Goal: Information Seeking & Learning: Learn about a topic

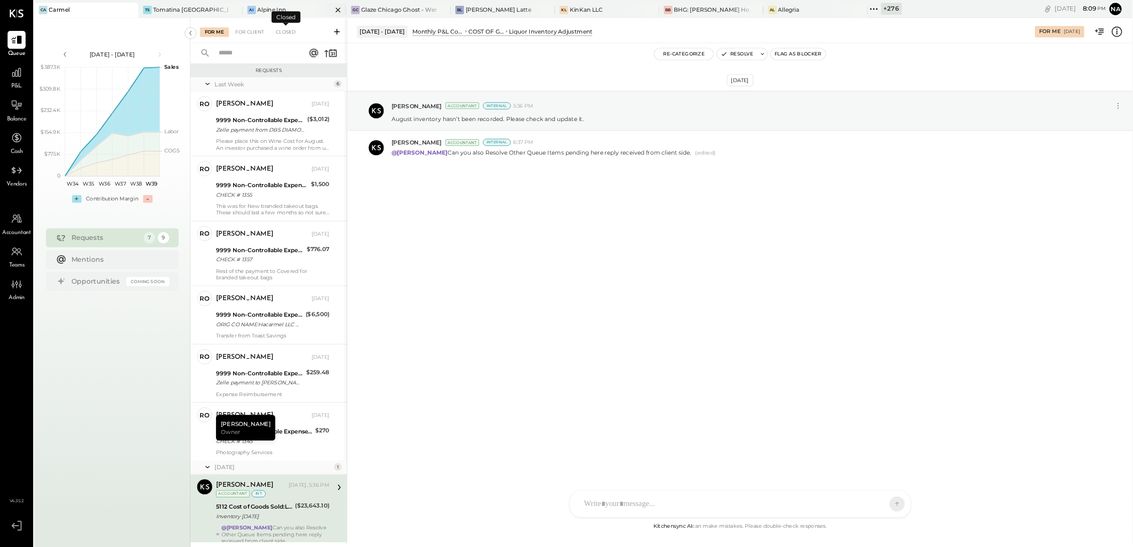
scroll to position [42, 0]
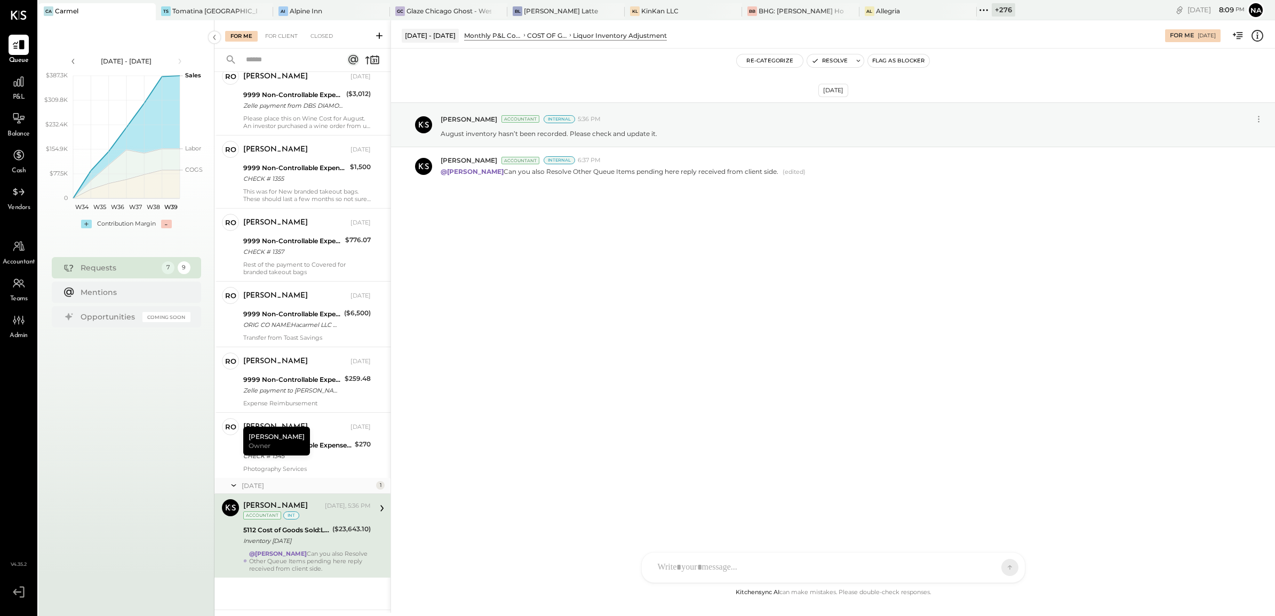
click at [992, 8] on div "+ 276" at bounding box center [1003, 9] width 23 height 13
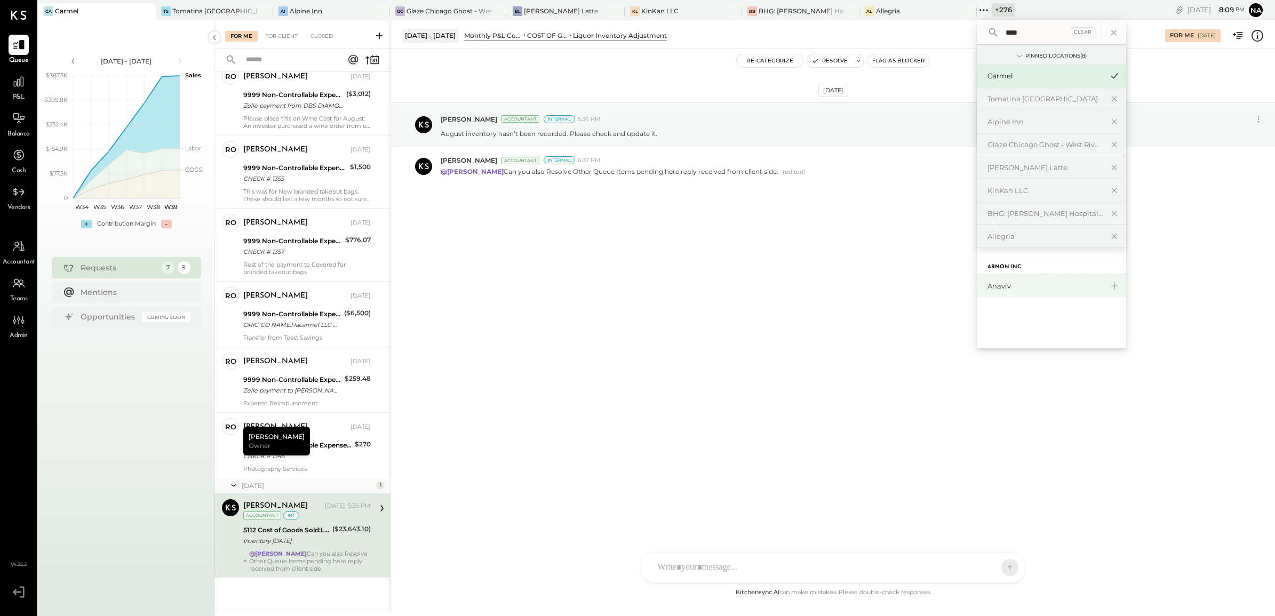
type input "****"
click at [999, 286] on div "Anaviv" at bounding box center [1044, 286] width 115 height 10
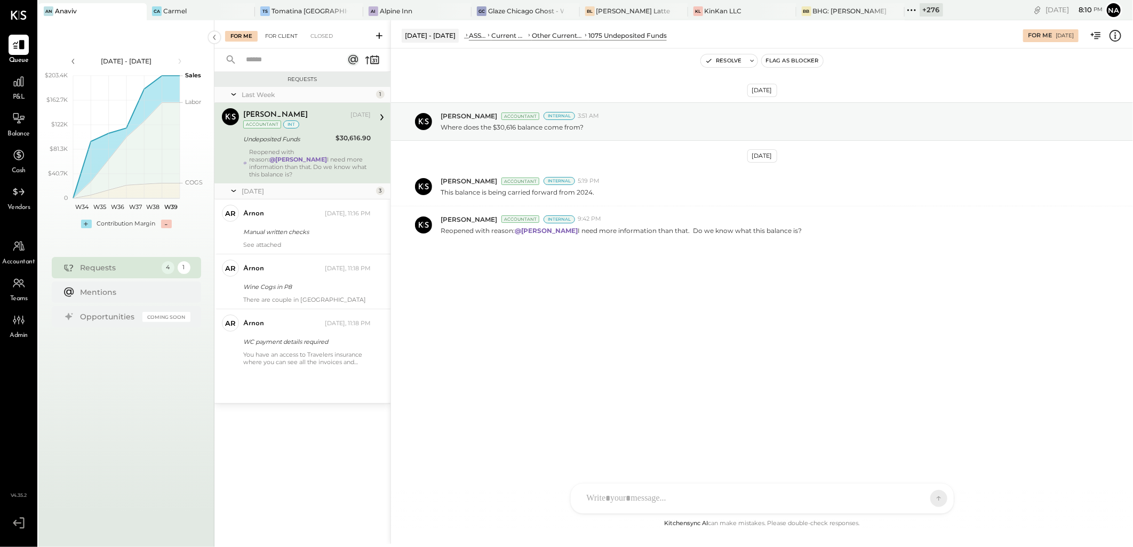
click at [273, 36] on div "For Client" at bounding box center [281, 36] width 43 height 11
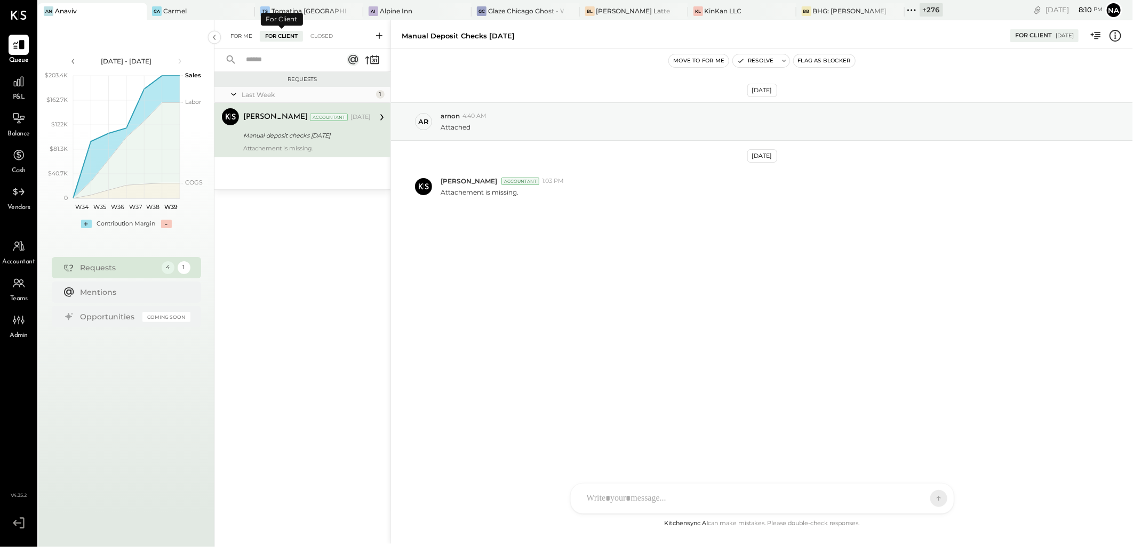
click at [243, 38] on div "For Me" at bounding box center [241, 36] width 33 height 11
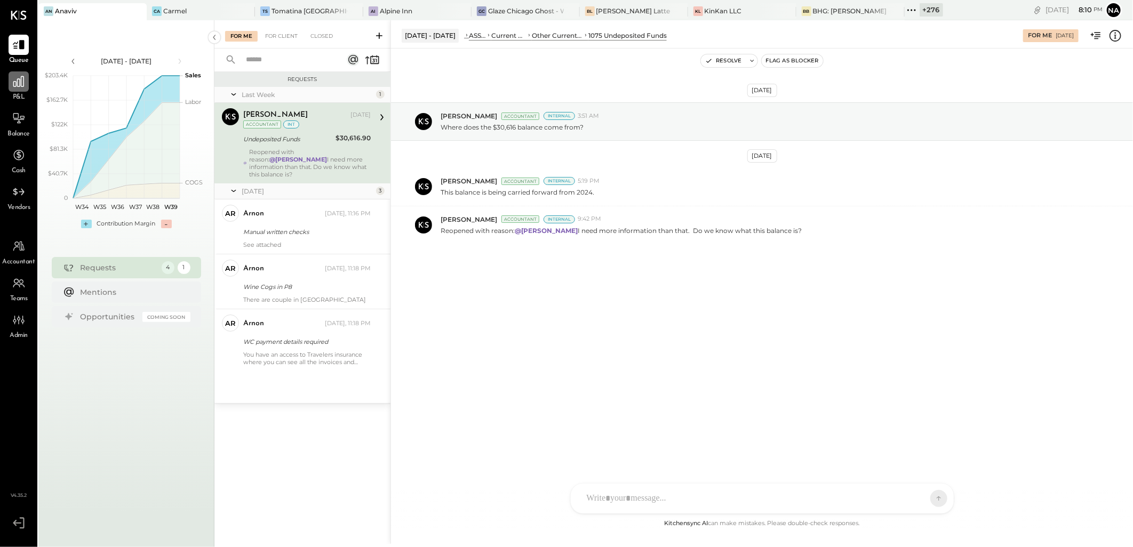
click at [12, 81] on icon at bounding box center [19, 82] width 14 height 14
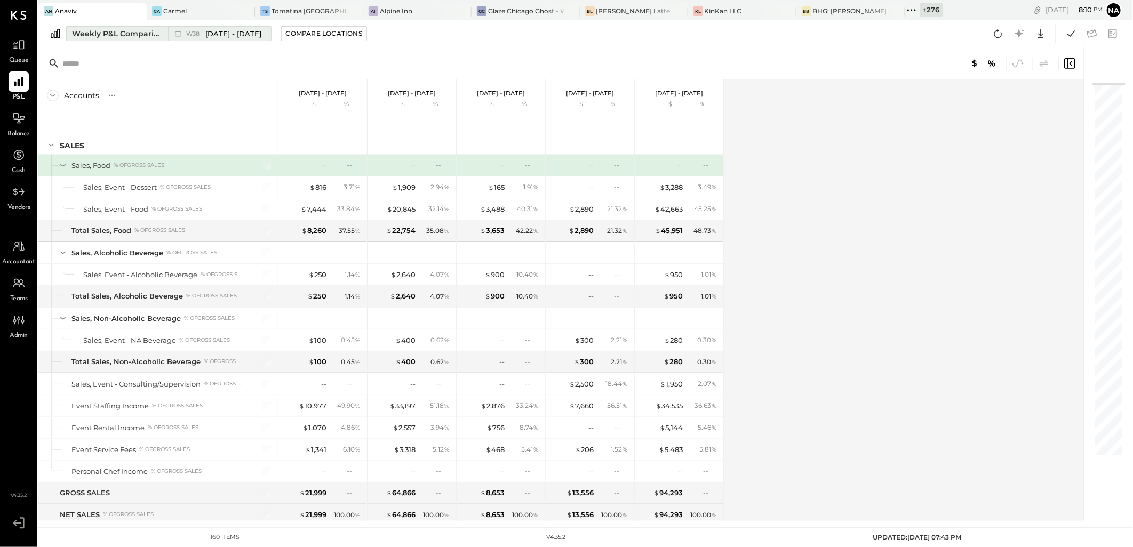
click at [135, 30] on div "Weekly P&L Comparison" at bounding box center [117, 33] width 90 height 11
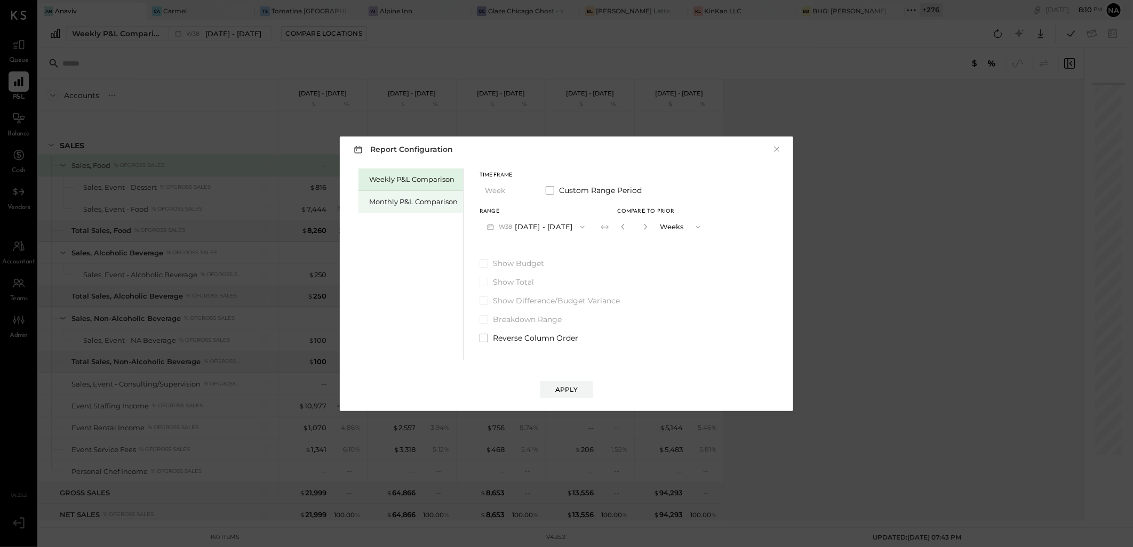
click at [434, 201] on div "Monthly P&L Comparison" at bounding box center [413, 202] width 89 height 10
click at [533, 231] on button "M09 [DATE] - [DATE]" at bounding box center [536, 227] width 113 height 20
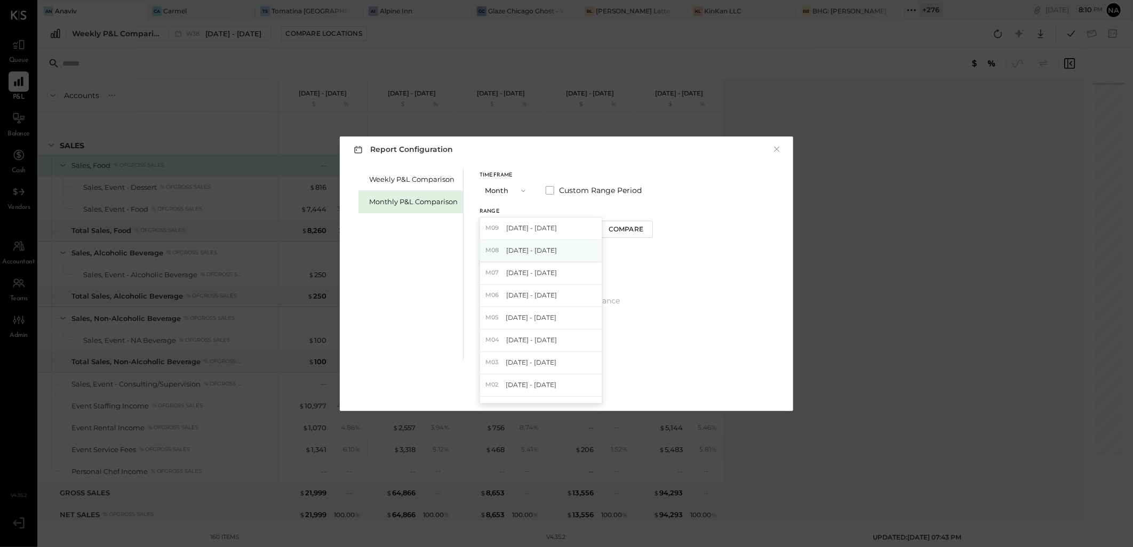
click at [555, 255] on div "M08 [DATE] - [DATE]" at bounding box center [541, 251] width 122 height 22
click at [635, 227] on div "Compare" at bounding box center [626, 229] width 35 height 9
click at [646, 230] on div "*" at bounding box center [634, 227] width 33 height 20
click at [642, 225] on icon "button" at bounding box center [645, 227] width 6 height 6
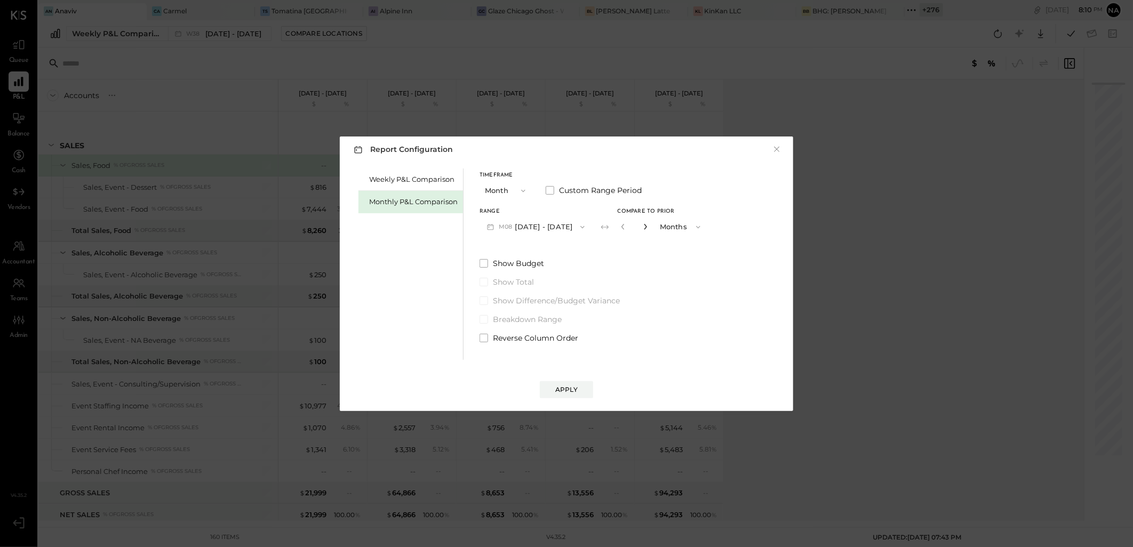
click at [642, 225] on icon "button" at bounding box center [645, 227] width 6 height 6
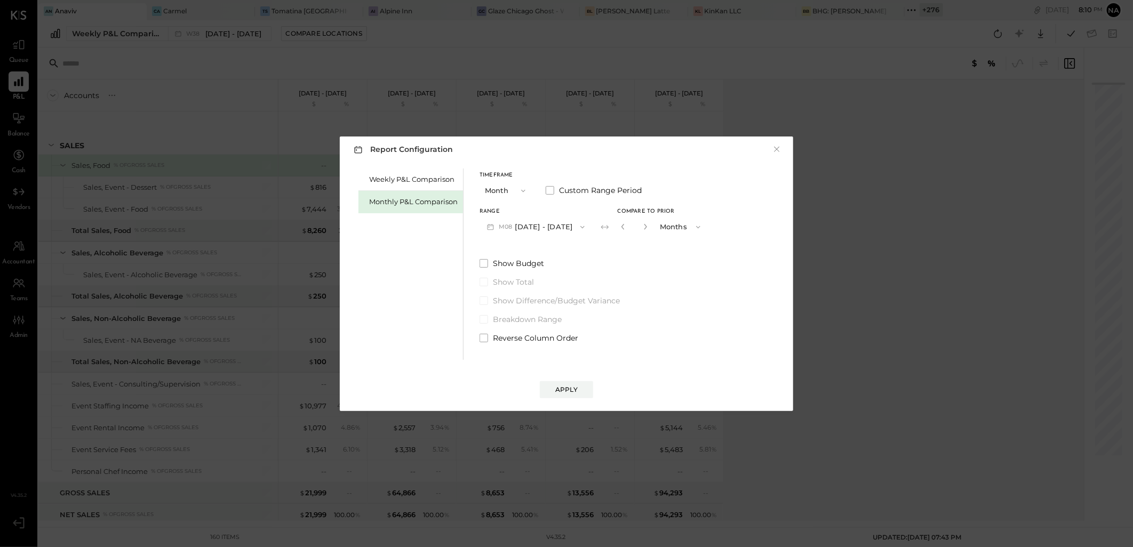
click at [619, 224] on button "button" at bounding box center [623, 227] width 9 height 12
type input "*"
click at [571, 380] on div "Apply" at bounding box center [566, 379] width 432 height 38
click at [575, 387] on div "Apply" at bounding box center [566, 389] width 22 height 9
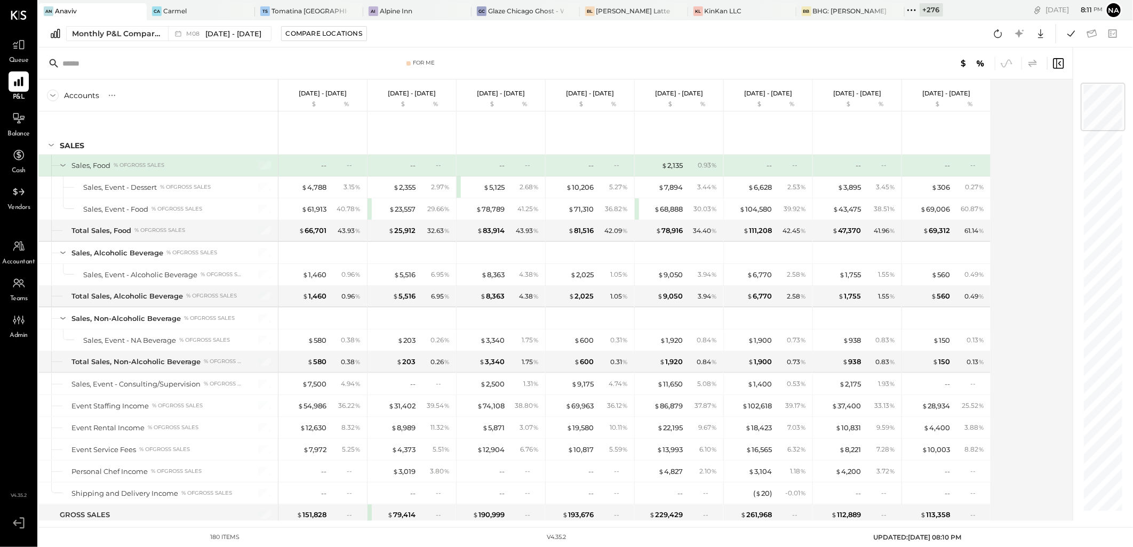
click at [1030, 57] on icon at bounding box center [1032, 63] width 13 height 13
click at [1016, 303] on div "Accounts S % GL Jan 1 - 31, 2025 $ % Feb 1 - 28, 2025 $ % Mar 1 - 31, 2025 $ % …" at bounding box center [556, 300] width 1036 height 442
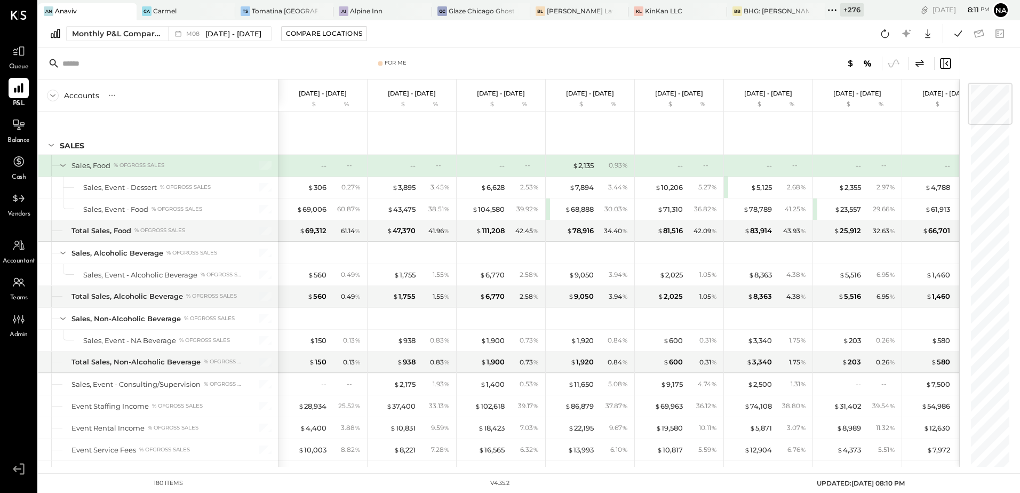
click at [949, 67] on icon at bounding box center [945, 63] width 13 height 13
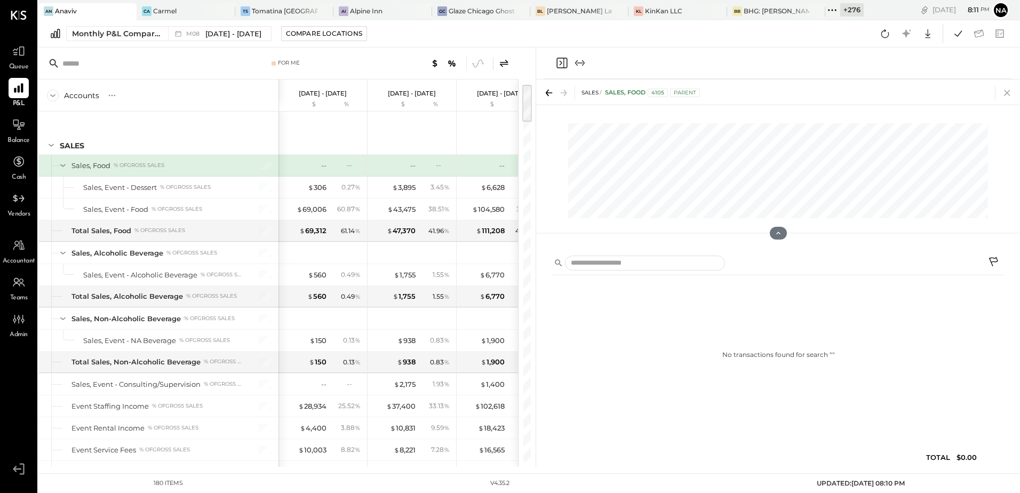
click at [1002, 92] on icon at bounding box center [1007, 92] width 15 height 15
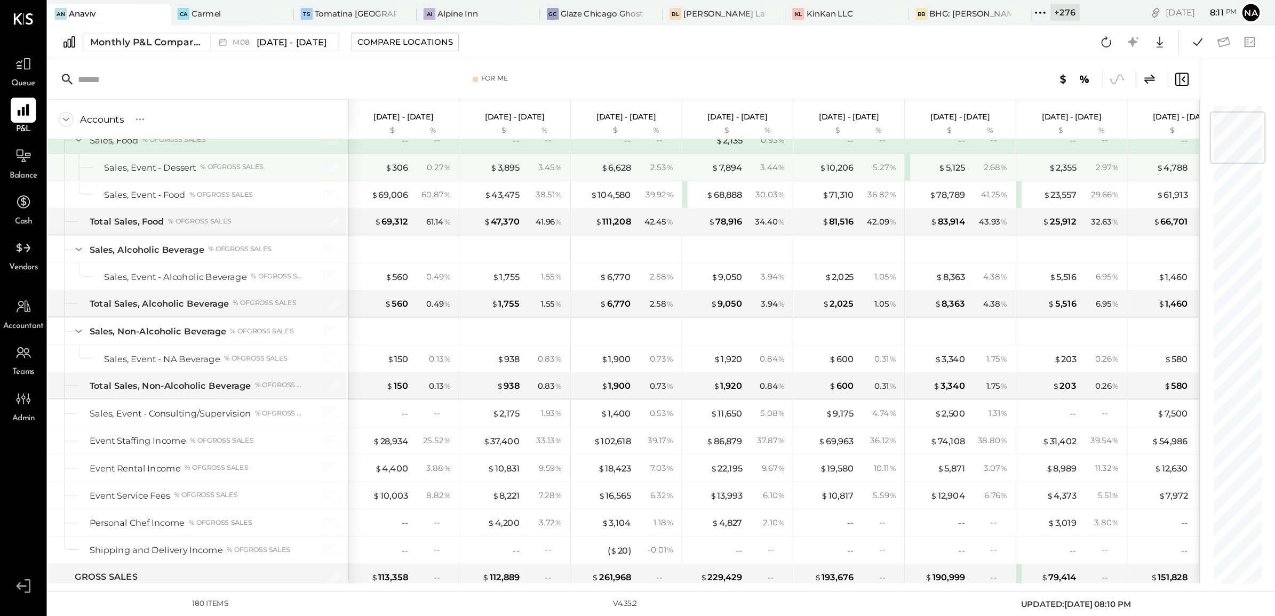
scroll to position [107, 0]
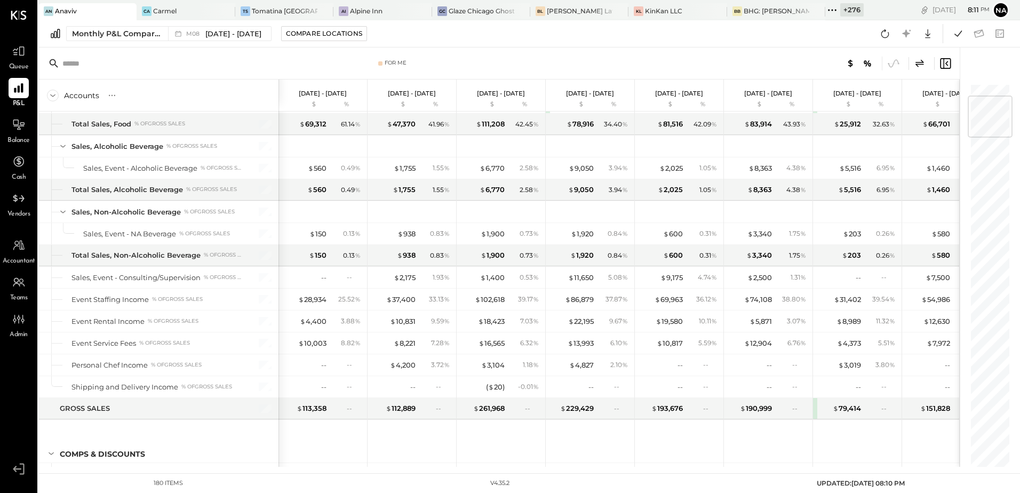
click at [786, 57] on div at bounding box center [753, 64] width 400 height 14
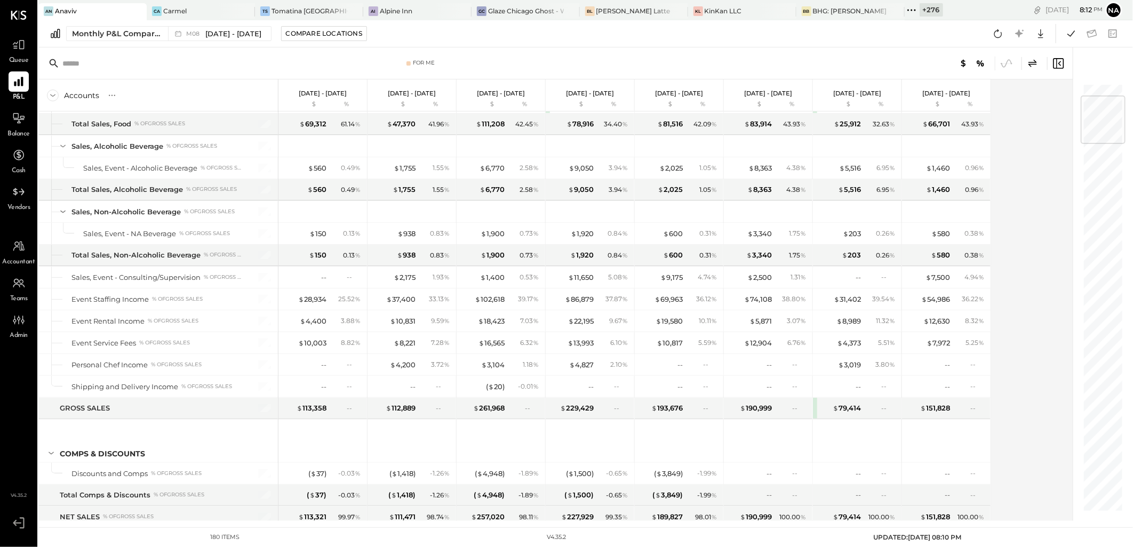
drag, startPoint x: 900, startPoint y: 0, endPoint x: 827, endPoint y: 68, distance: 100.0
click at [827, 68] on div at bounding box center [837, 64] width 456 height 14
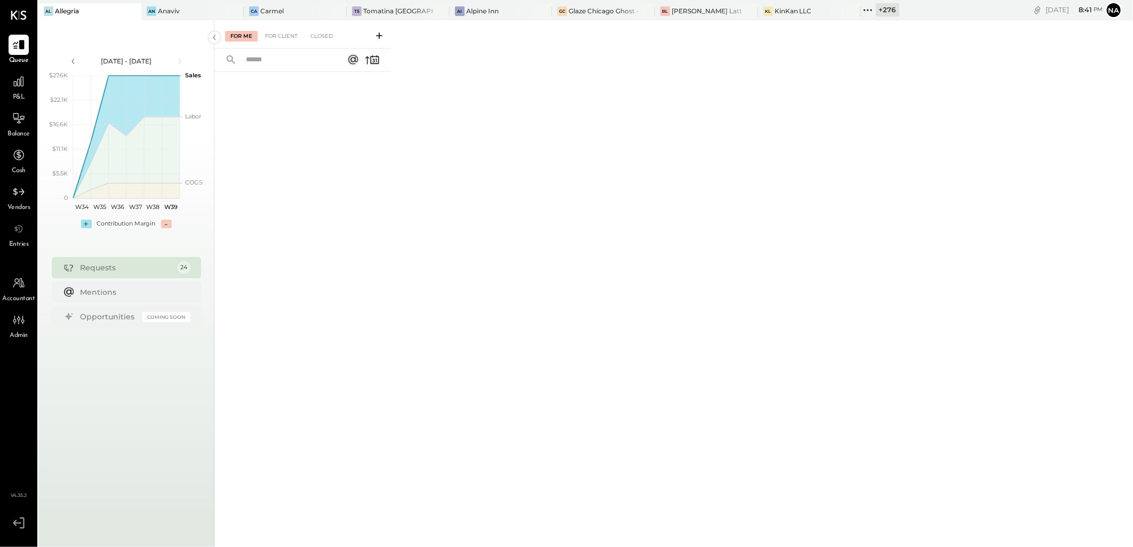
click at [29, 82] on div "P&L" at bounding box center [18, 86] width 31 height 31
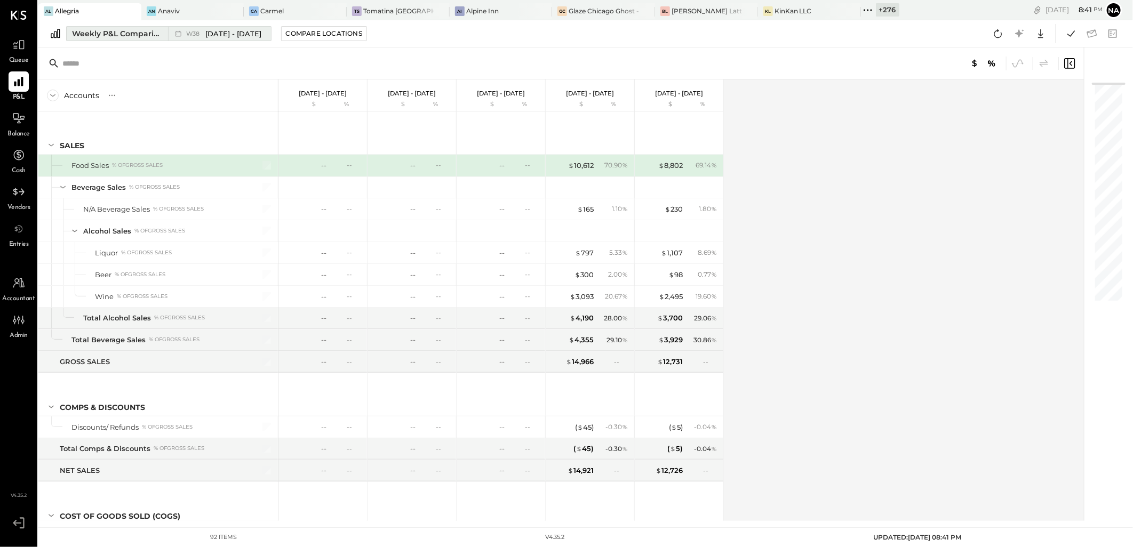
click at [145, 27] on button "Weekly P&L Comparison W38 [DATE] - [DATE]" at bounding box center [168, 33] width 205 height 15
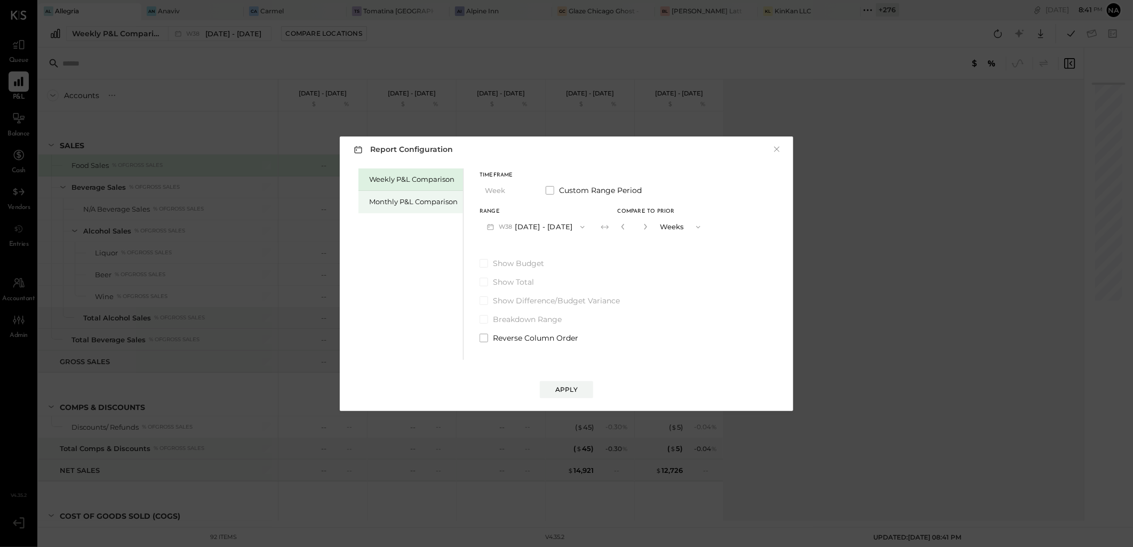
click at [411, 198] on div "Monthly P&L Comparison" at bounding box center [413, 202] width 89 height 10
click at [523, 222] on button "M09 [DATE] - [DATE]" at bounding box center [536, 227] width 113 height 20
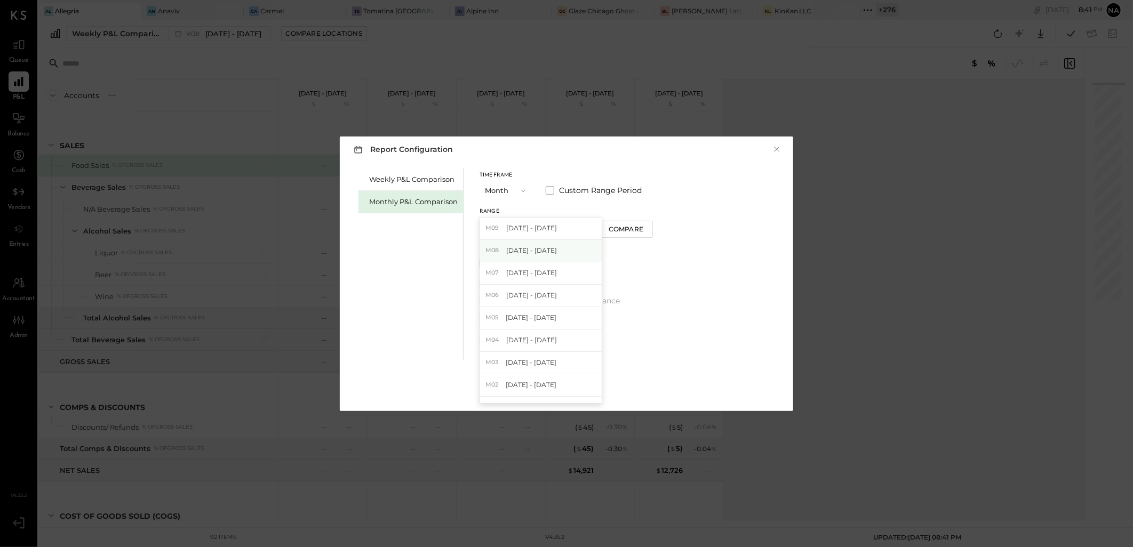
click at [548, 249] on span "[DATE] - [DATE]" at bounding box center [531, 250] width 51 height 9
click at [610, 229] on div "Compare" at bounding box center [626, 229] width 35 height 9
click at [647, 232] on div "*" at bounding box center [646, 227] width 57 height 20
click at [642, 229] on icon "button" at bounding box center [645, 227] width 6 height 6
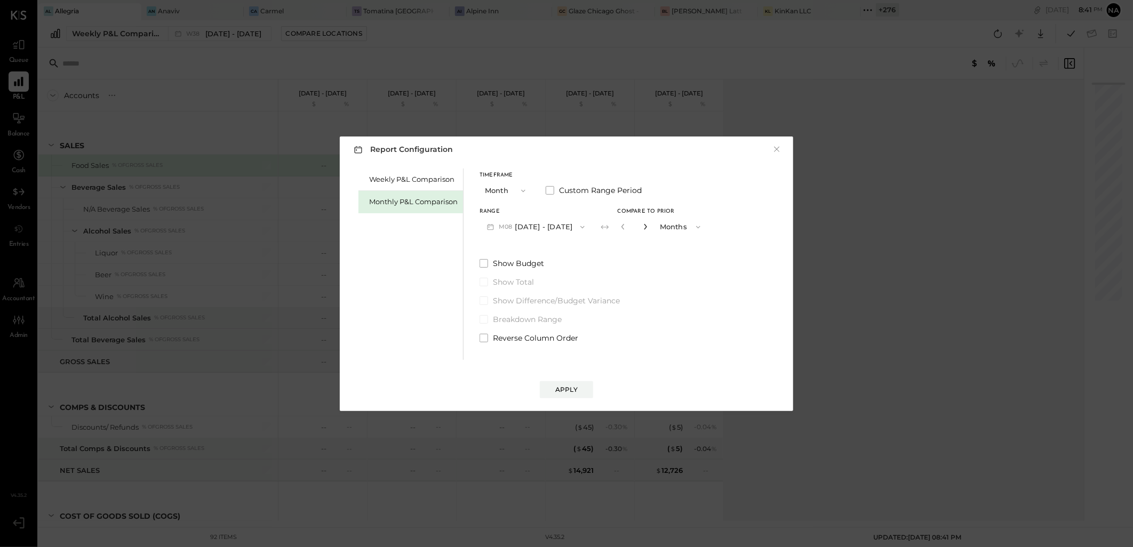
click at [642, 229] on icon "button" at bounding box center [645, 227] width 6 height 6
type input "*"
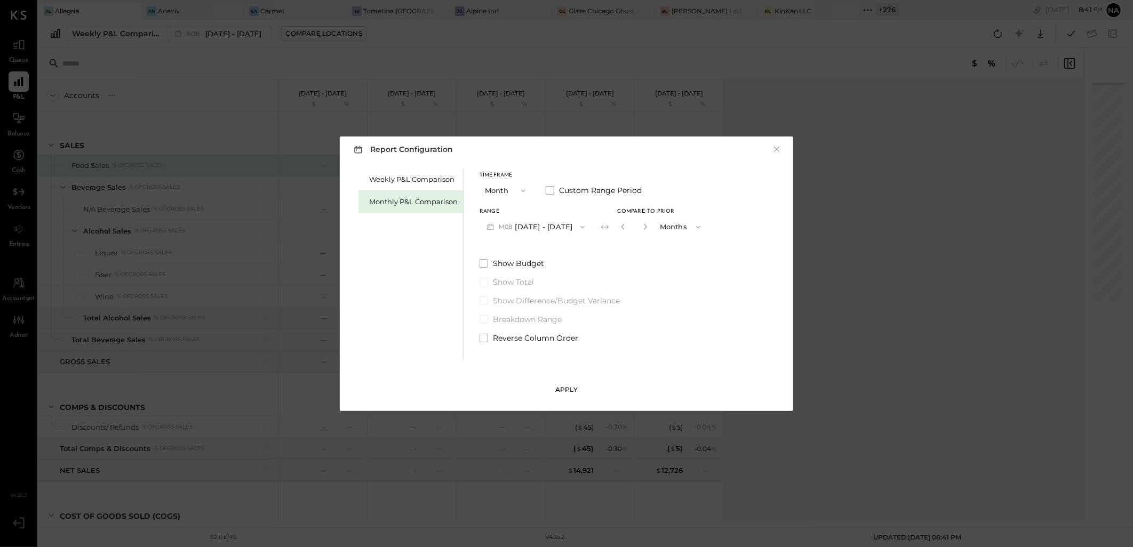
click at [568, 383] on button "Apply" at bounding box center [566, 389] width 53 height 17
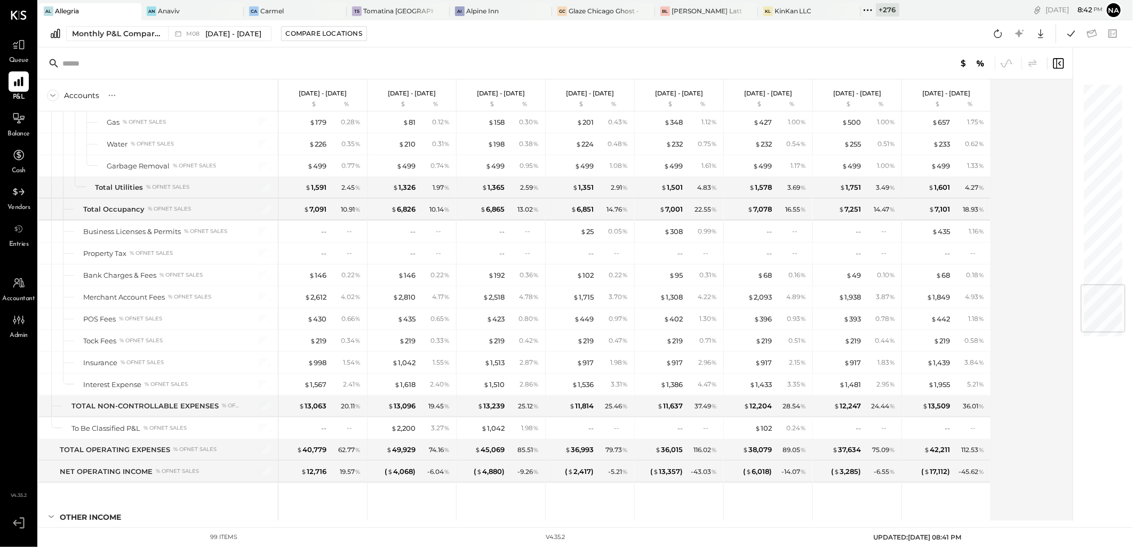
scroll to position [1761, 0]
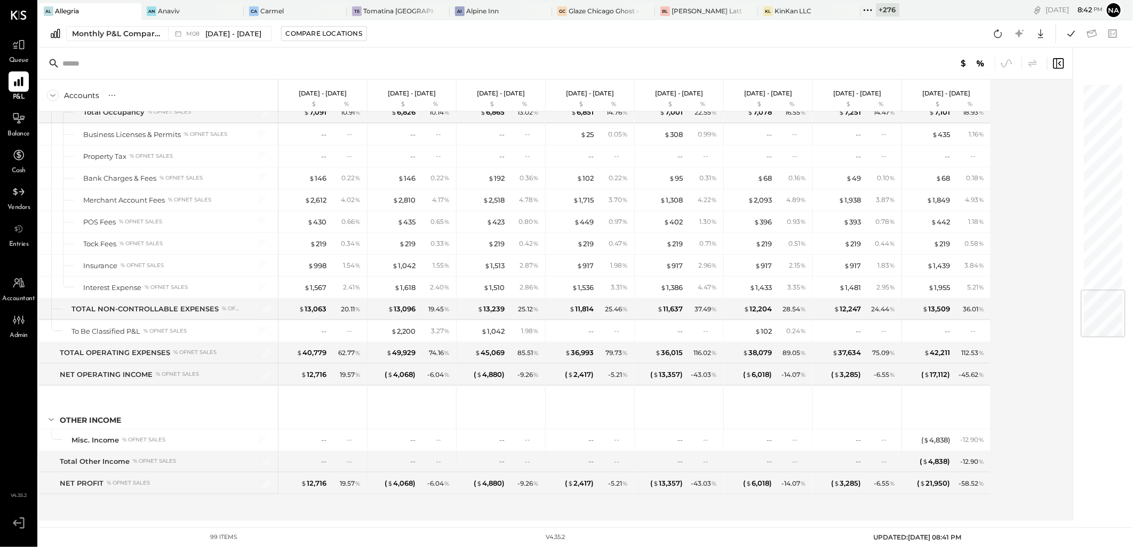
click at [1039, 229] on div "Accounts S % GL [DATE] - [DATE] $ % [DATE] - [DATE] $ % [DATE] - [DATE] $ % [DA…" at bounding box center [556, 300] width 1036 height 442
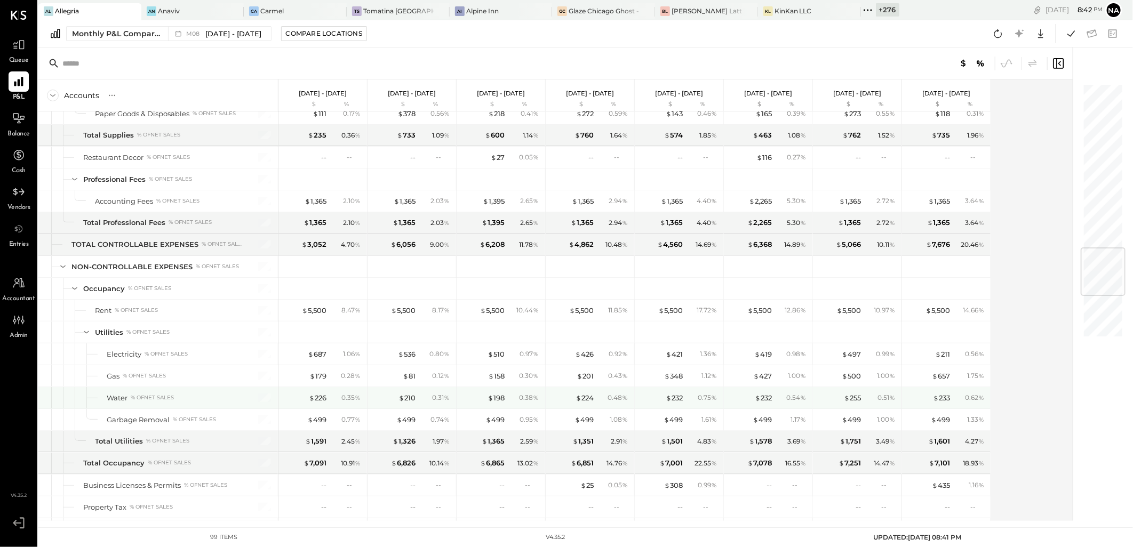
scroll to position [1346, 0]
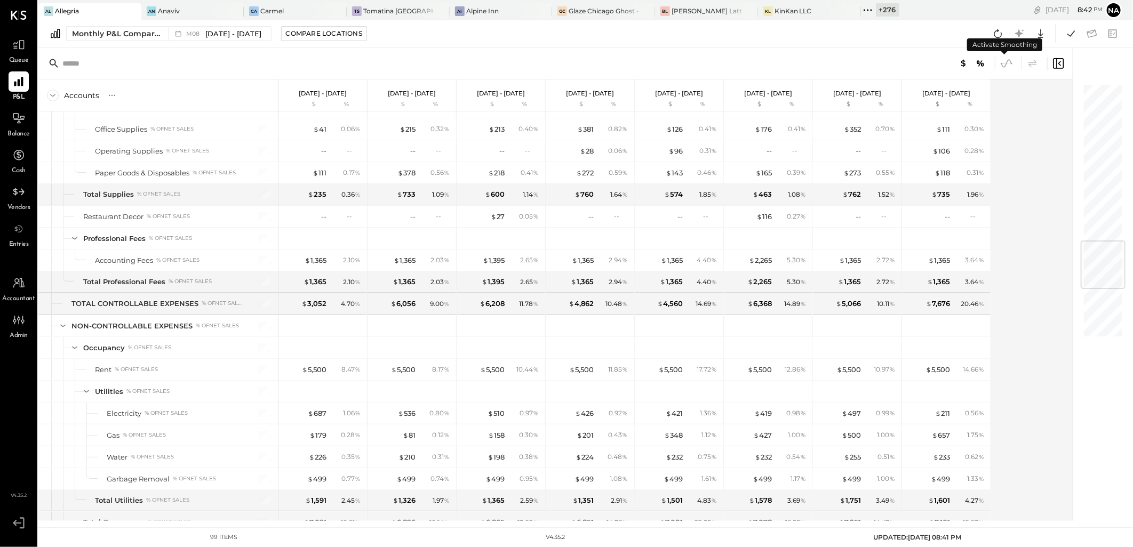
click at [1003, 64] on icon at bounding box center [1007, 64] width 14 height 14
click at [1029, 62] on icon at bounding box center [1032, 63] width 13 height 13
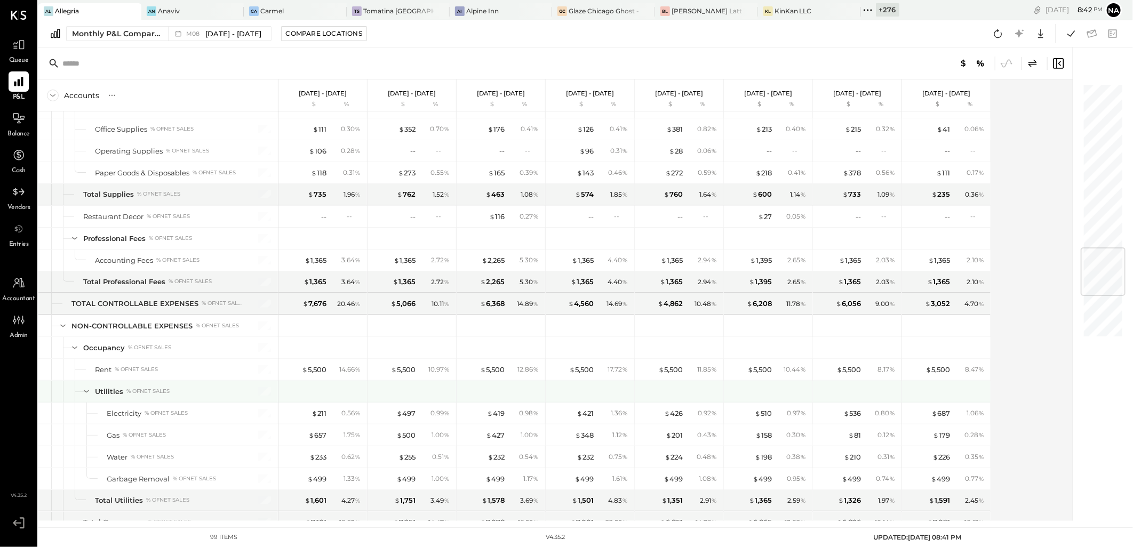
scroll to position [1406, 0]
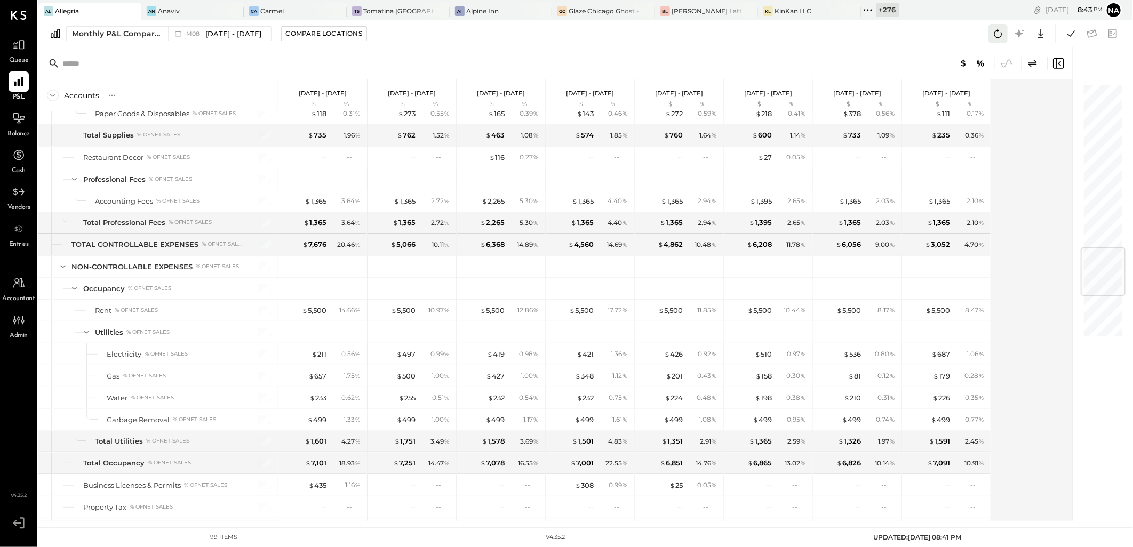
click at [991, 37] on icon at bounding box center [998, 34] width 14 height 14
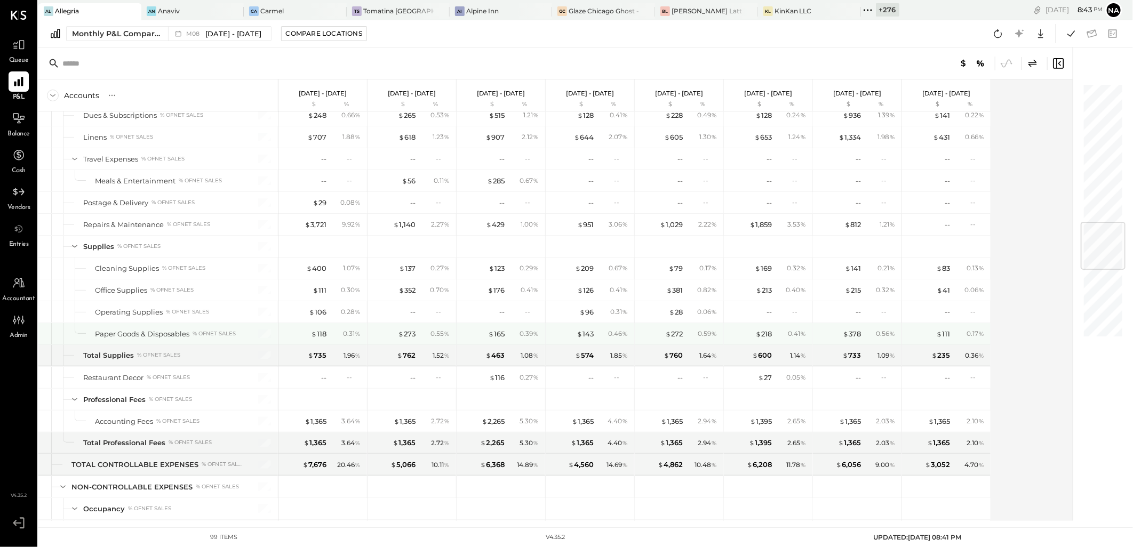
scroll to position [1304, 0]
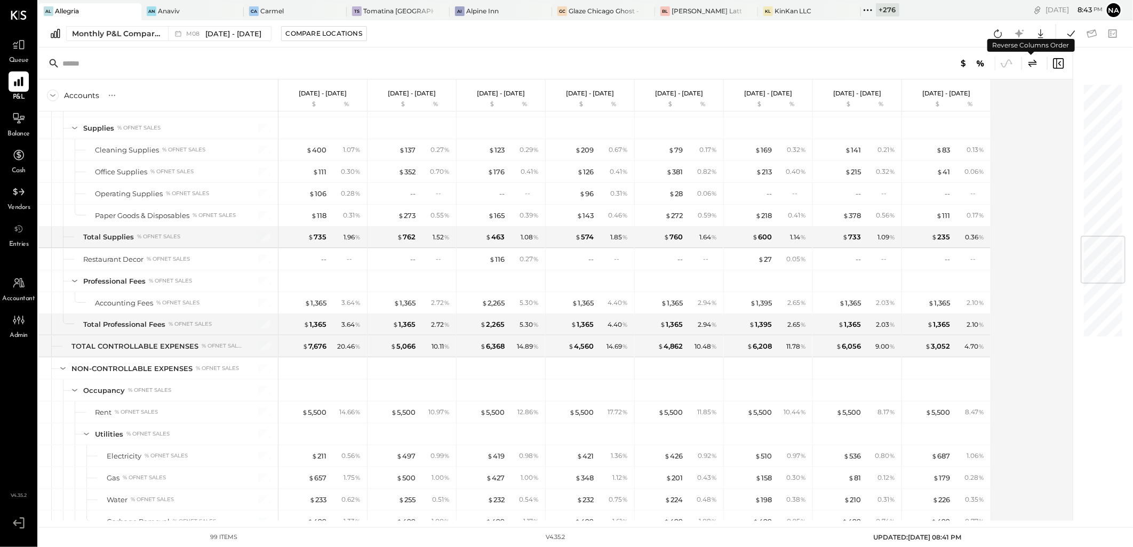
click at [1033, 65] on icon at bounding box center [1032, 63] width 13 height 13
click at [1007, 65] on icon at bounding box center [1007, 64] width 14 height 14
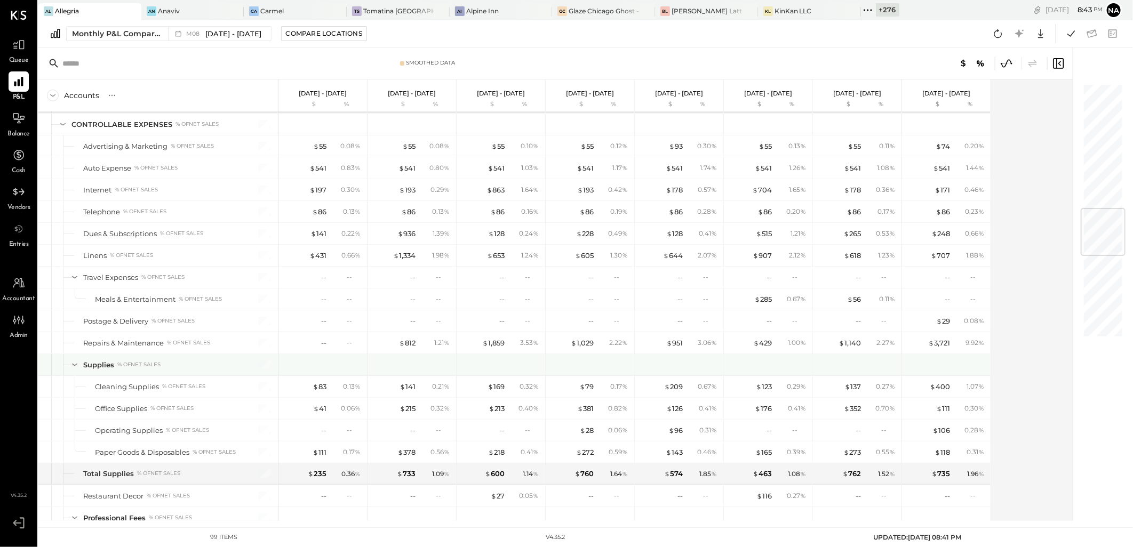
scroll to position [1007, 0]
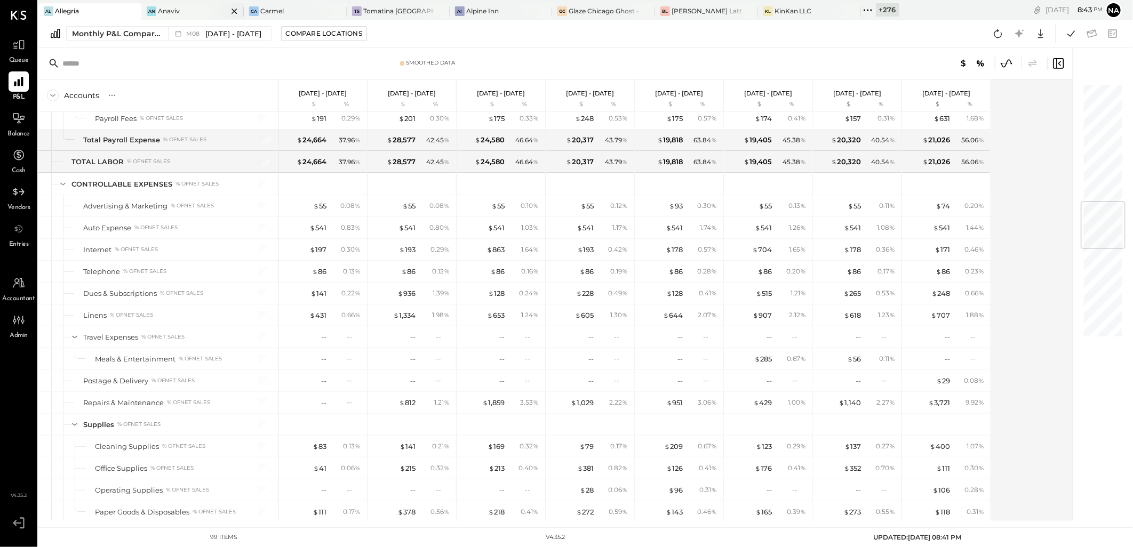
click at [189, 10] on div "An Anaviv" at bounding box center [184, 11] width 87 height 10
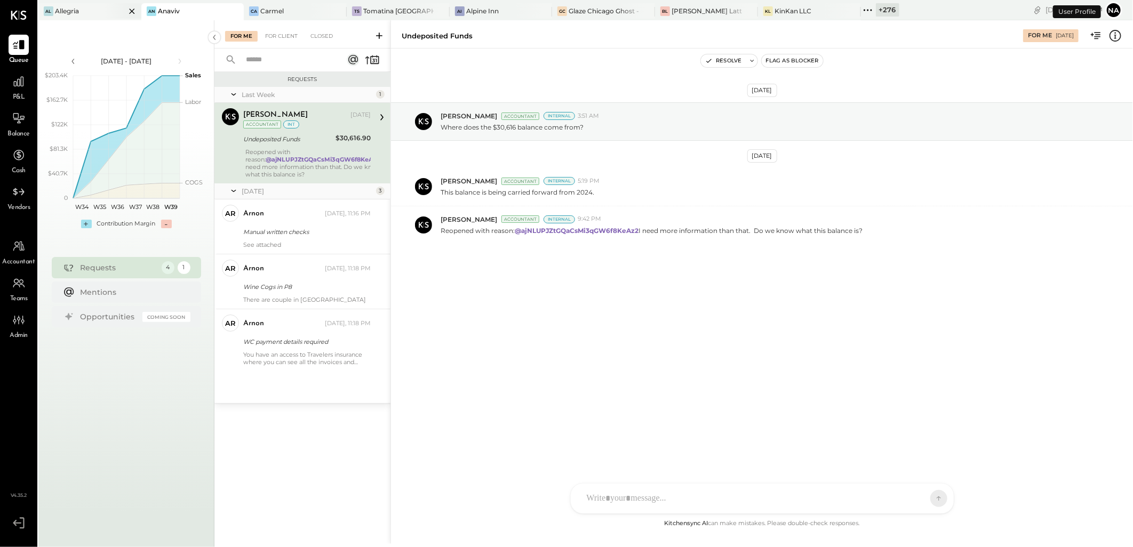
click at [132, 9] on icon at bounding box center [131, 11] width 13 height 13
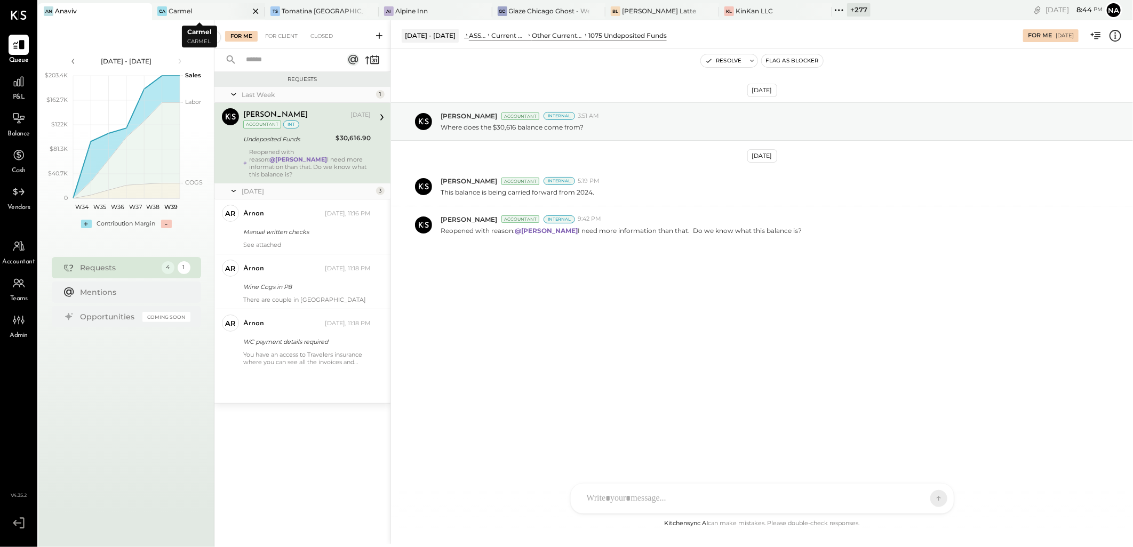
click at [253, 12] on icon at bounding box center [255, 11] width 5 height 5
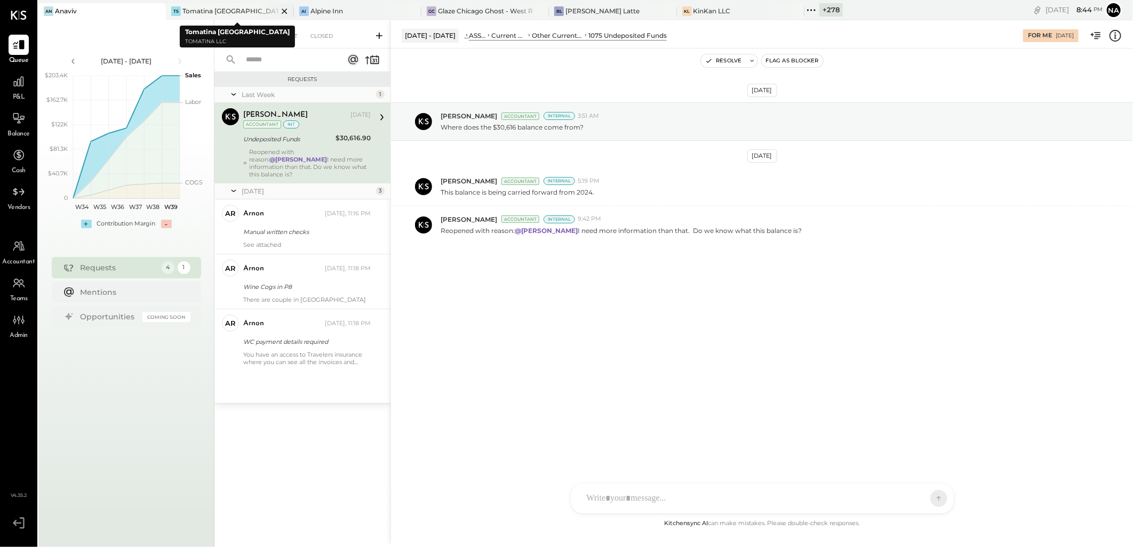
click at [278, 8] on icon at bounding box center [284, 11] width 13 height 13
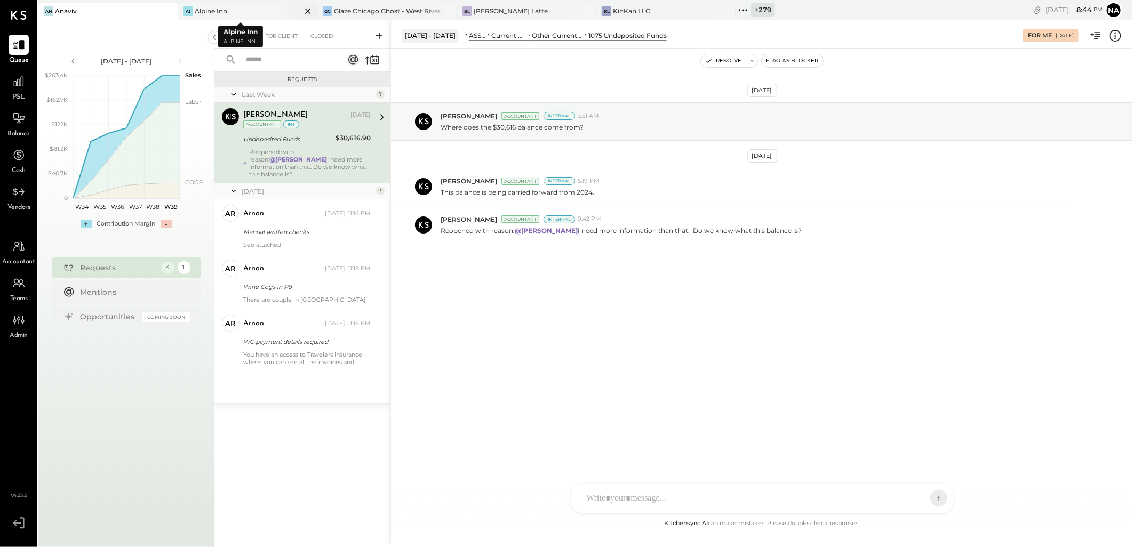
click at [301, 14] on icon at bounding box center [307, 11] width 13 height 13
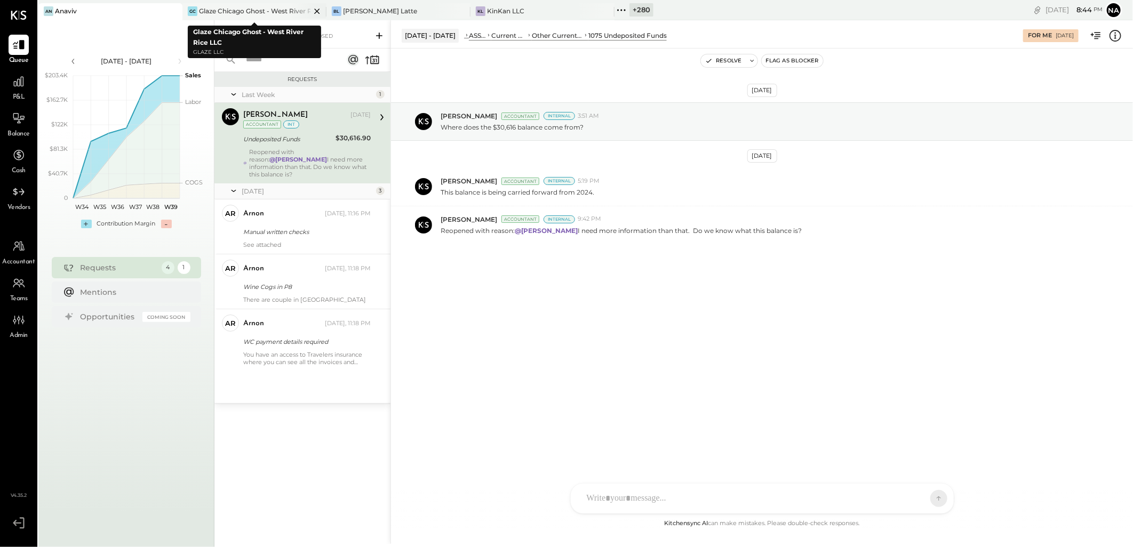
click at [318, 10] on icon at bounding box center [316, 11] width 5 height 5
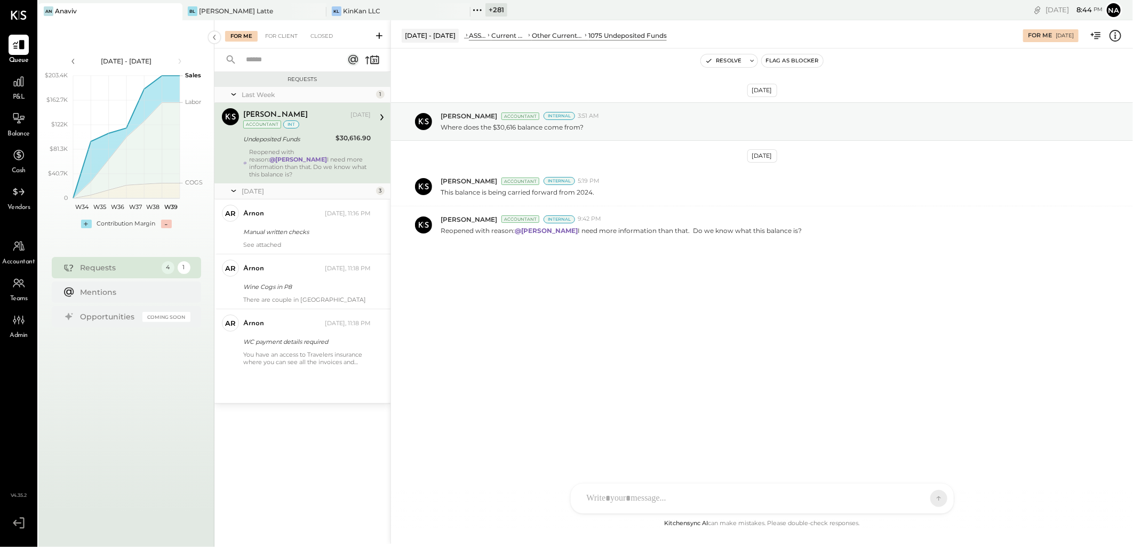
click at [318, 10] on icon at bounding box center [316, 11] width 5 height 5
click at [216, 15] on div "+ 283" at bounding box center [208, 9] width 23 height 13
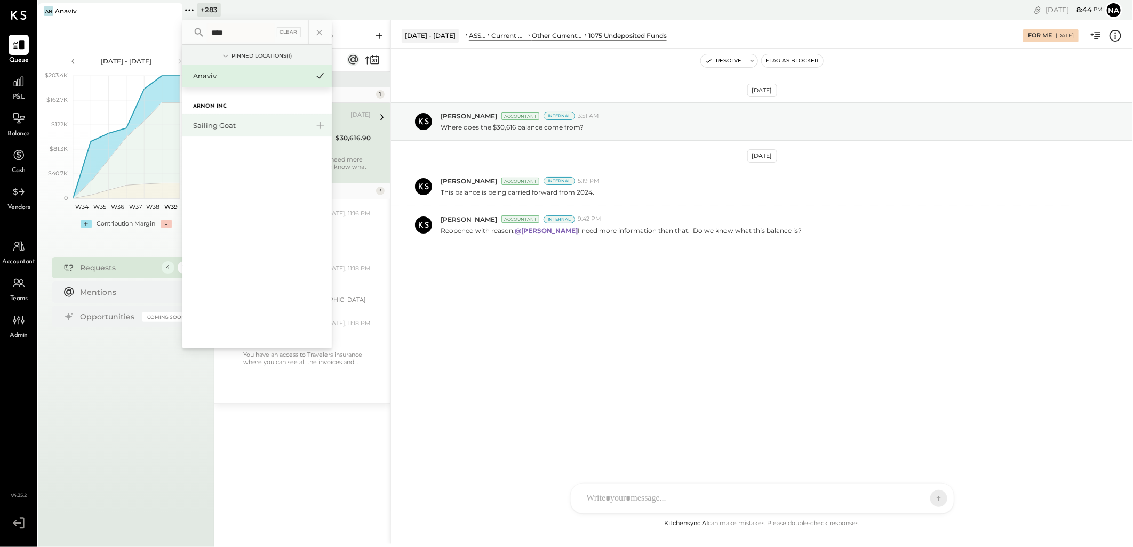
type input "****"
click at [262, 124] on div "Sailing Goat" at bounding box center [250, 126] width 115 height 10
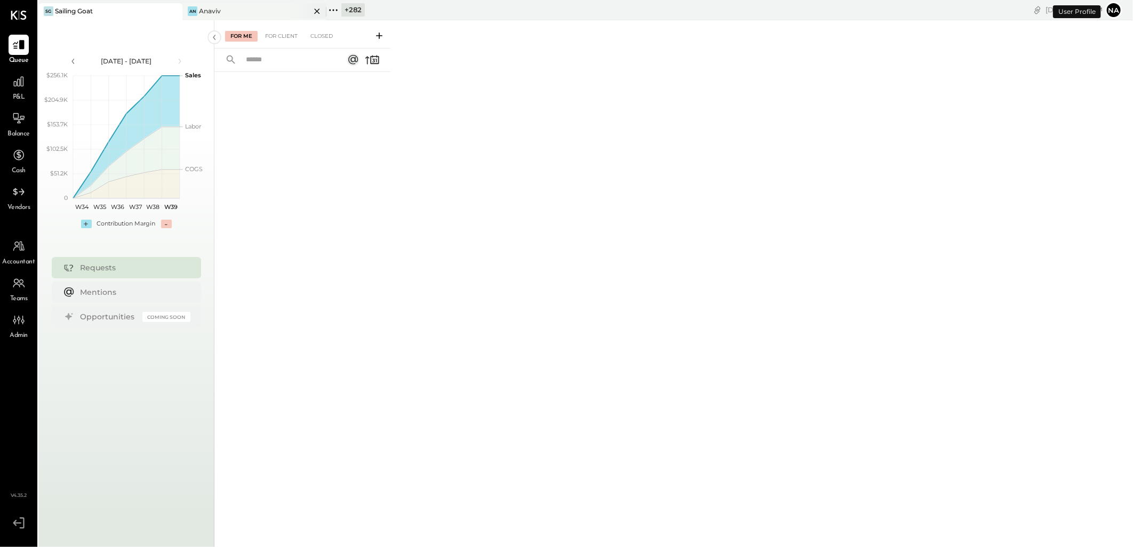
click at [228, 9] on div "An Anaviv" at bounding box center [246, 11] width 128 height 10
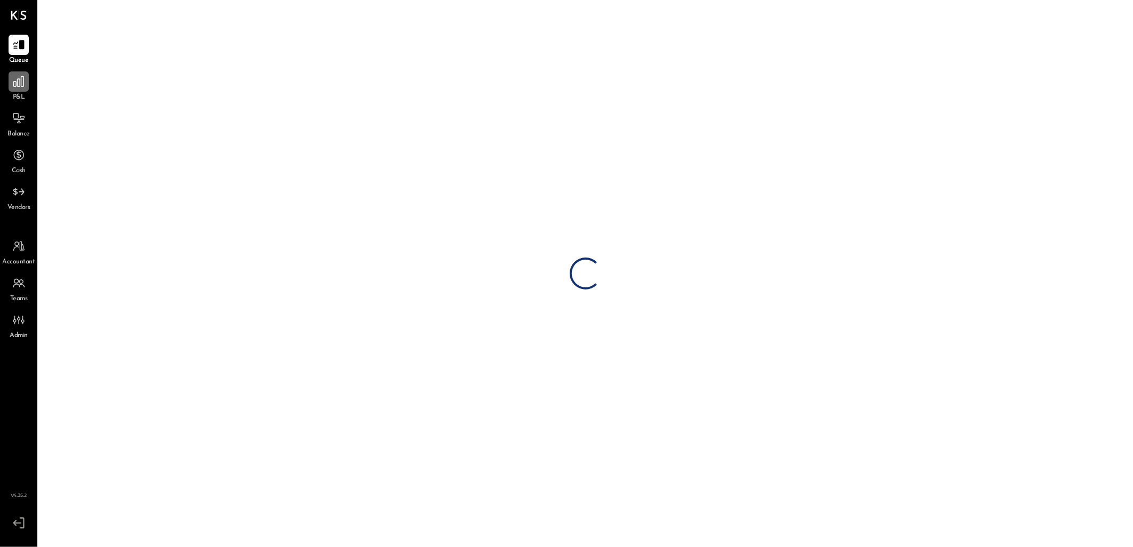
click at [21, 87] on icon at bounding box center [19, 82] width 14 height 14
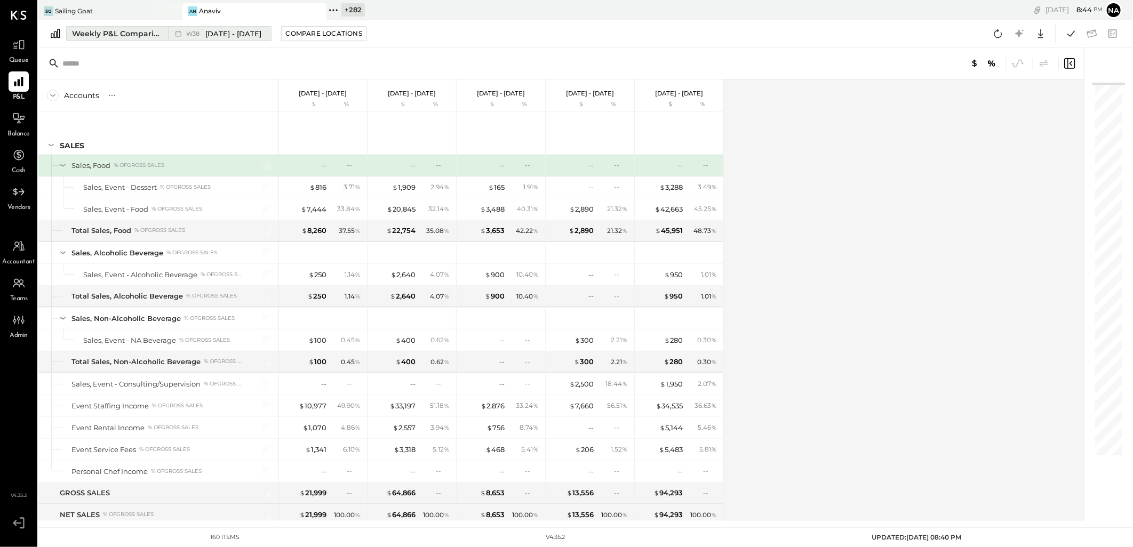
click at [102, 29] on div "Weekly P&L Comparison" at bounding box center [117, 33] width 90 height 11
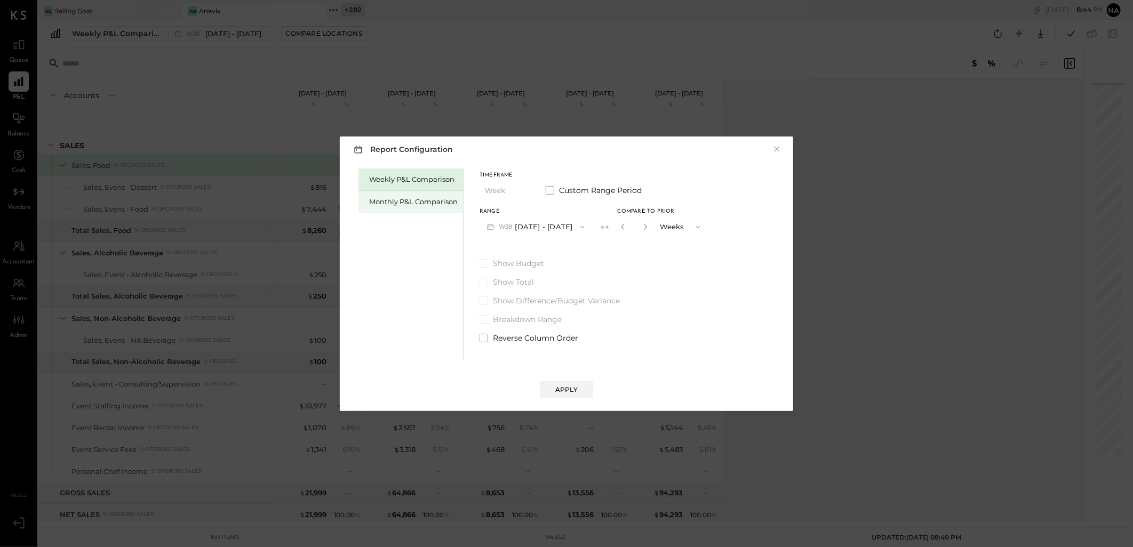
click at [436, 204] on div "Monthly P&L Comparison" at bounding box center [413, 202] width 89 height 10
click at [561, 229] on button "M09 [DATE] - [DATE]" at bounding box center [536, 227] width 113 height 20
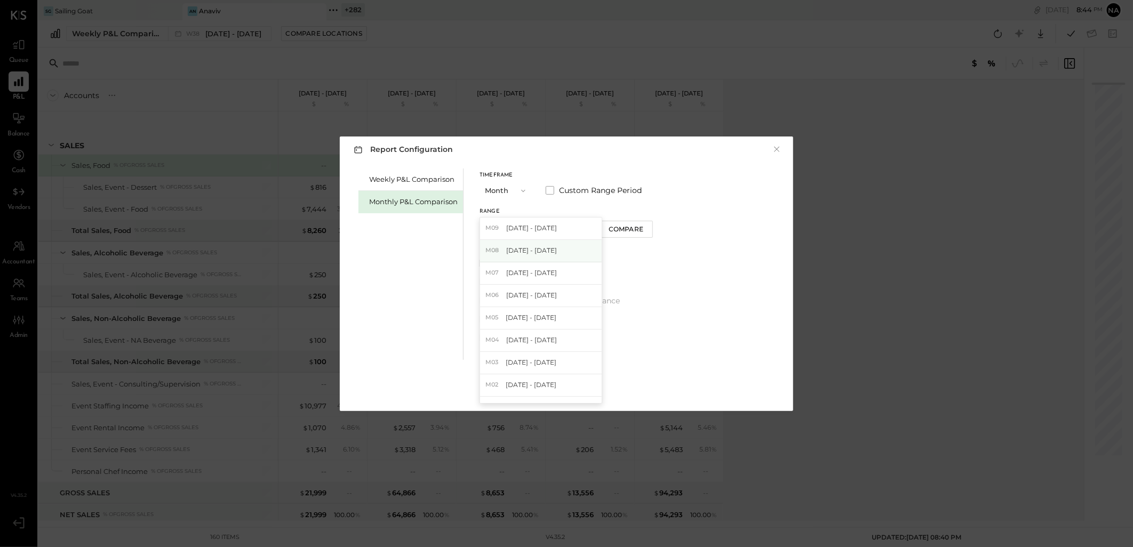
click at [561, 257] on div "M08 [DATE] - [DATE]" at bounding box center [541, 251] width 122 height 22
click at [612, 225] on div "Compare" at bounding box center [626, 229] width 35 height 9
click at [642, 227] on icon "button" at bounding box center [645, 227] width 6 height 6
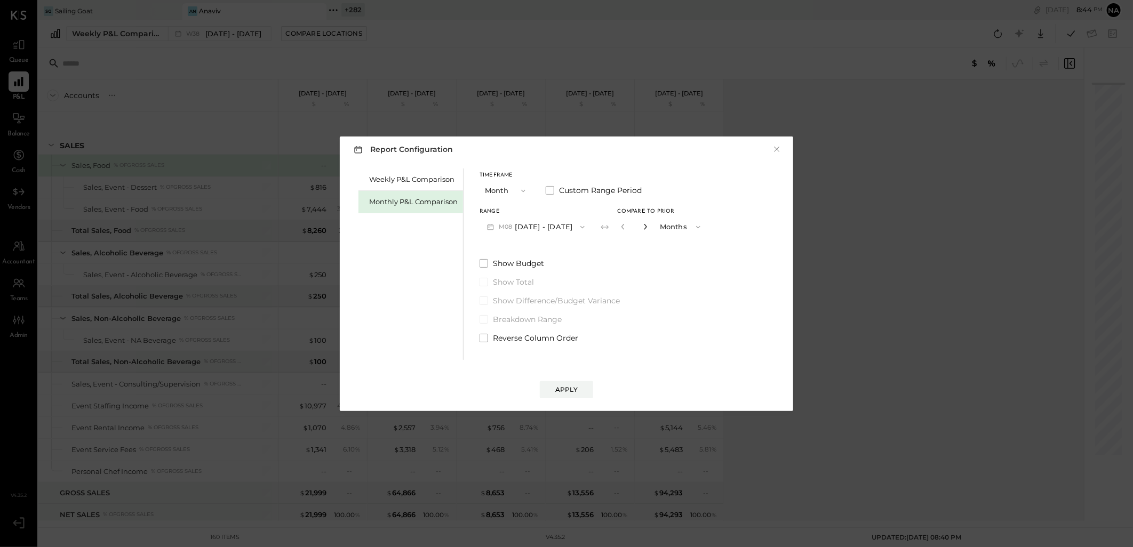
click at [642, 227] on icon "button" at bounding box center [645, 227] width 6 height 6
type input "*"
click at [562, 392] on div "Apply" at bounding box center [566, 389] width 22 height 9
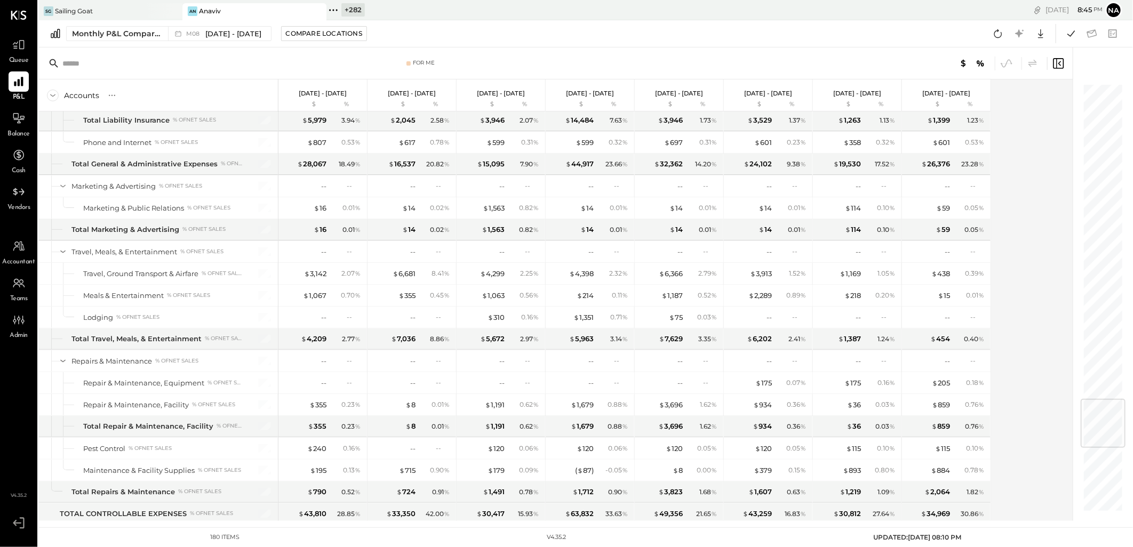
scroll to position [2904, 0]
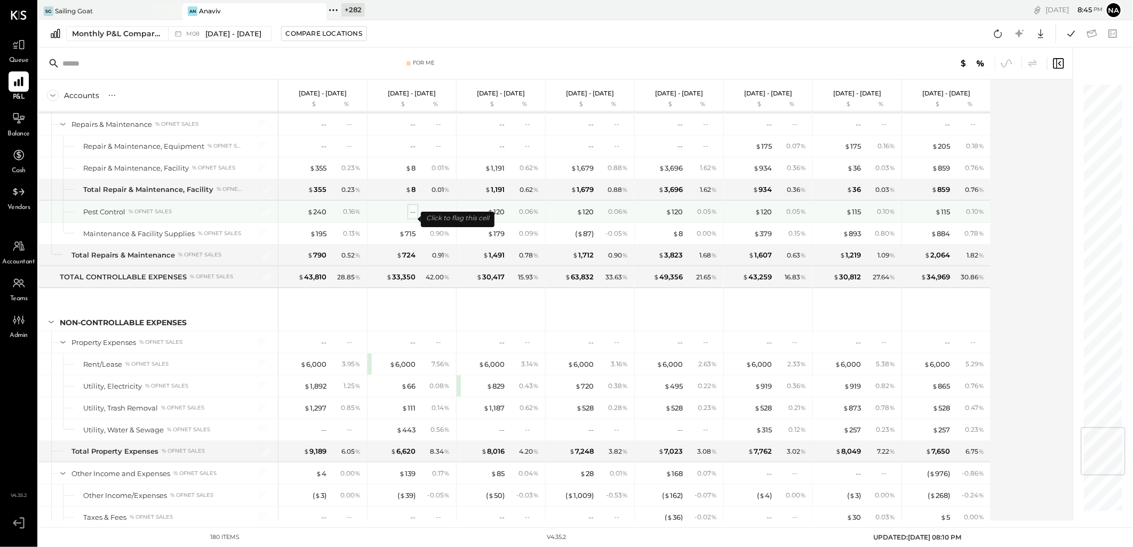
click at [415, 217] on div "--" at bounding box center [412, 212] width 5 height 10
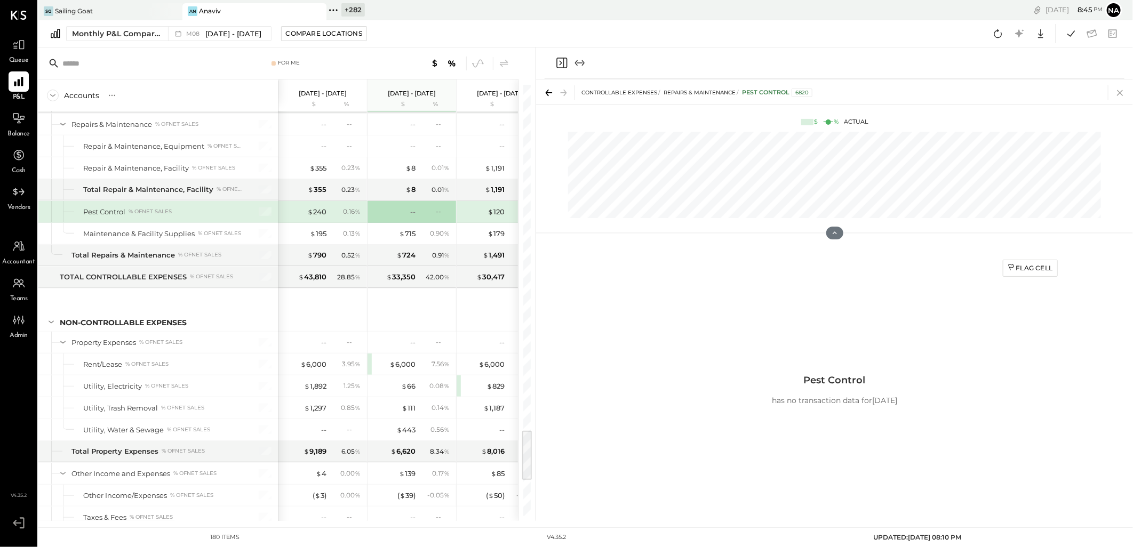
click at [1115, 89] on icon at bounding box center [1120, 92] width 15 height 15
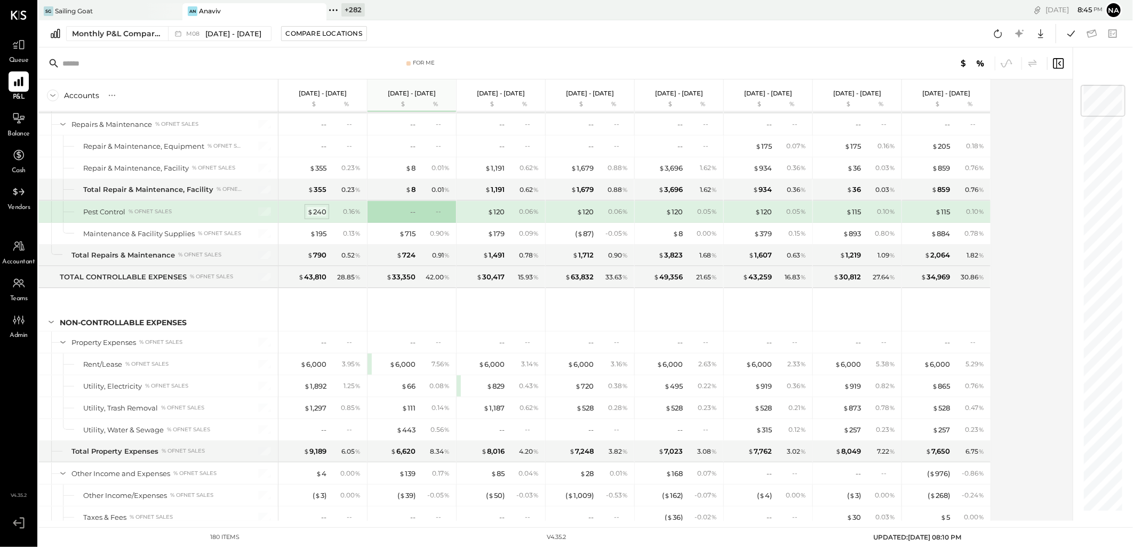
click at [318, 214] on div "$ 240" at bounding box center [316, 212] width 19 height 10
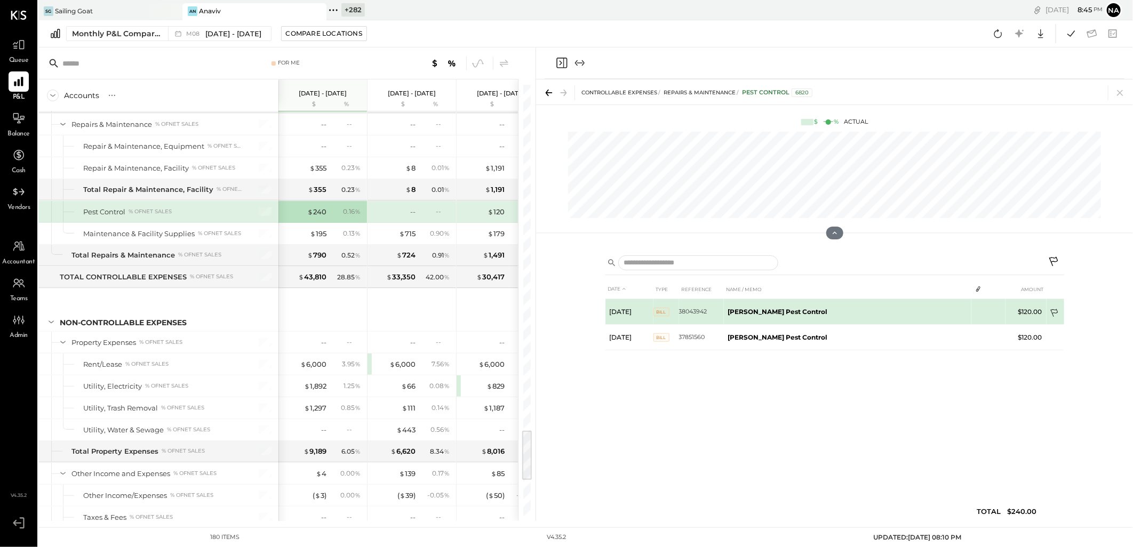
click at [1051, 312] on icon at bounding box center [1055, 314] width 11 height 11
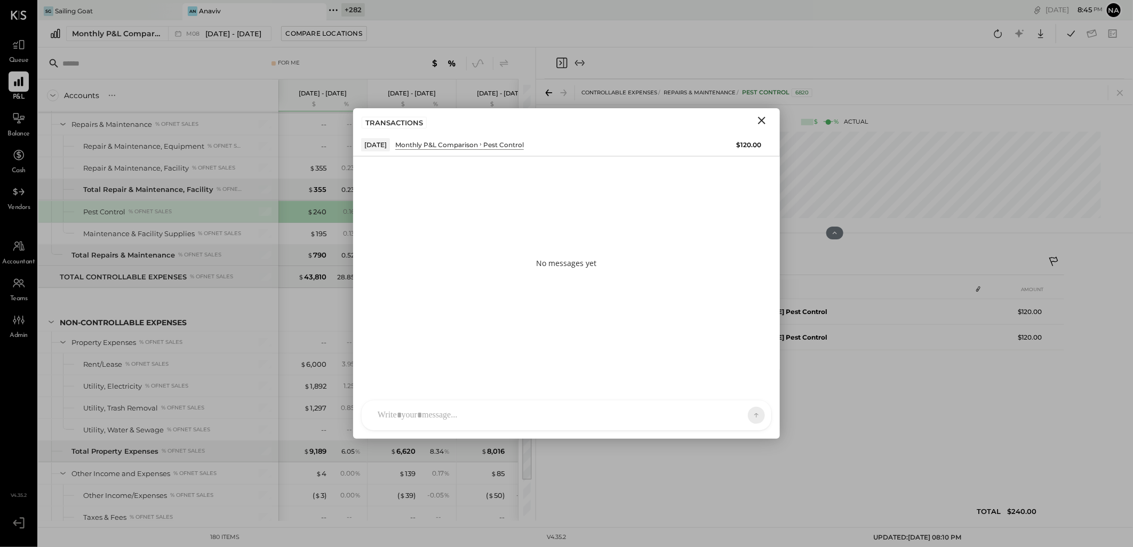
click at [493, 406] on div at bounding box center [556, 415] width 369 height 23
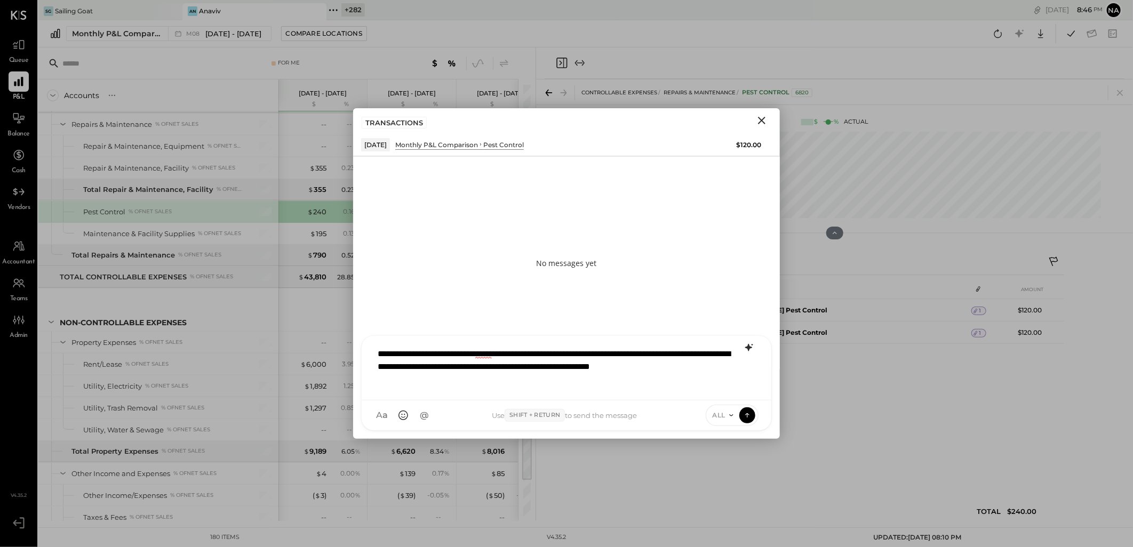
click at [750, 345] on icon at bounding box center [749, 347] width 13 height 13
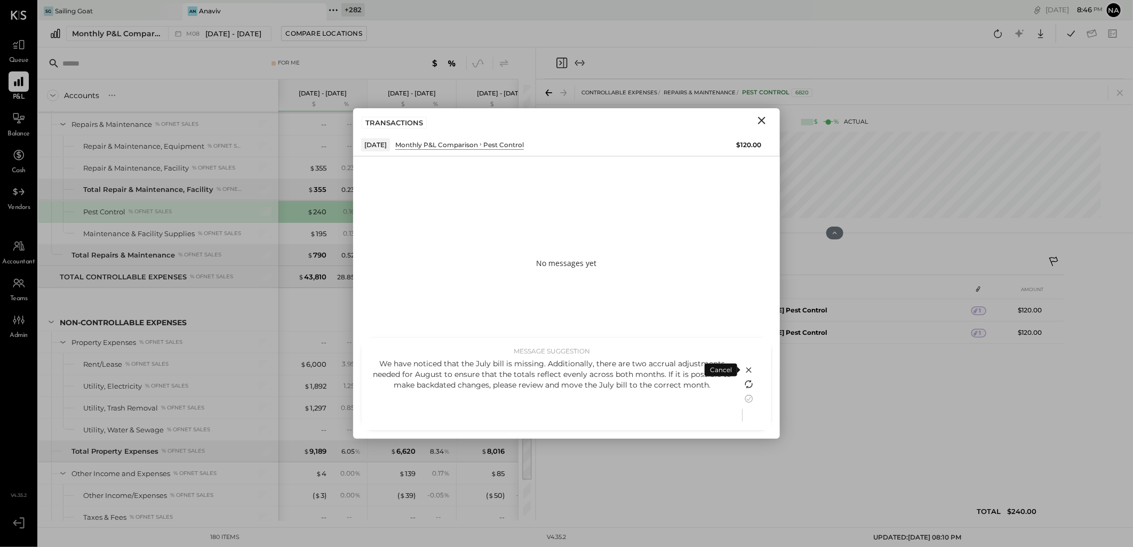
click at [746, 386] on icon at bounding box center [749, 384] width 13 height 13
click at [750, 399] on icon at bounding box center [749, 399] width 13 height 13
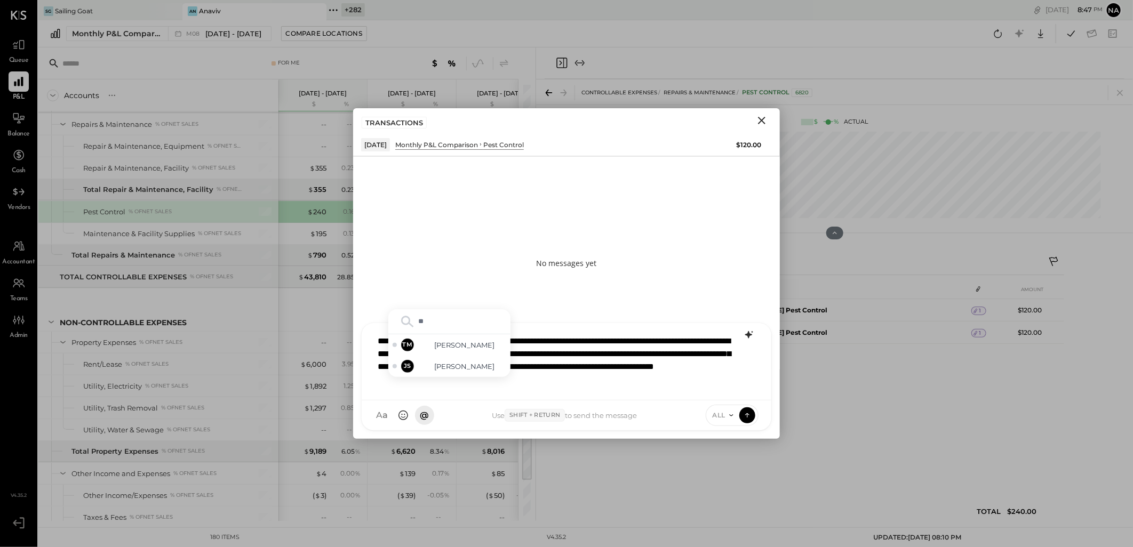
type input "***"
click at [445, 363] on span "[PERSON_NAME]" at bounding box center [465, 367] width 84 height 10
click at [731, 419] on icon at bounding box center [731, 415] width 9 height 9
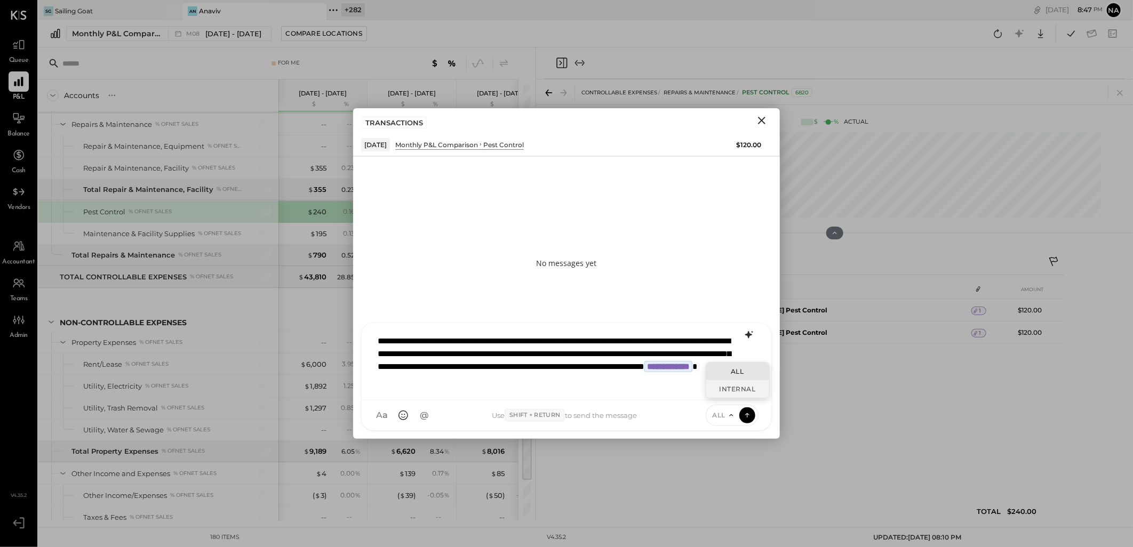
click at [733, 392] on div "INTERNAL" at bounding box center [737, 389] width 63 height 18
click at [750, 419] on icon at bounding box center [748, 415] width 10 height 11
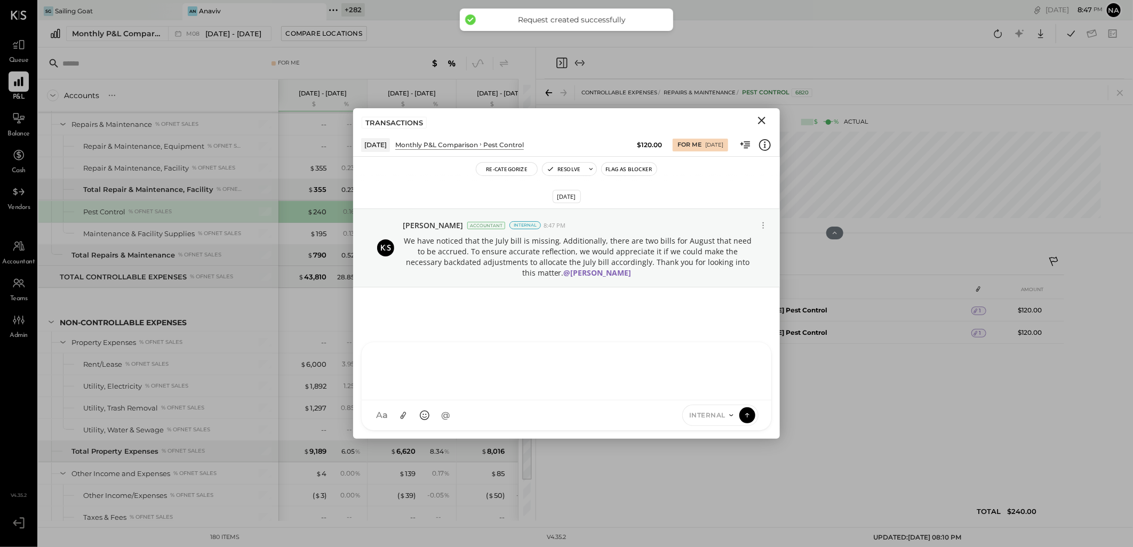
click at [760, 115] on icon "Close" at bounding box center [761, 120] width 13 height 13
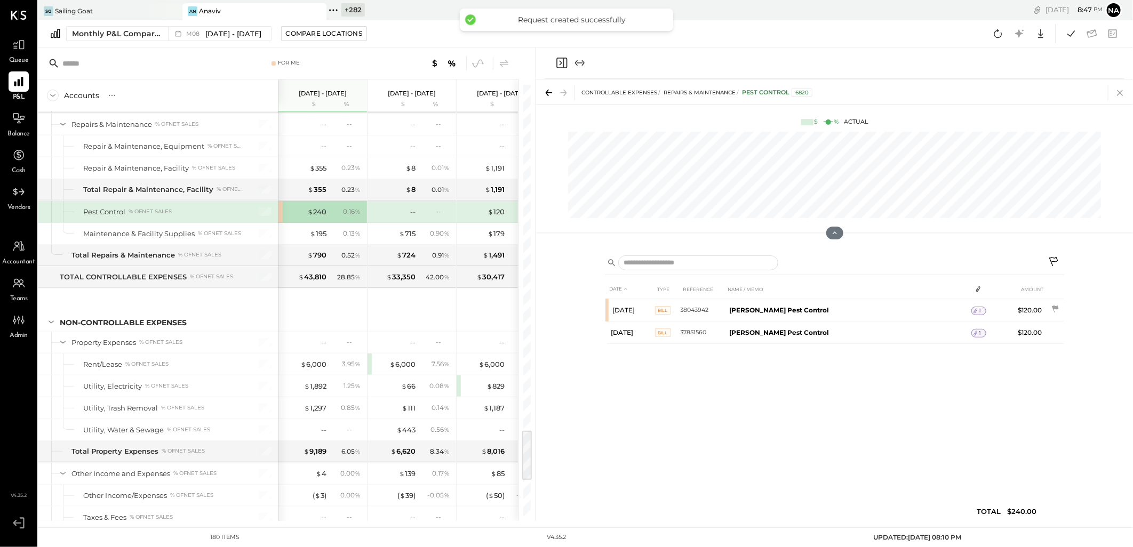
click at [1115, 93] on icon at bounding box center [1120, 92] width 15 height 15
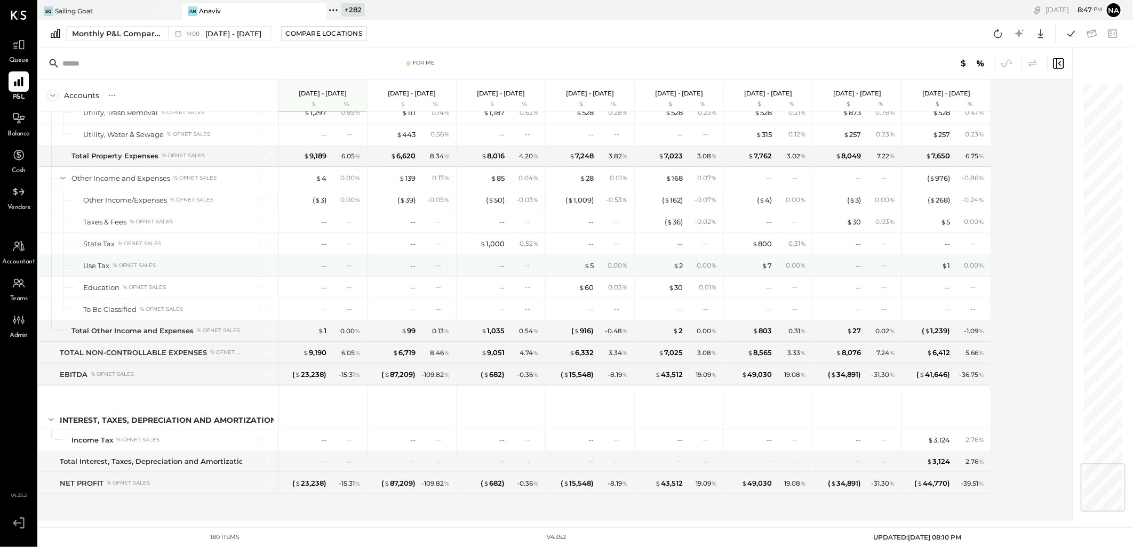
scroll to position [3090, 0]
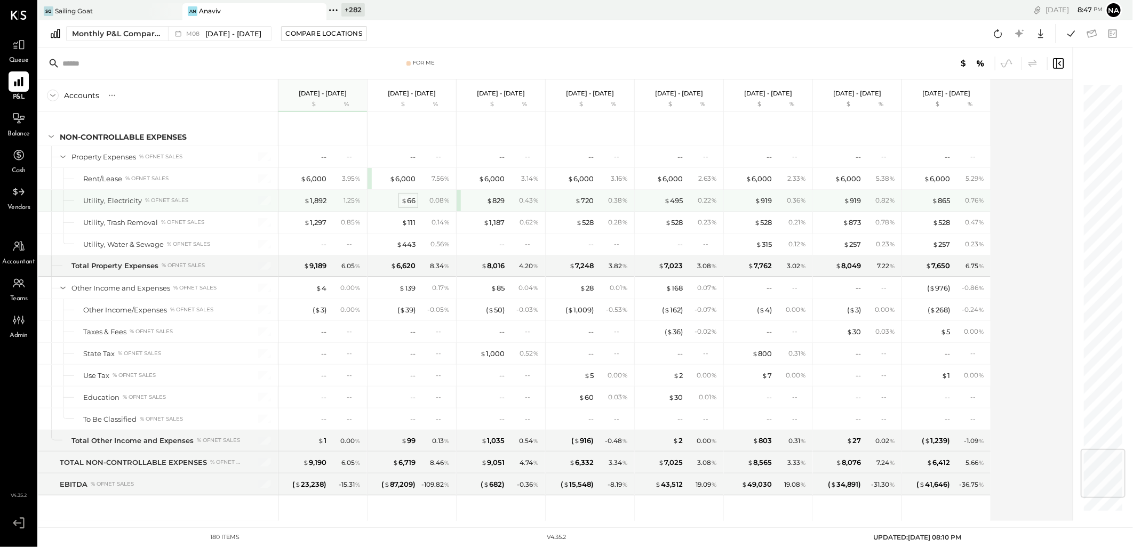
click at [408, 206] on div "$ 66" at bounding box center [408, 201] width 14 height 10
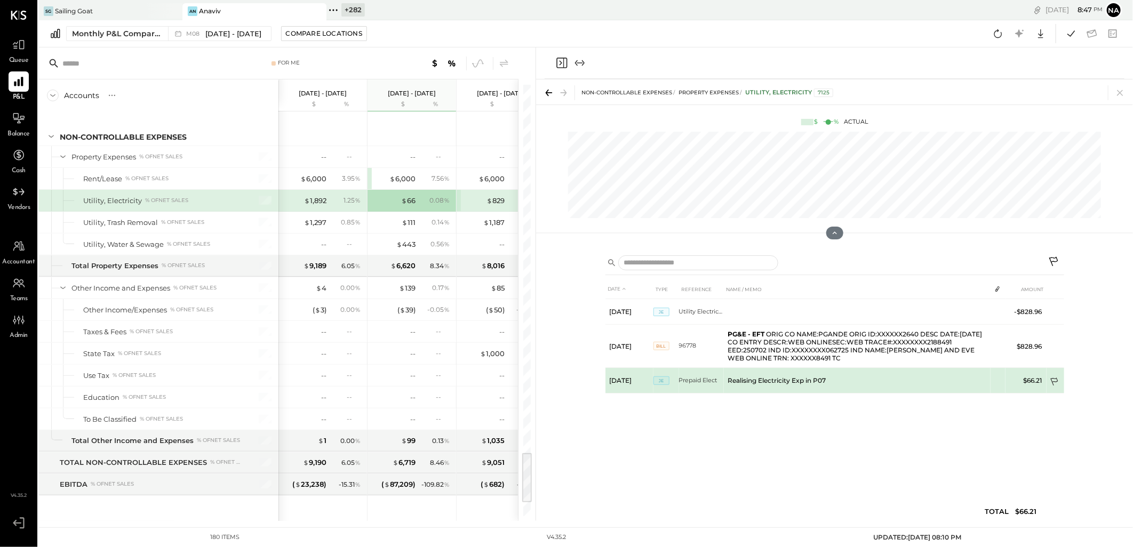
click at [1051, 378] on icon at bounding box center [1055, 383] width 11 height 11
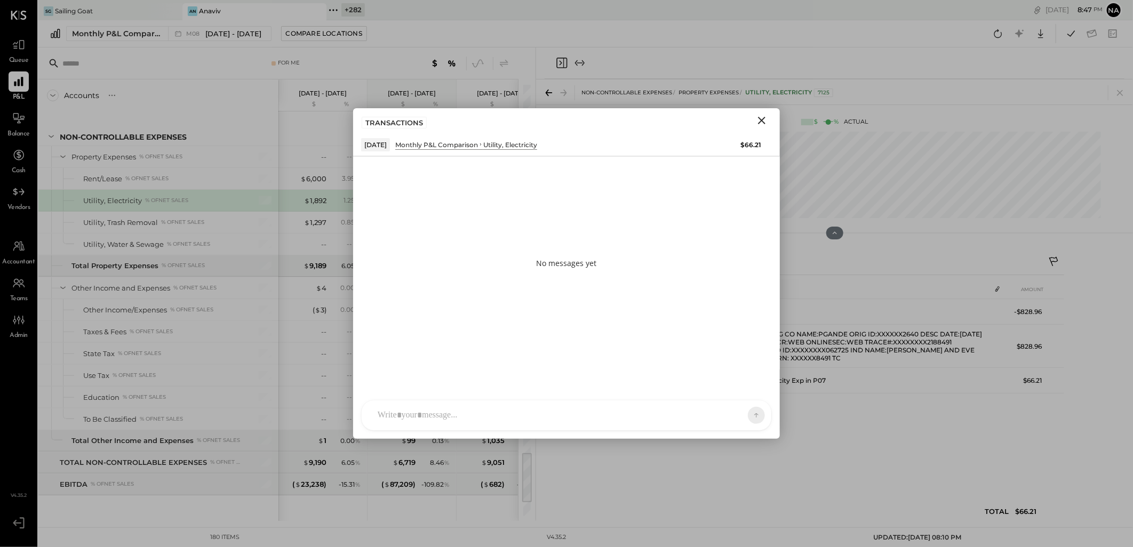
click at [507, 405] on div at bounding box center [556, 415] width 369 height 23
click at [653, 367] on div "**********" at bounding box center [566, 370] width 388 height 43
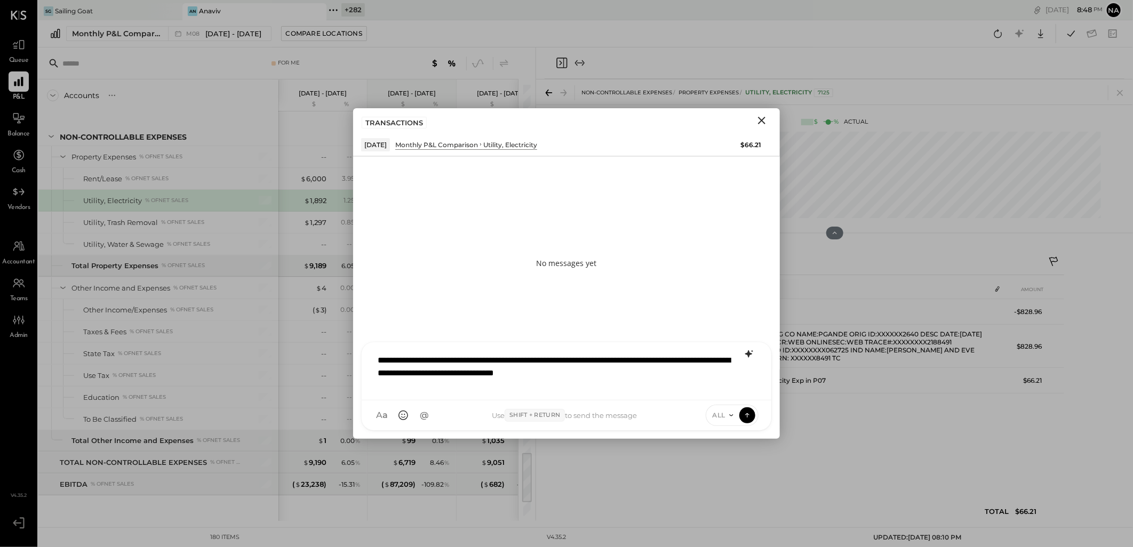
click at [754, 349] on icon at bounding box center [749, 354] width 13 height 13
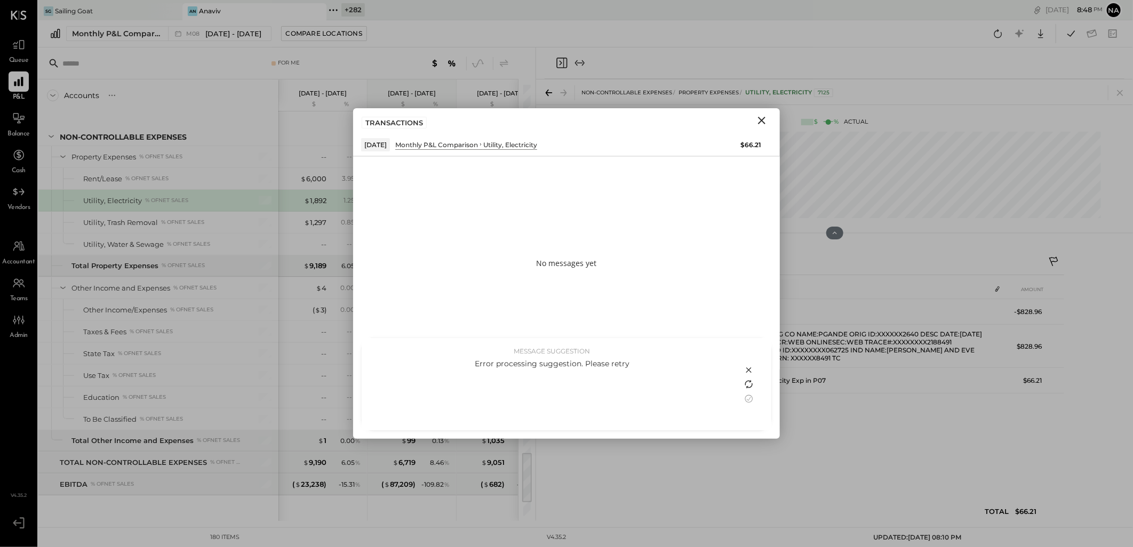
click at [747, 385] on icon at bounding box center [749, 384] width 13 height 13
click at [745, 397] on icon at bounding box center [749, 399] width 8 height 8
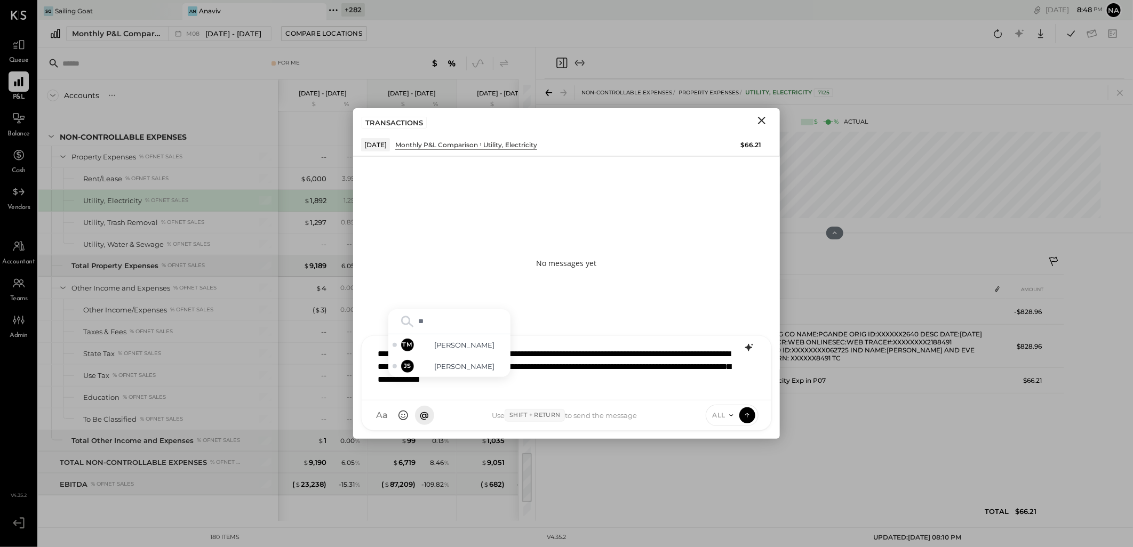
type input "***"
click at [475, 366] on span "[PERSON_NAME]" at bounding box center [465, 367] width 84 height 10
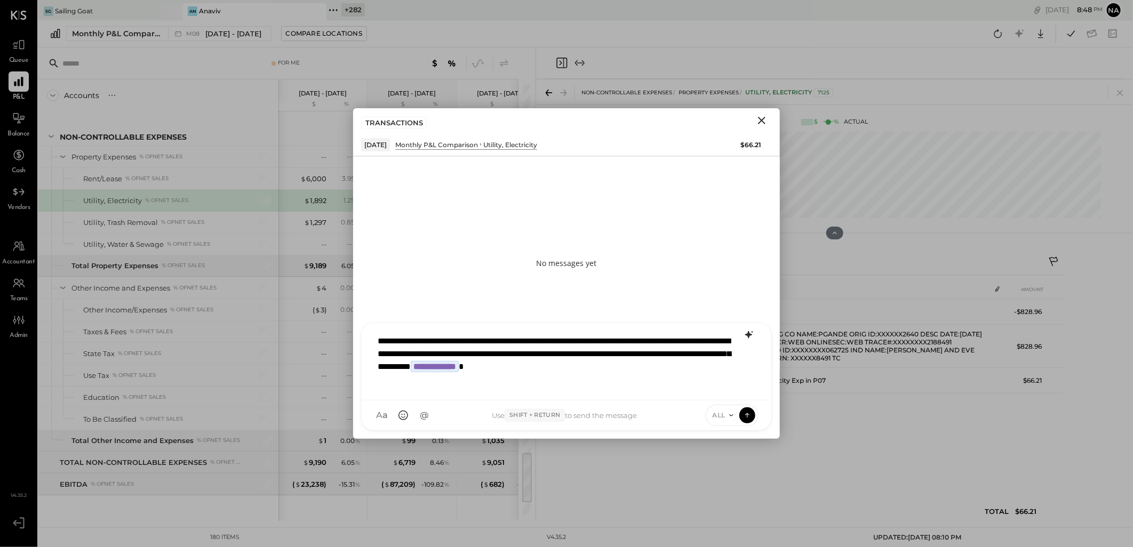
click at [722, 413] on span "ALL" at bounding box center [719, 415] width 13 height 9
click at [735, 393] on div "INTERNAL" at bounding box center [737, 389] width 63 height 18
click at [753, 417] on button at bounding box center [747, 415] width 16 height 16
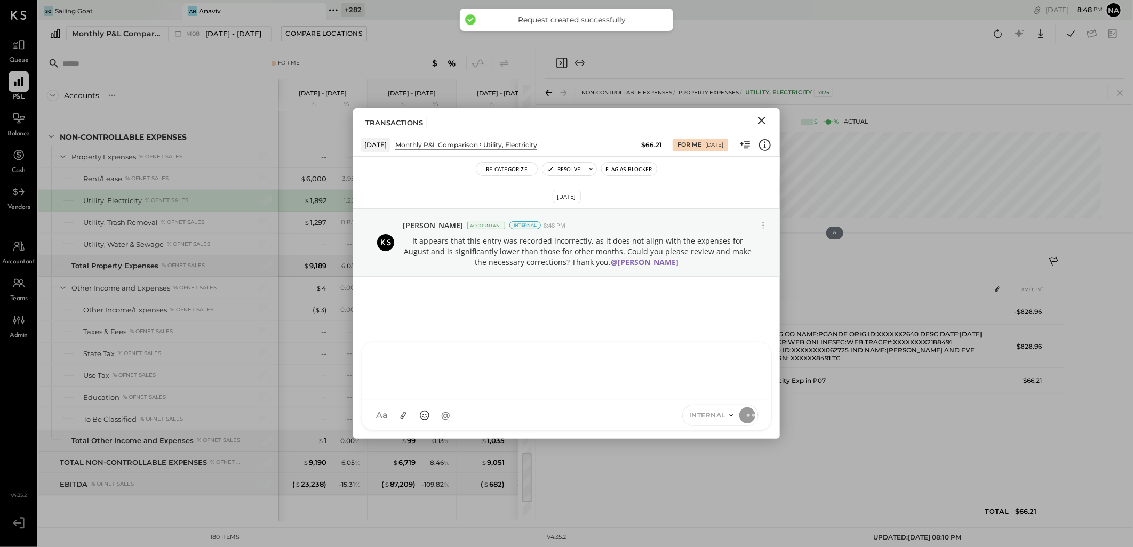
click at [764, 124] on icon "Close" at bounding box center [761, 120] width 13 height 13
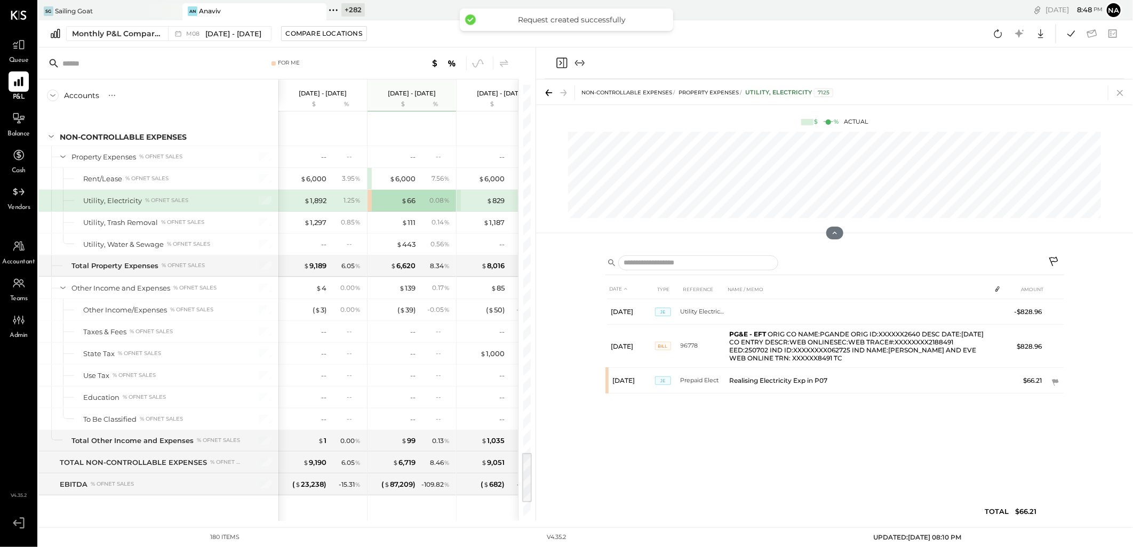
click at [1118, 89] on icon at bounding box center [1120, 92] width 15 height 15
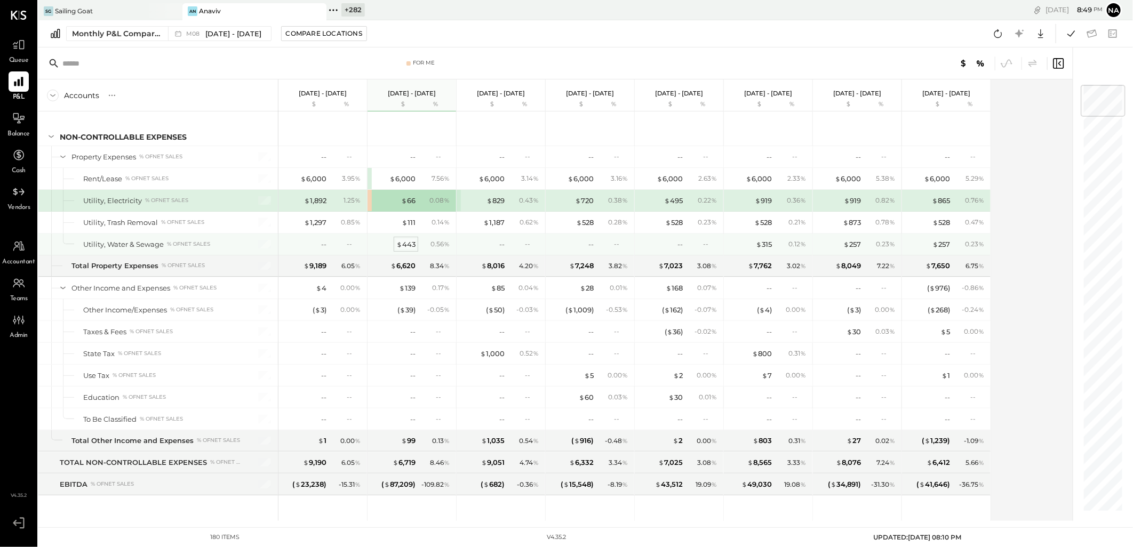
click at [414, 250] on div "$ 443" at bounding box center [405, 245] width 19 height 10
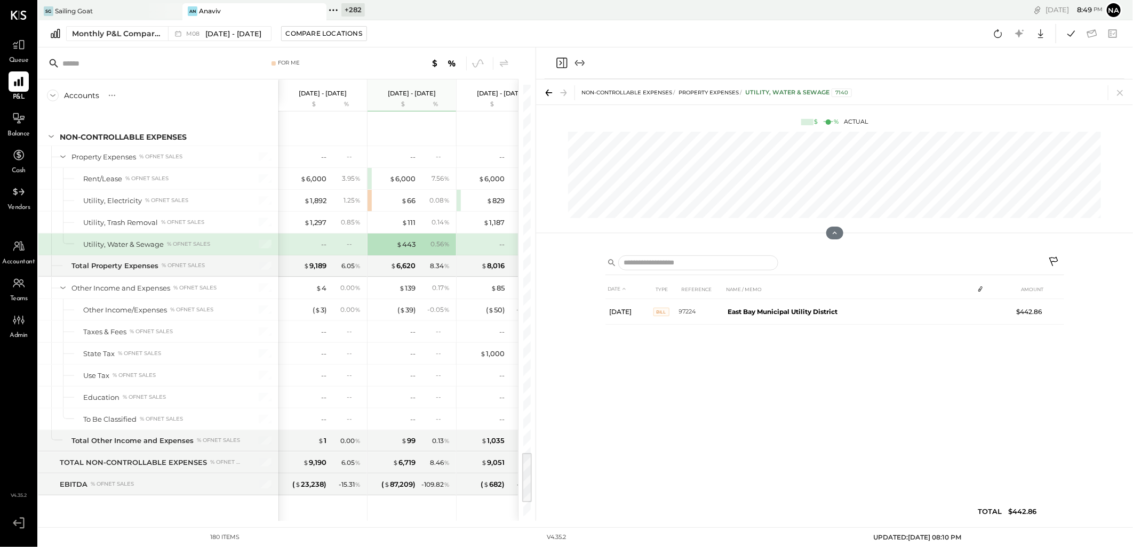
click at [1054, 264] on icon at bounding box center [1054, 263] width 13 height 13
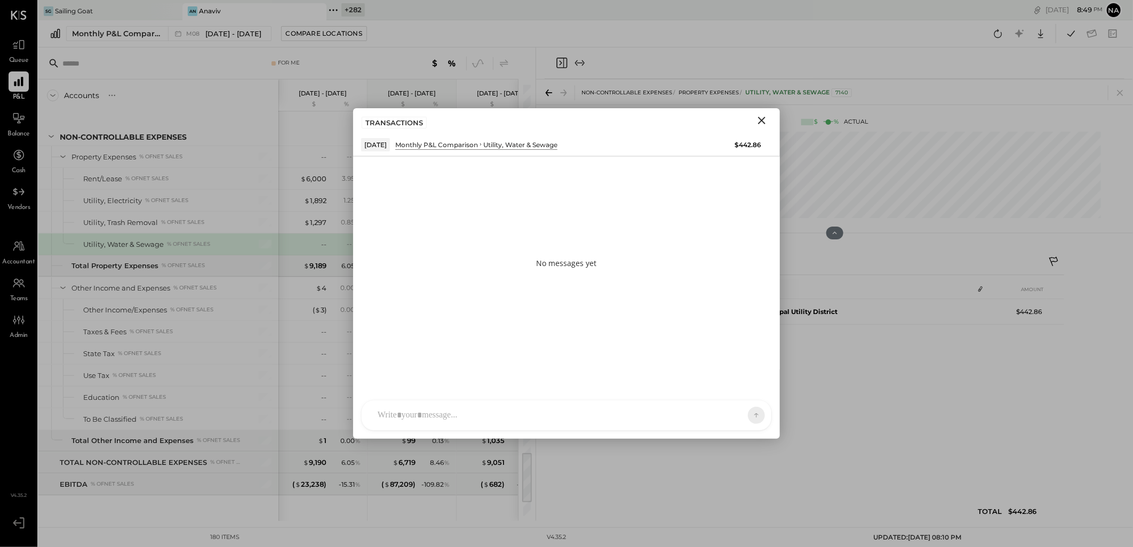
click at [503, 405] on div at bounding box center [556, 415] width 369 height 23
click at [736, 413] on div "ALL" at bounding box center [722, 415] width 33 height 9
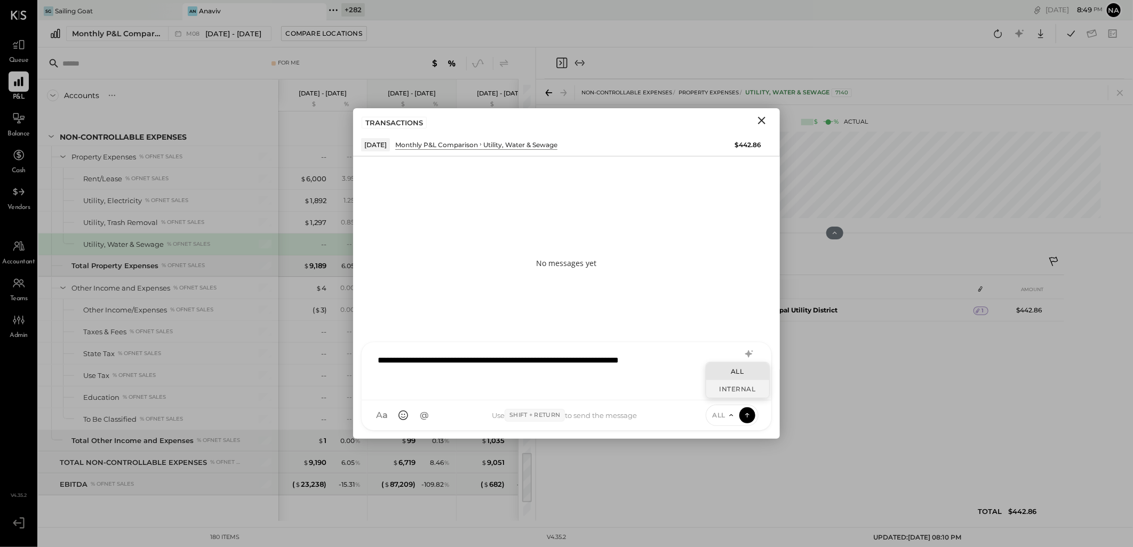
click at [719, 382] on div "INTERNAL" at bounding box center [737, 389] width 63 height 18
click at [745, 409] on button at bounding box center [747, 415] width 16 height 16
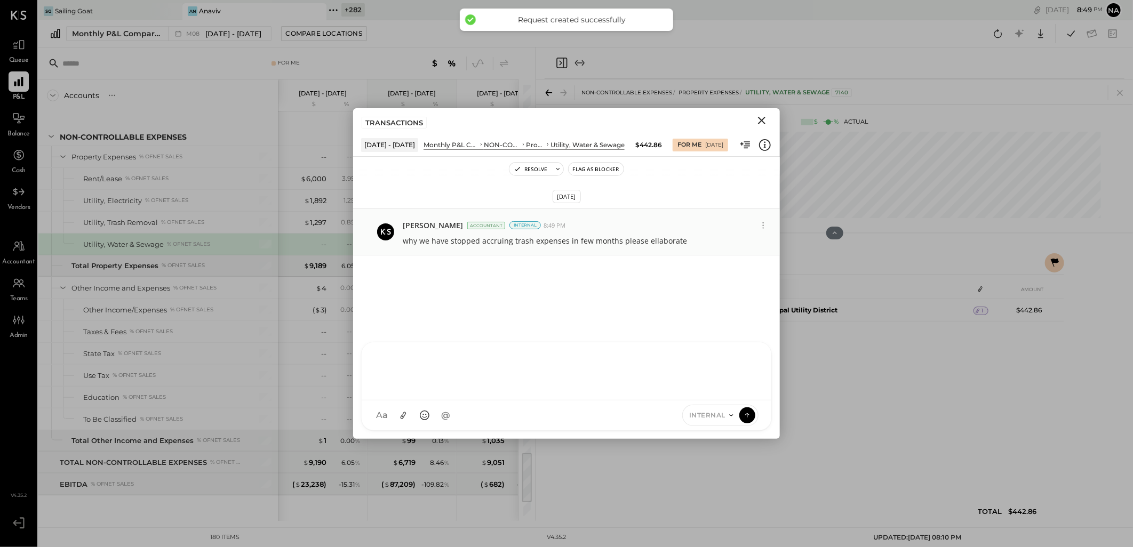
click at [755, 226] on div "[PERSON_NAME] Accountant Internal 8:49 PM" at bounding box center [579, 225] width 353 height 11
click at [763, 228] on icon at bounding box center [763, 225] width 11 height 11
click at [744, 241] on button "Edit Message" at bounding box center [737, 244] width 68 height 19
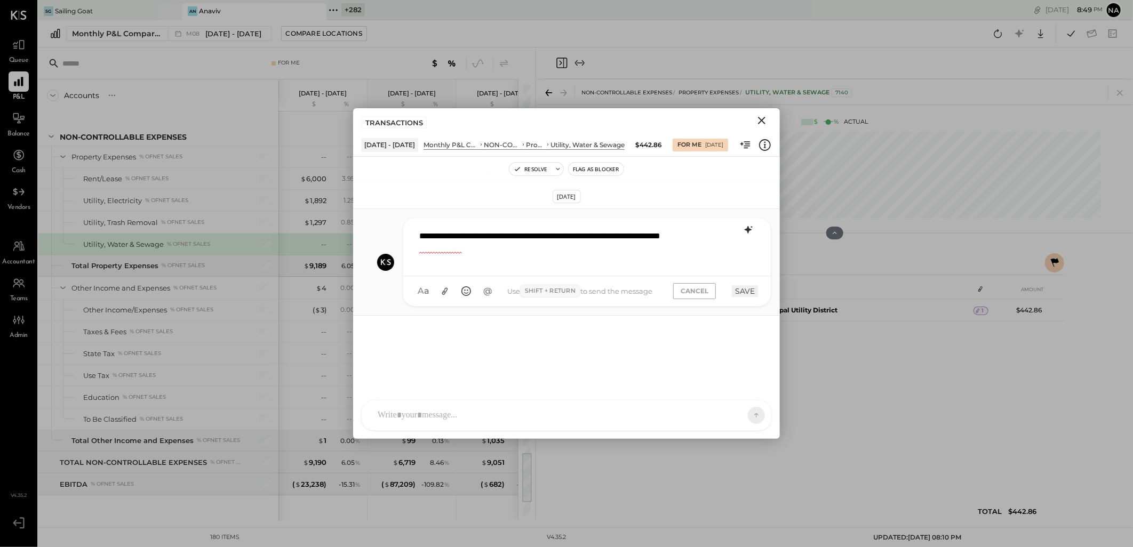
click at [750, 229] on icon at bounding box center [748, 229] width 7 height 7
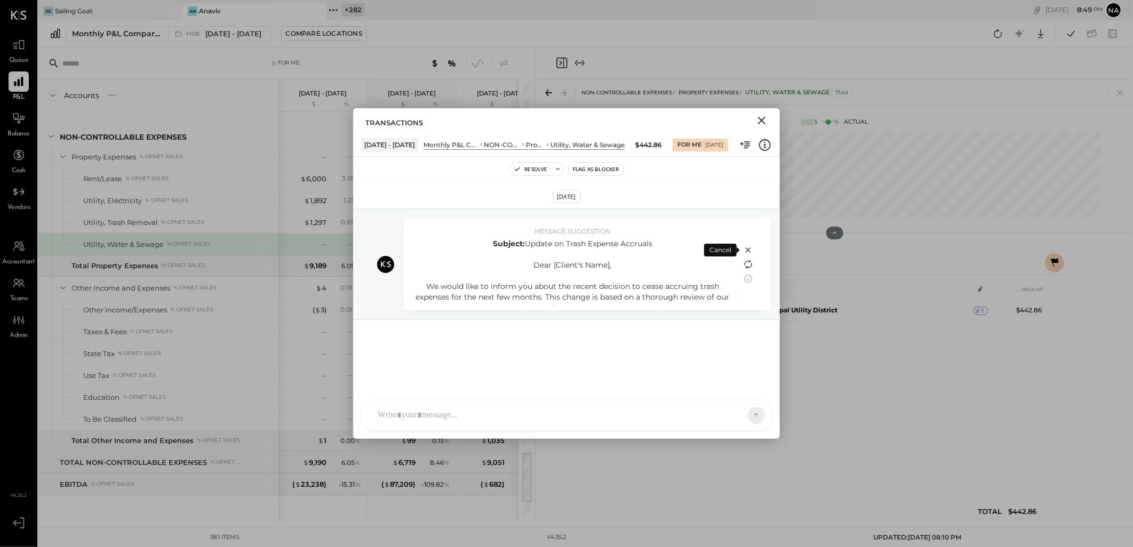
click at [751, 267] on icon at bounding box center [748, 264] width 13 height 13
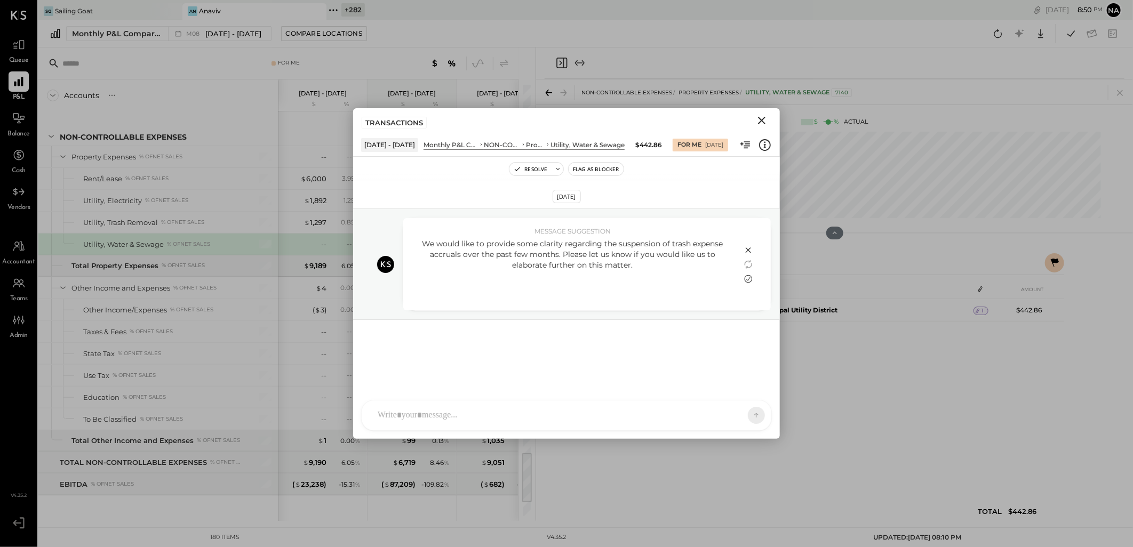
click at [745, 276] on icon at bounding box center [748, 279] width 13 height 13
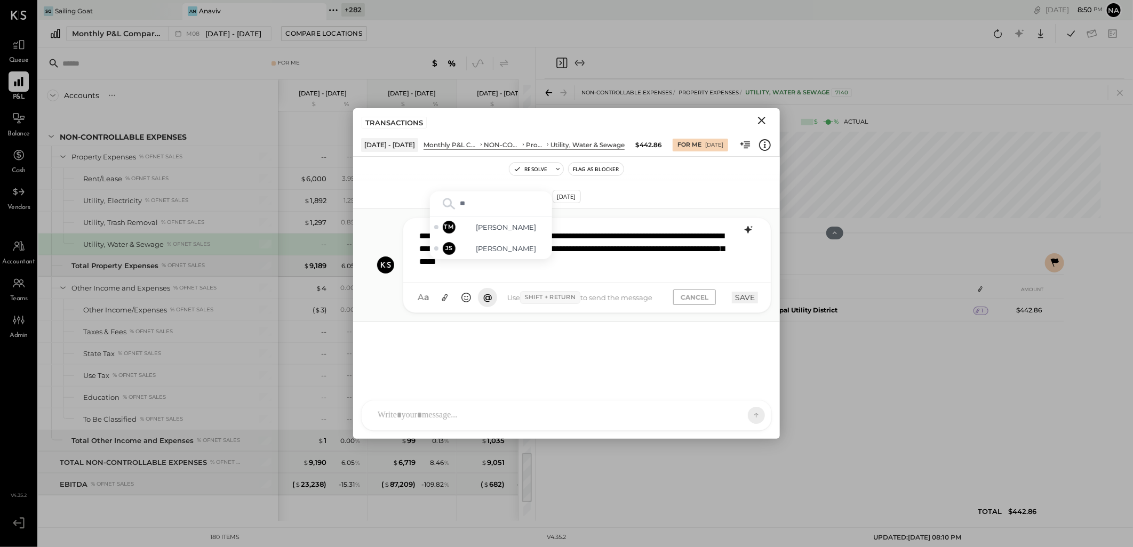
type input "***"
click at [524, 242] on div "TM [PERSON_NAME]" at bounding box center [491, 248] width 122 height 21
click at [744, 299] on button "SAVE" at bounding box center [745, 298] width 26 height 12
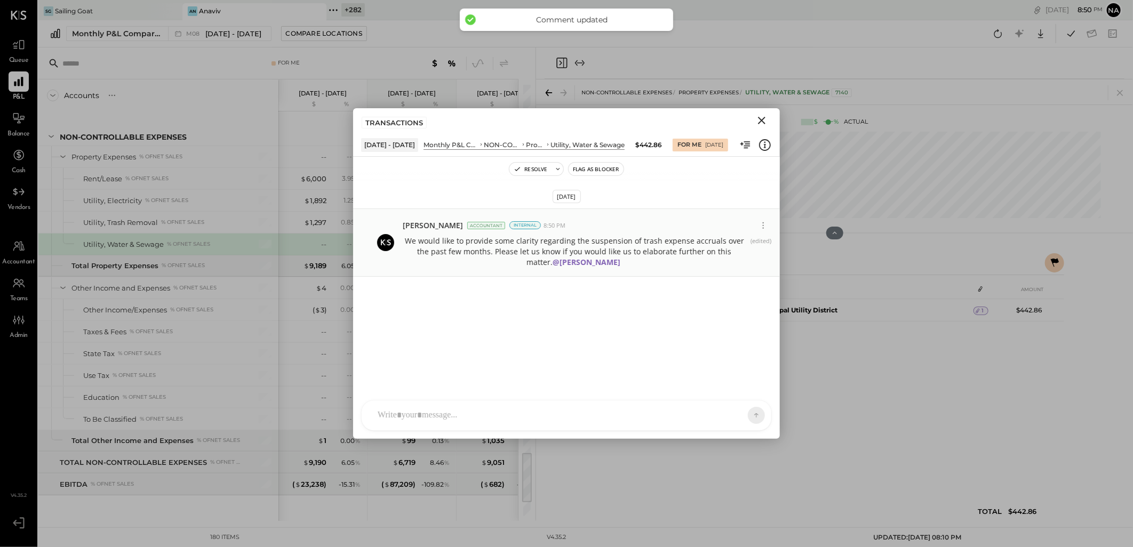
click at [758, 119] on icon "Close" at bounding box center [761, 120] width 13 height 13
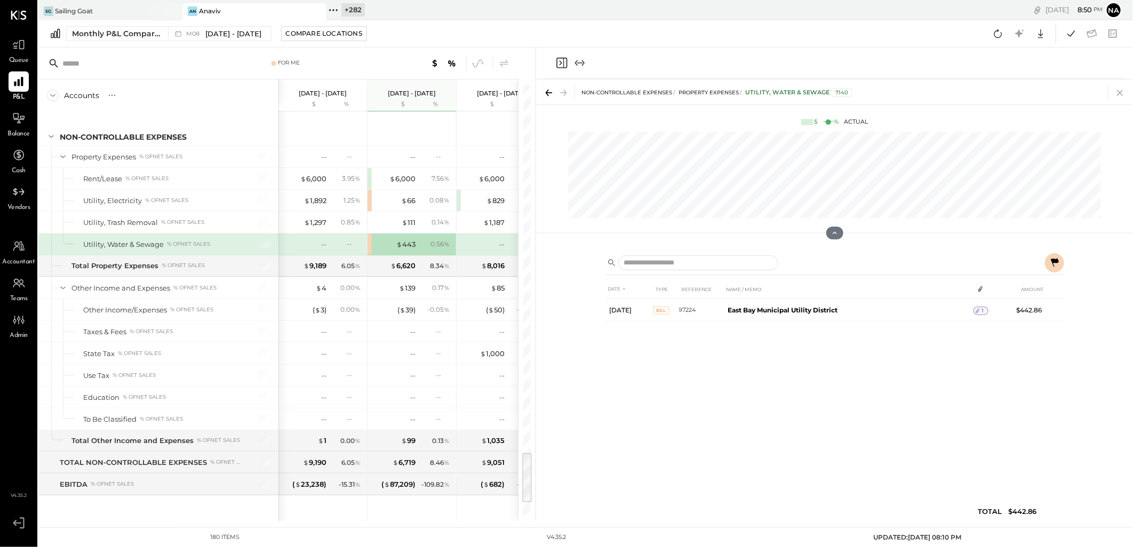
click at [1119, 92] on icon at bounding box center [1120, 92] width 15 height 15
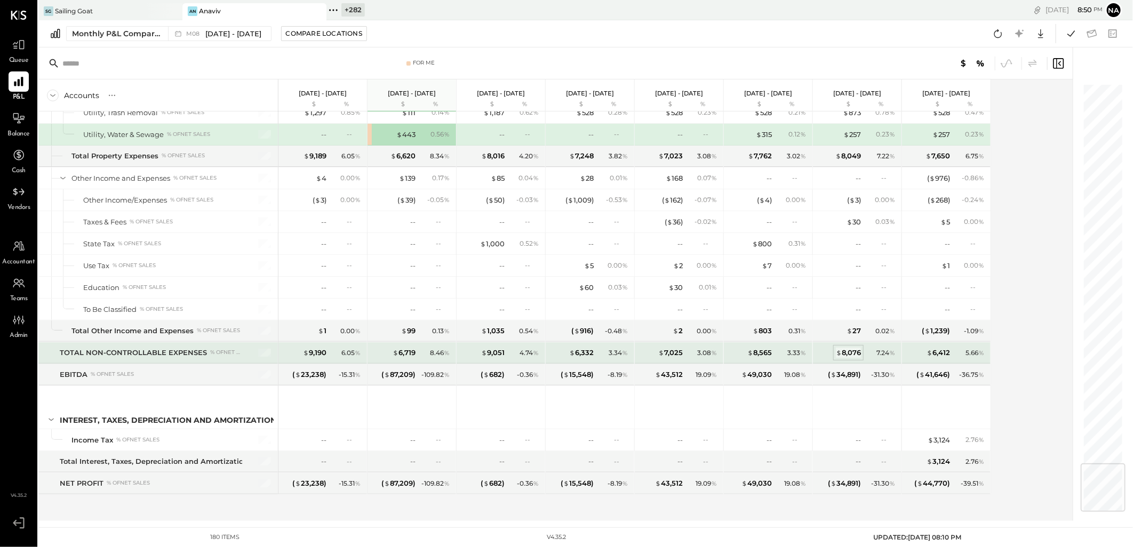
scroll to position [3149, 0]
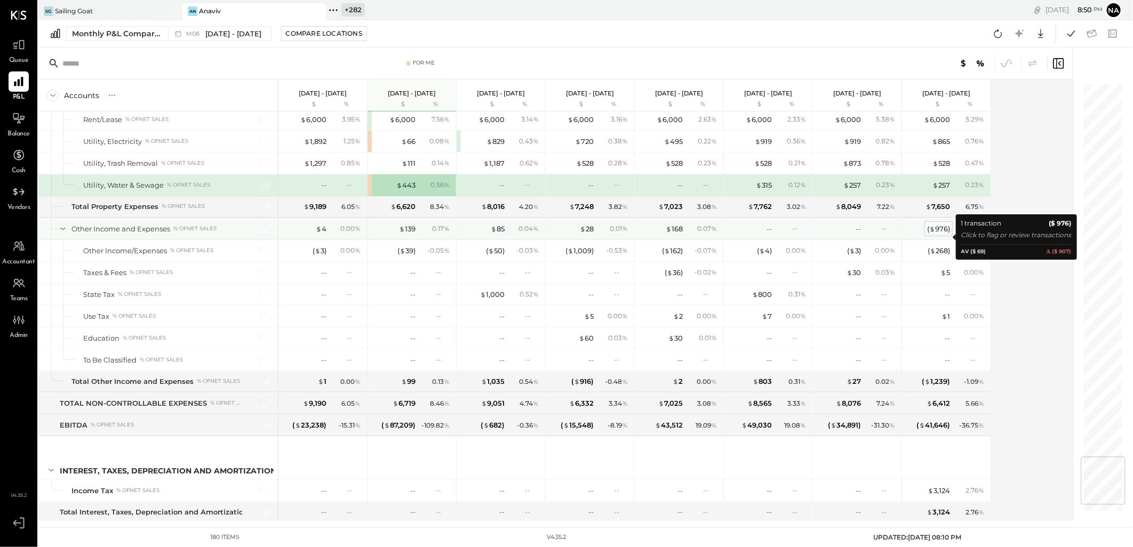
click at [947, 234] on div "( $ 976 )" at bounding box center [938, 229] width 23 height 10
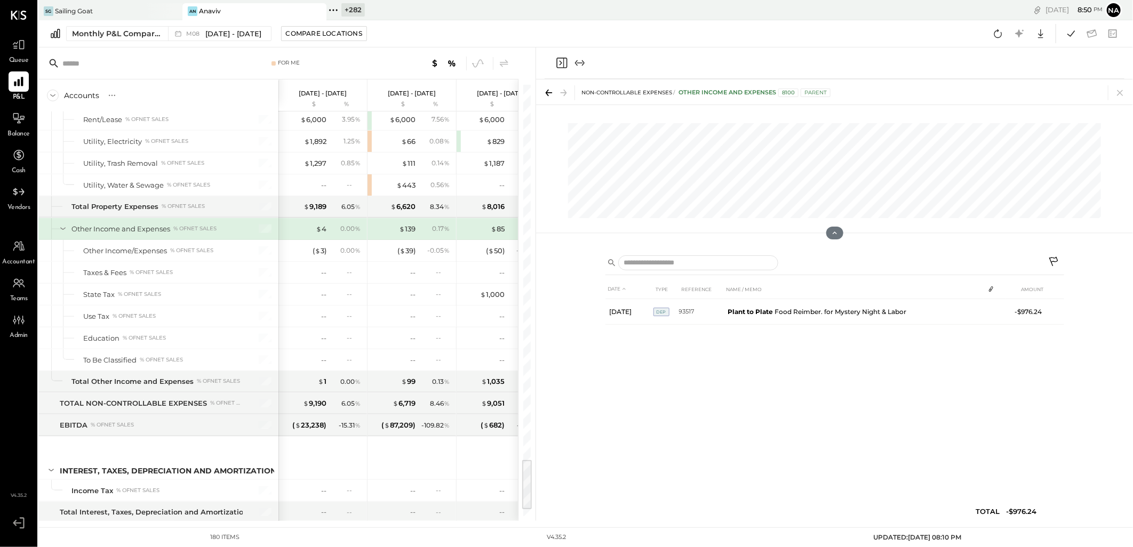
click at [1052, 261] on icon at bounding box center [1054, 263] width 13 height 13
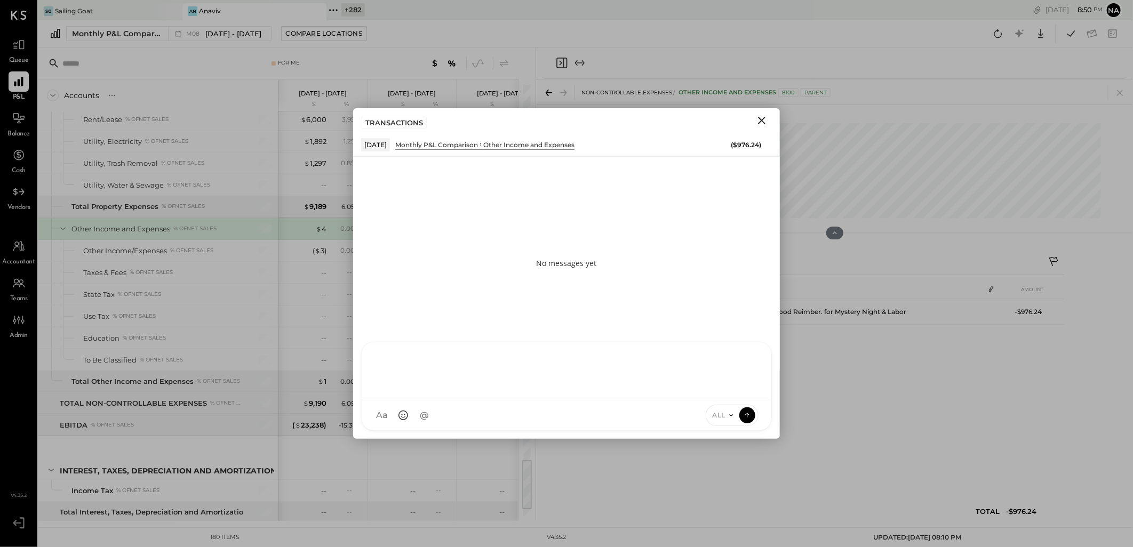
click at [491, 392] on div at bounding box center [566, 370] width 388 height 43
click at [748, 350] on icon at bounding box center [748, 353] width 7 height 7
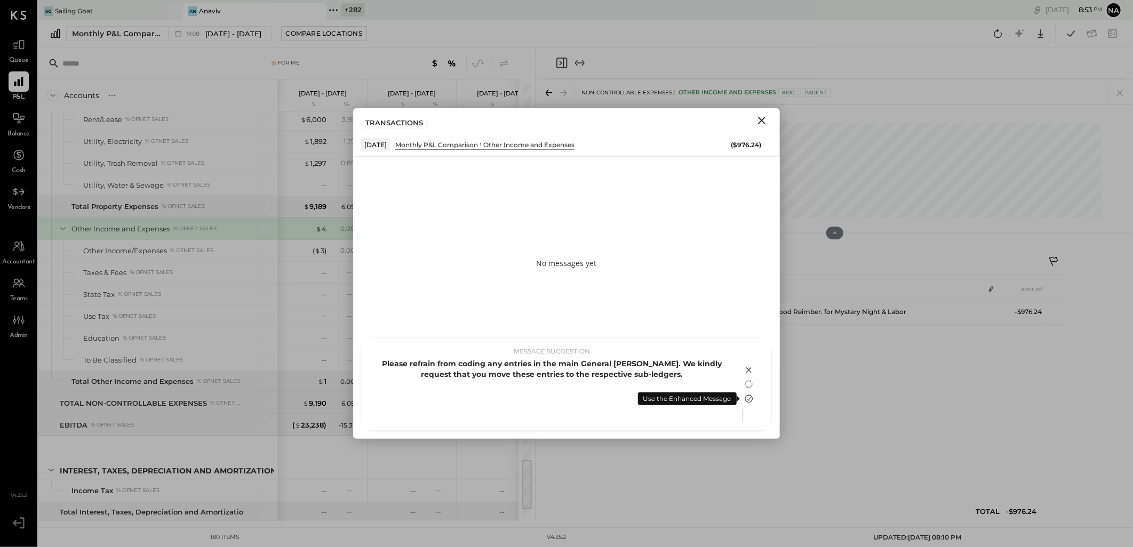
click at [751, 394] on icon at bounding box center [749, 399] width 13 height 13
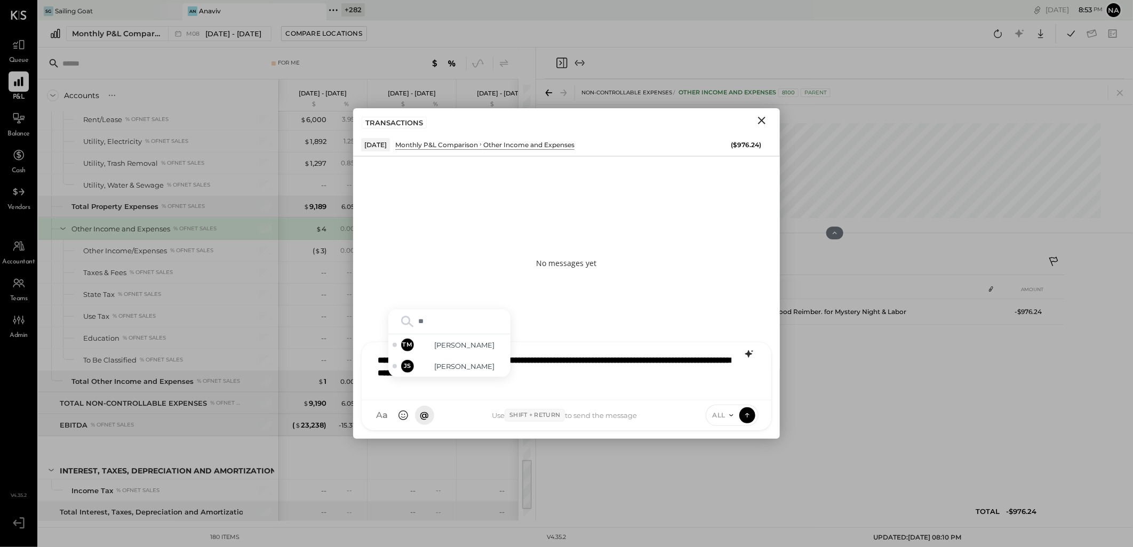
type input "***"
click at [455, 365] on span "[PERSON_NAME]" at bounding box center [465, 367] width 84 height 10
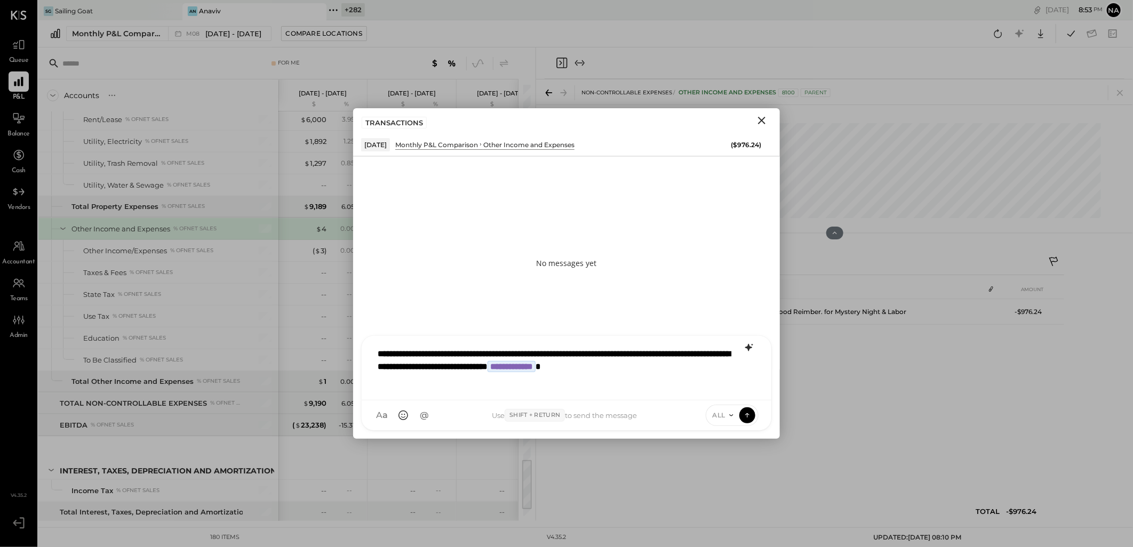
click at [731, 417] on icon at bounding box center [731, 415] width 9 height 9
click at [734, 393] on div "INTERNAL" at bounding box center [737, 389] width 63 height 18
click at [747, 417] on icon at bounding box center [747, 415] width 1 height 4
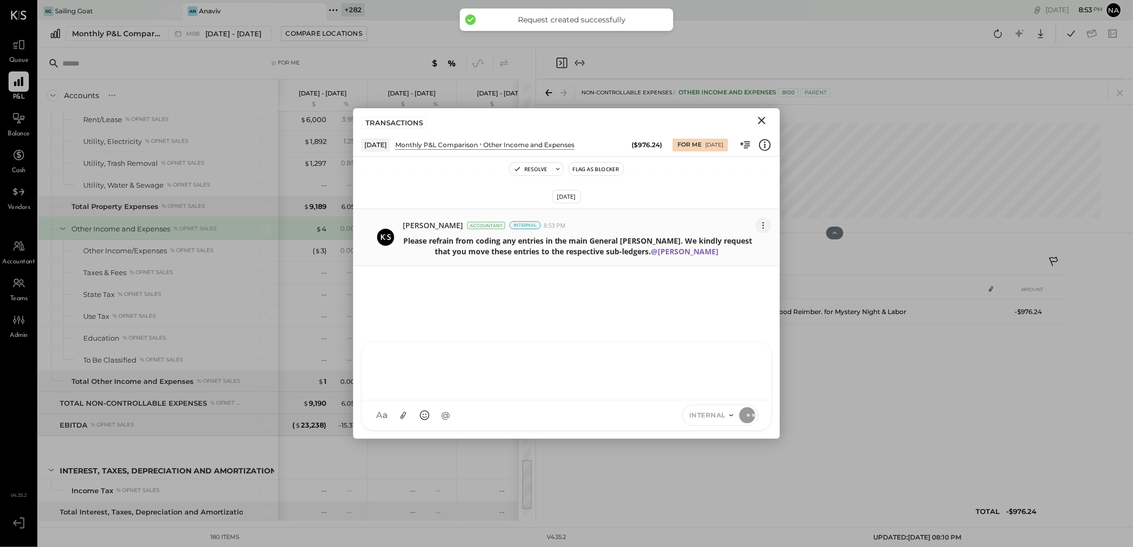
click at [763, 228] on icon at bounding box center [763, 225] width 11 height 11
click at [724, 246] on button "Edit Message" at bounding box center [737, 244] width 68 height 19
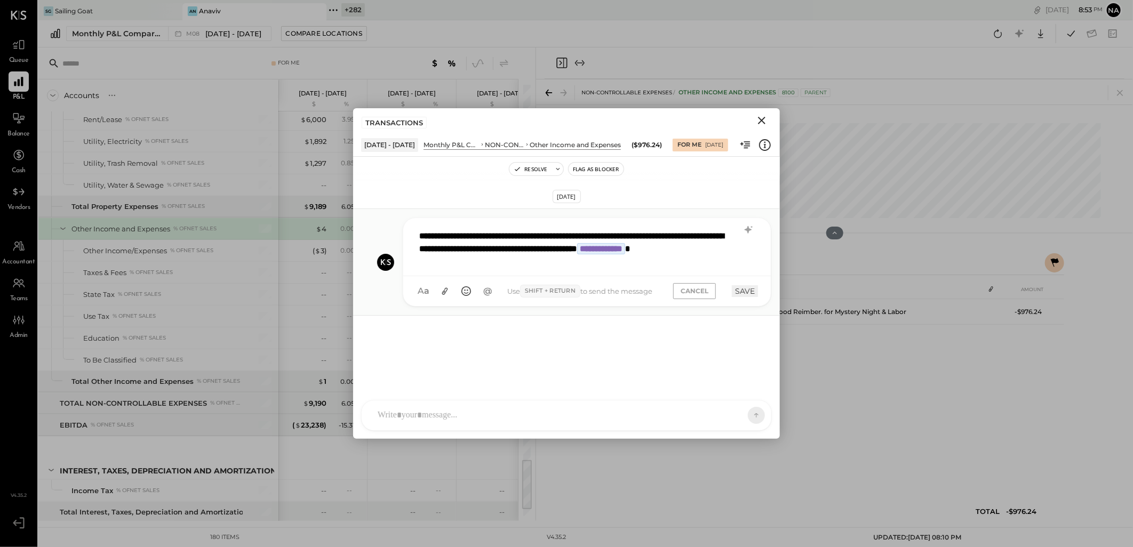
click at [572, 249] on strong "**********" at bounding box center [571, 243] width 305 height 22
click at [736, 297] on button "SAVE" at bounding box center [745, 291] width 26 height 12
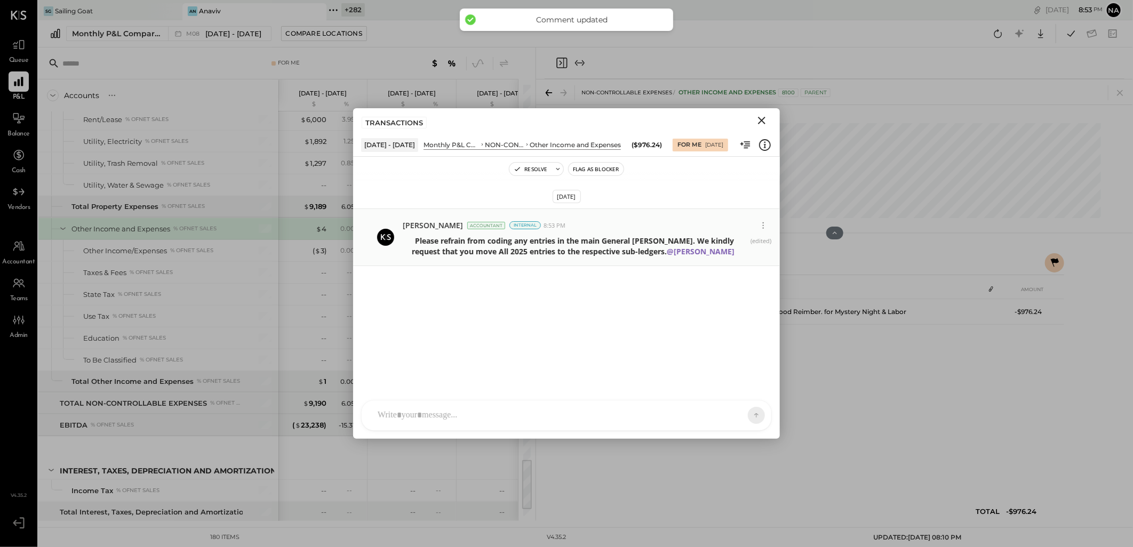
click at [762, 124] on icon "Close" at bounding box center [761, 120] width 13 height 13
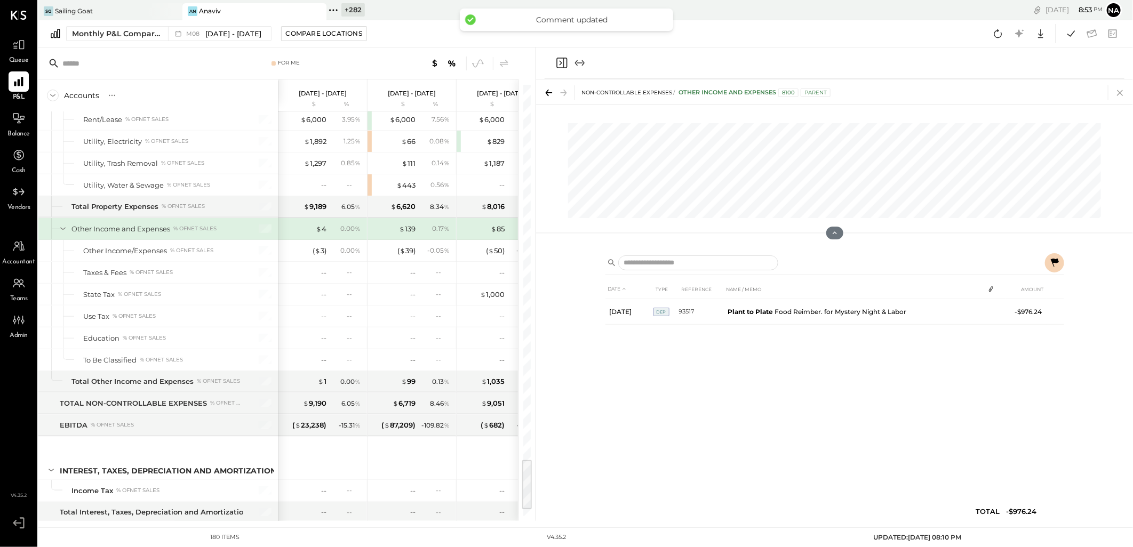
click at [1122, 87] on icon at bounding box center [1120, 92] width 15 height 15
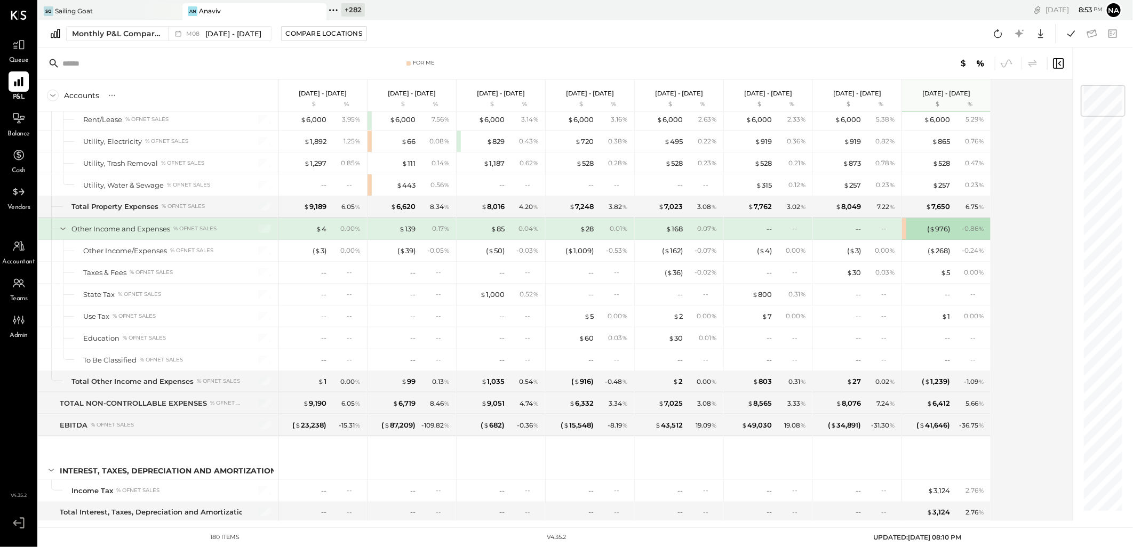
click at [1066, 301] on div "Accounts S % GL [DATE] - [DATE] $ % [DATE] - [DATE] $ % [DATE] - [DATE] $ % [DA…" at bounding box center [556, 300] width 1036 height 442
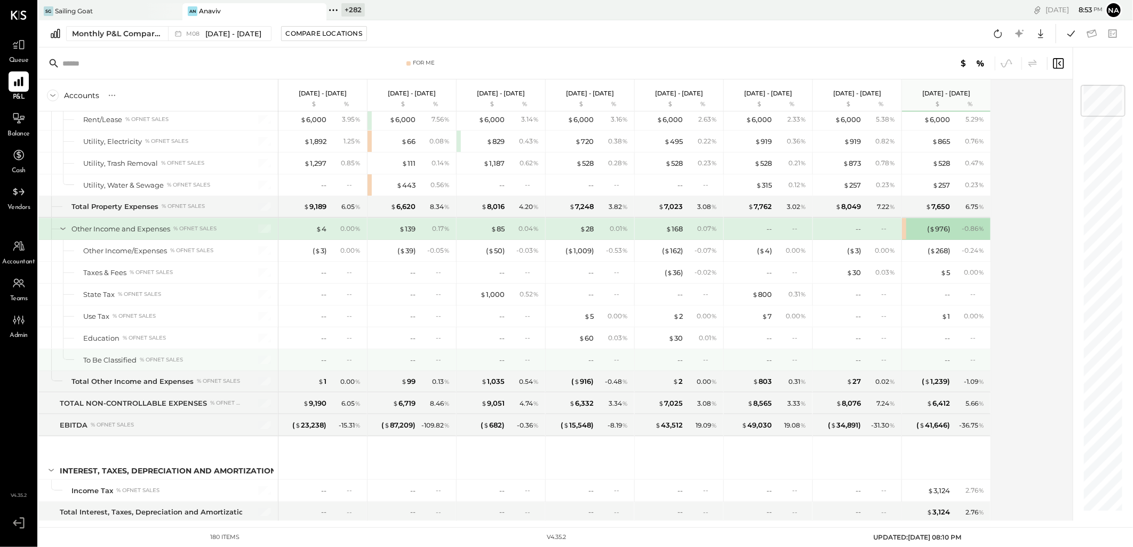
click at [290, 360] on div "-- --" at bounding box center [324, 359] width 80 height 21
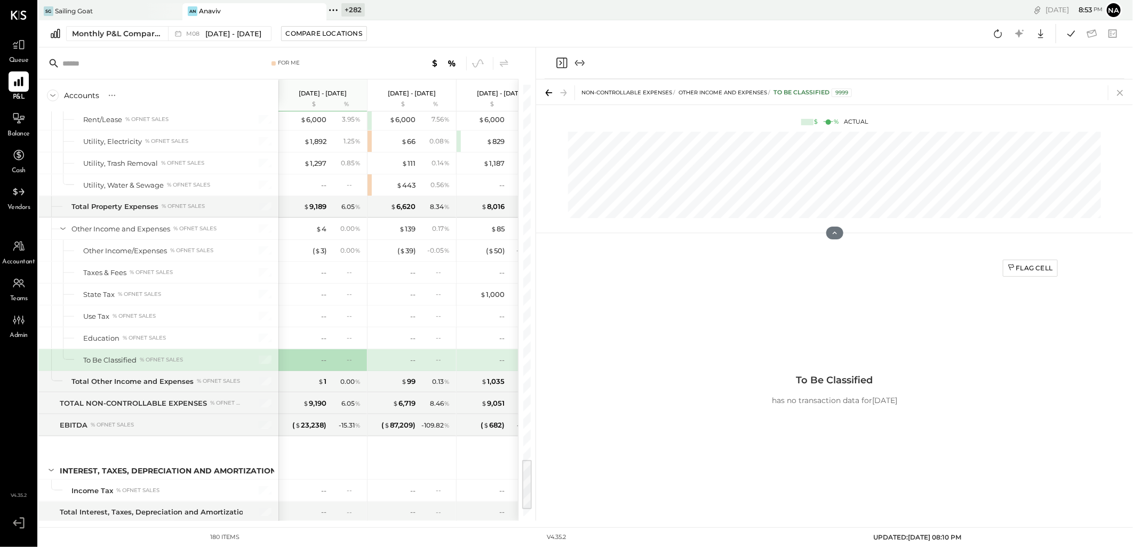
click at [1127, 93] on icon at bounding box center [1120, 92] width 15 height 15
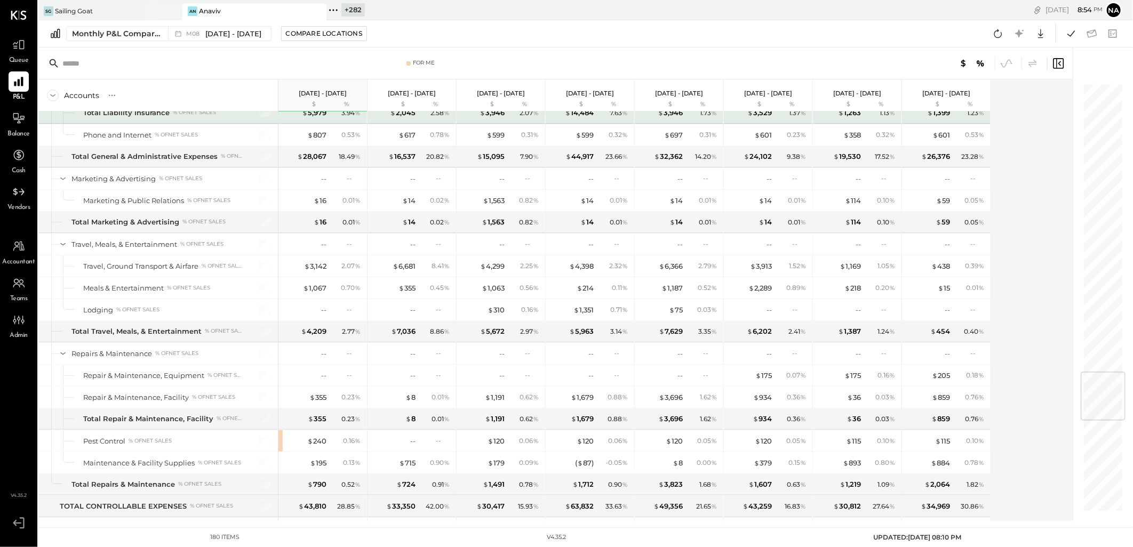
scroll to position [2438, 0]
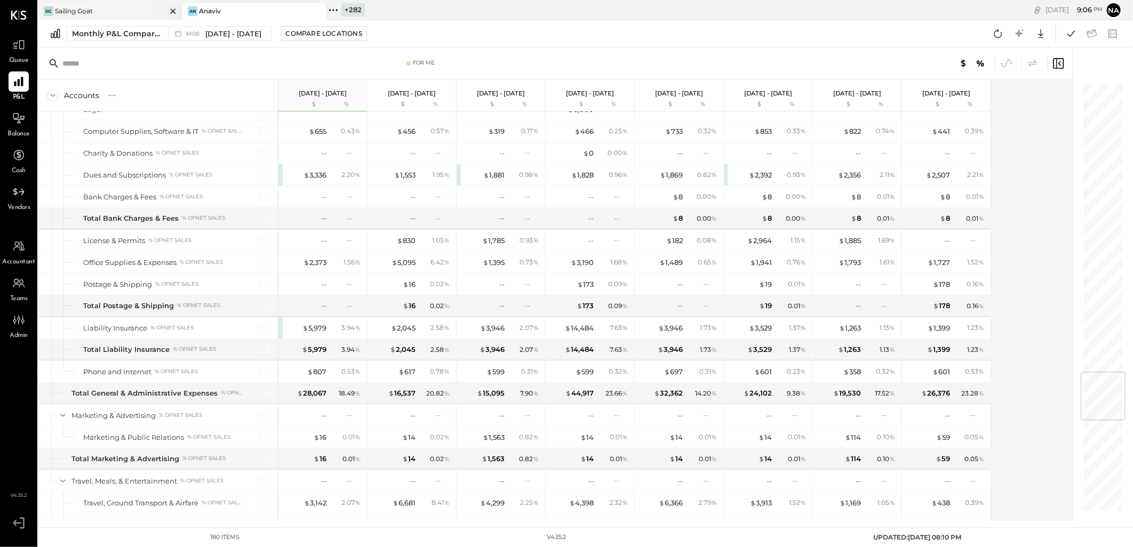
click at [117, 10] on div "SG Sailing Goat" at bounding box center [102, 11] width 128 height 10
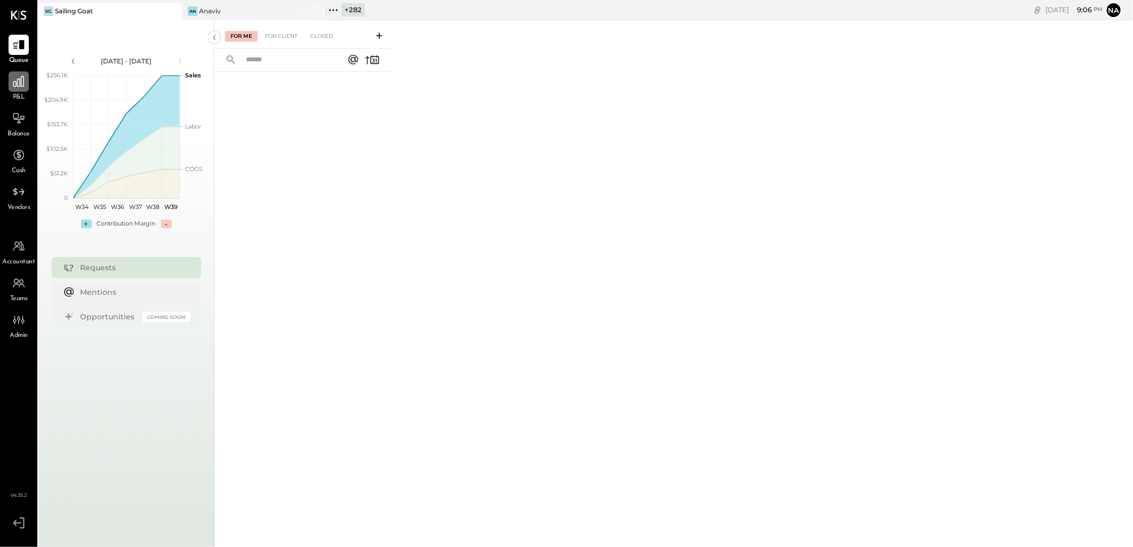
click at [26, 87] on div at bounding box center [19, 81] width 20 height 20
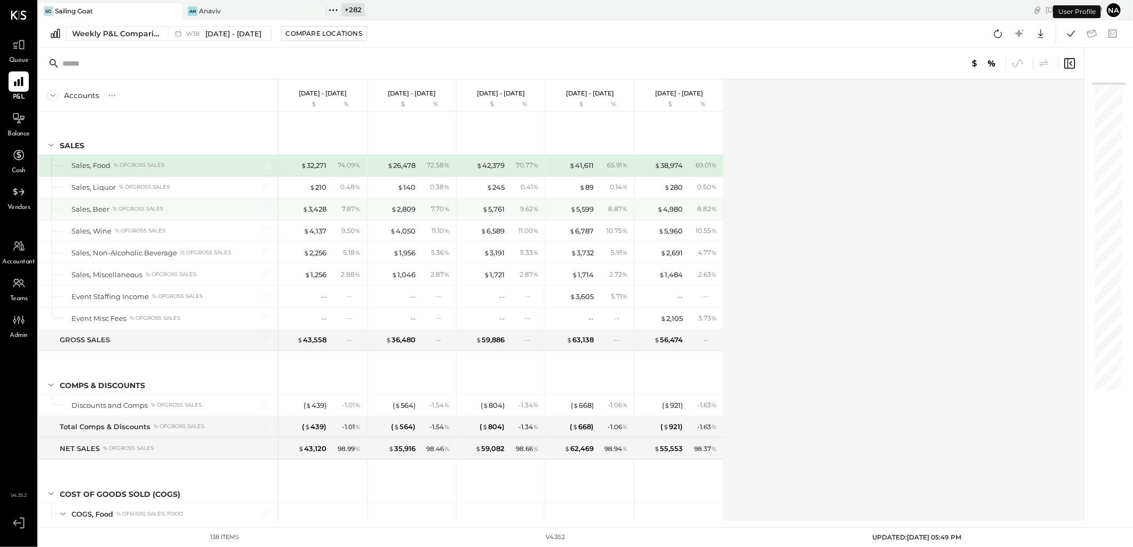
scroll to position [118, 0]
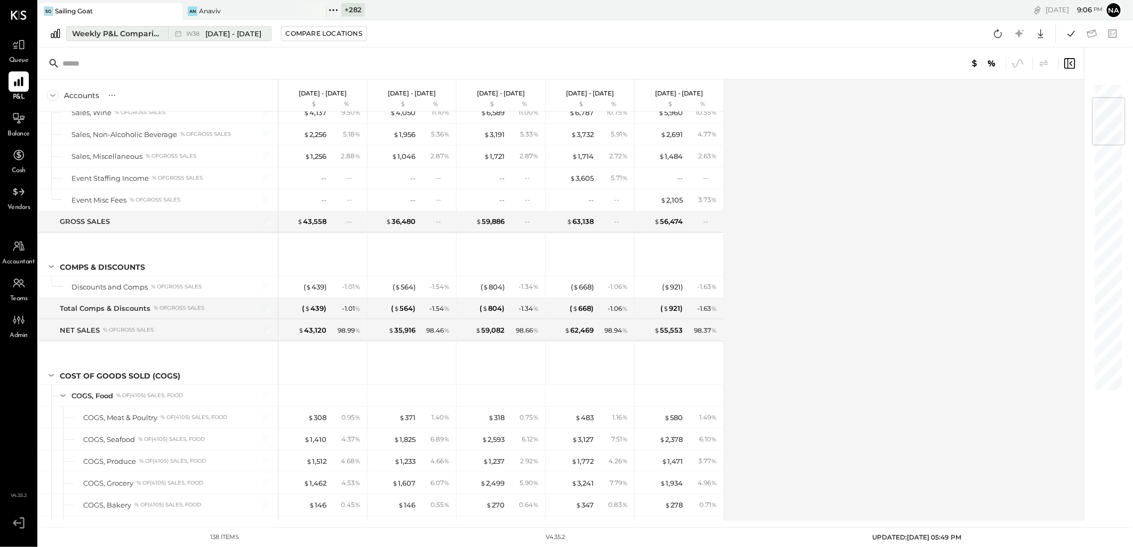
click at [148, 33] on div "Weekly P&L Comparison" at bounding box center [117, 33] width 90 height 11
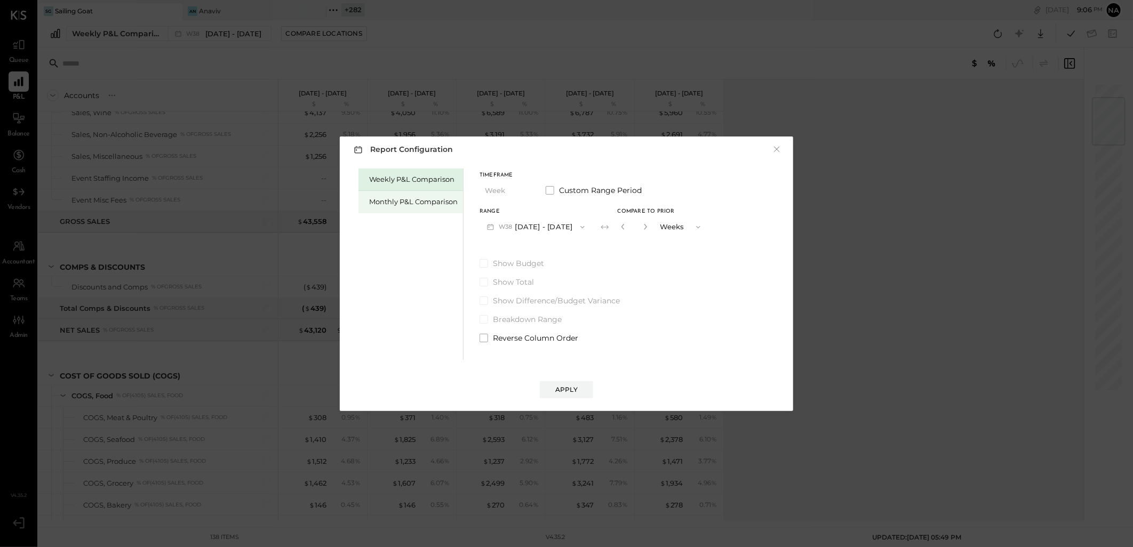
click at [434, 197] on div "Monthly P&L Comparison" at bounding box center [413, 202] width 89 height 10
click at [537, 220] on button "M09 [DATE] - [DATE]" at bounding box center [536, 227] width 113 height 20
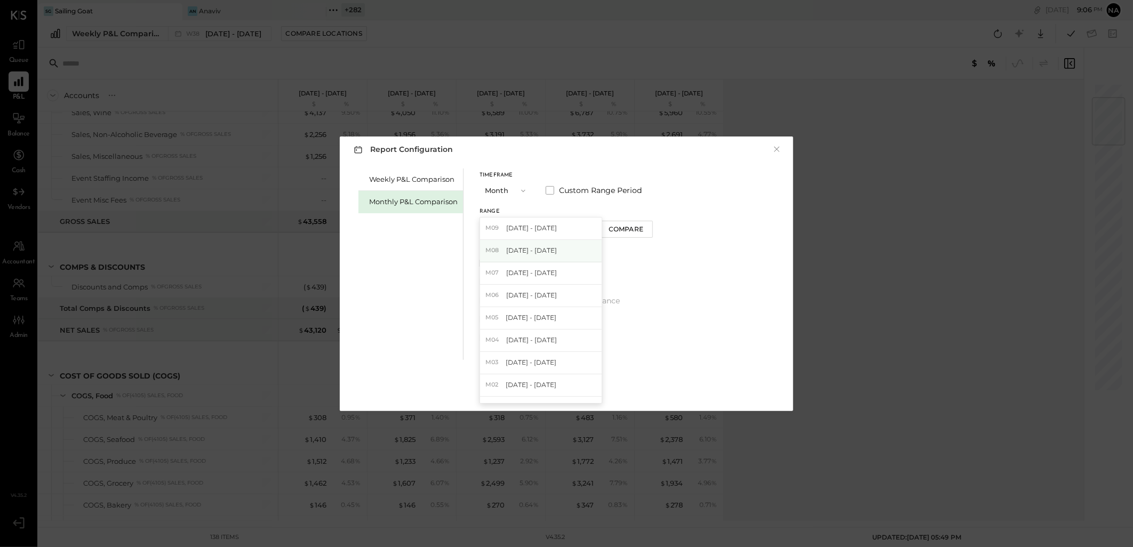
click at [555, 246] on div "M08 [DATE] - [DATE]" at bounding box center [541, 251] width 122 height 22
click at [615, 220] on div "Range M08 [DATE] - [DATE] Compare" at bounding box center [566, 223] width 173 height 28
click at [632, 231] on div "Compare" at bounding box center [626, 229] width 35 height 9
click at [642, 228] on icon "button" at bounding box center [645, 227] width 6 height 6
click at [644, 228] on icon "button" at bounding box center [645, 227] width 3 height 6
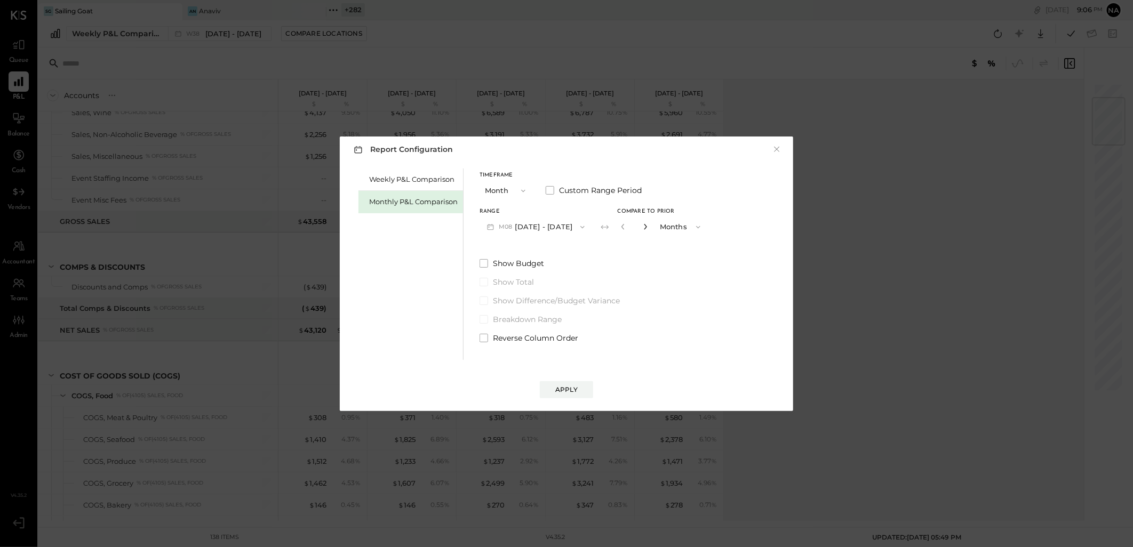
click at [644, 228] on icon "button" at bounding box center [645, 227] width 3 height 6
type input "*"
click at [577, 382] on button "Apply" at bounding box center [566, 389] width 53 height 17
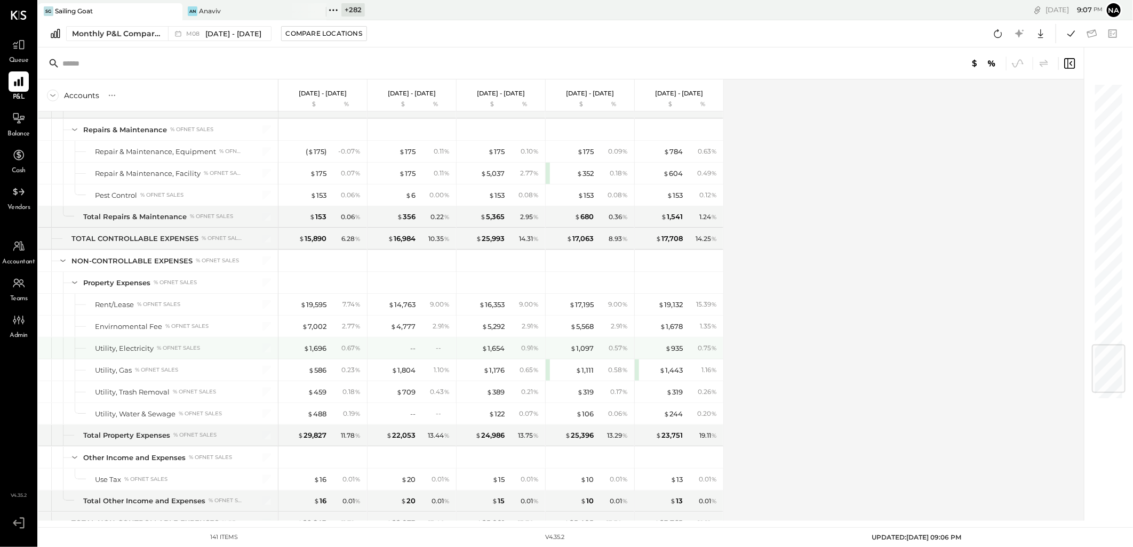
scroll to position [2245, 0]
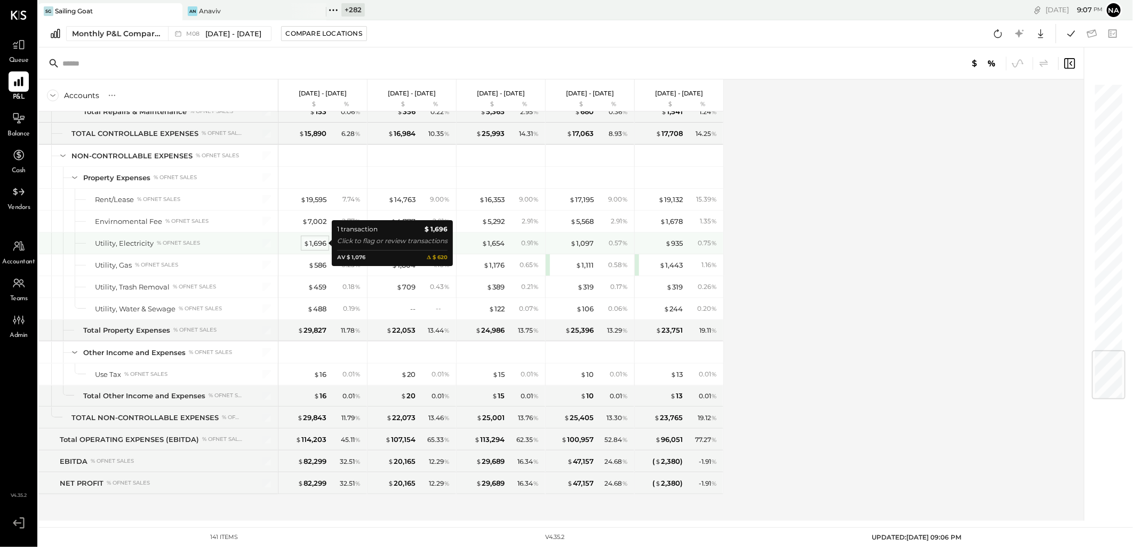
click at [313, 244] on div "$ 1,696" at bounding box center [315, 243] width 23 height 10
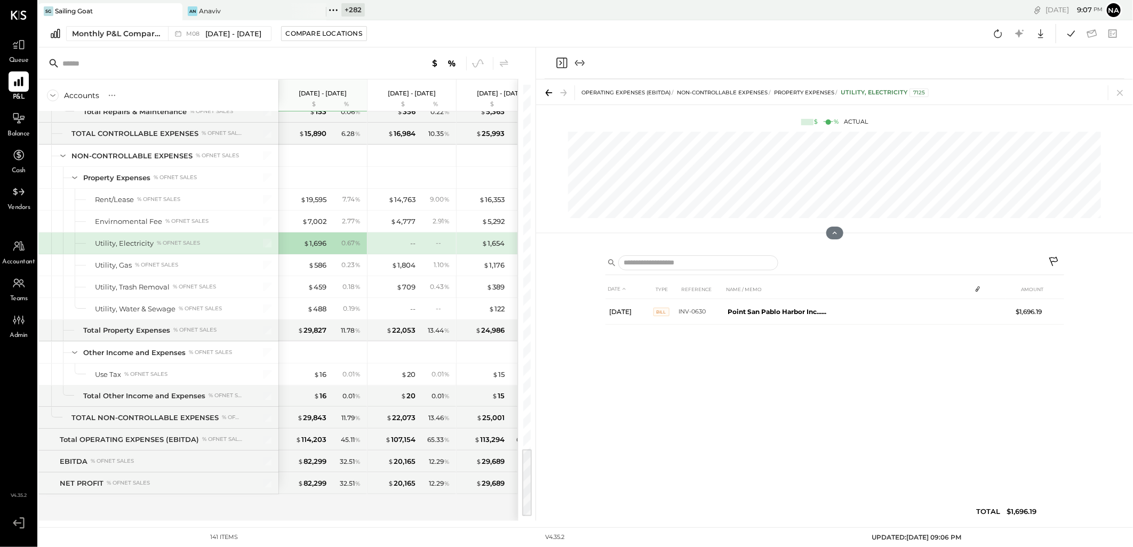
click at [1051, 259] on icon at bounding box center [1054, 263] width 13 height 13
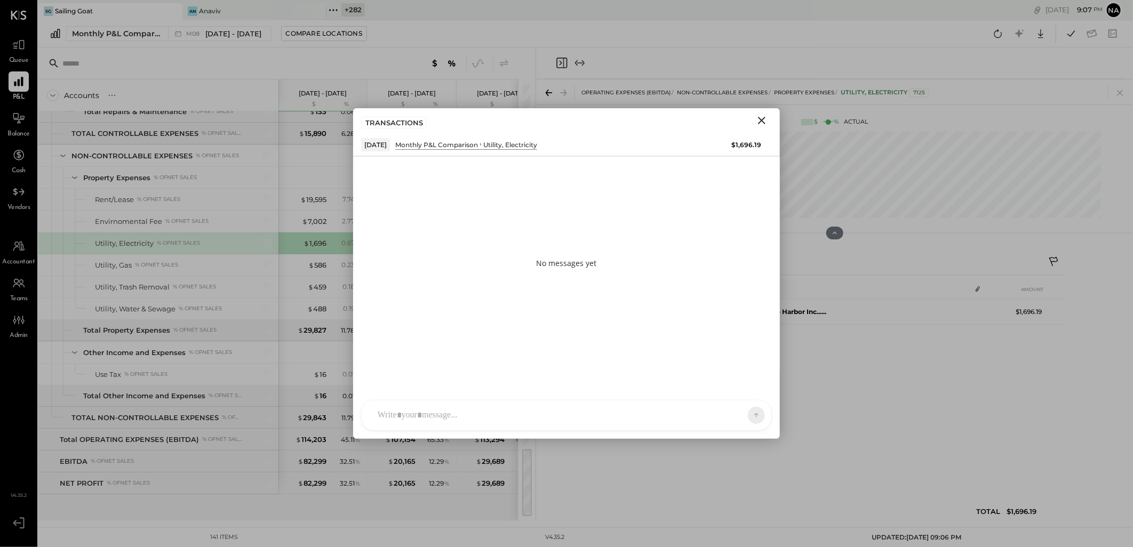
click at [421, 405] on div at bounding box center [556, 415] width 369 height 23
click at [610, 363] on div "**********" at bounding box center [566, 370] width 388 height 43
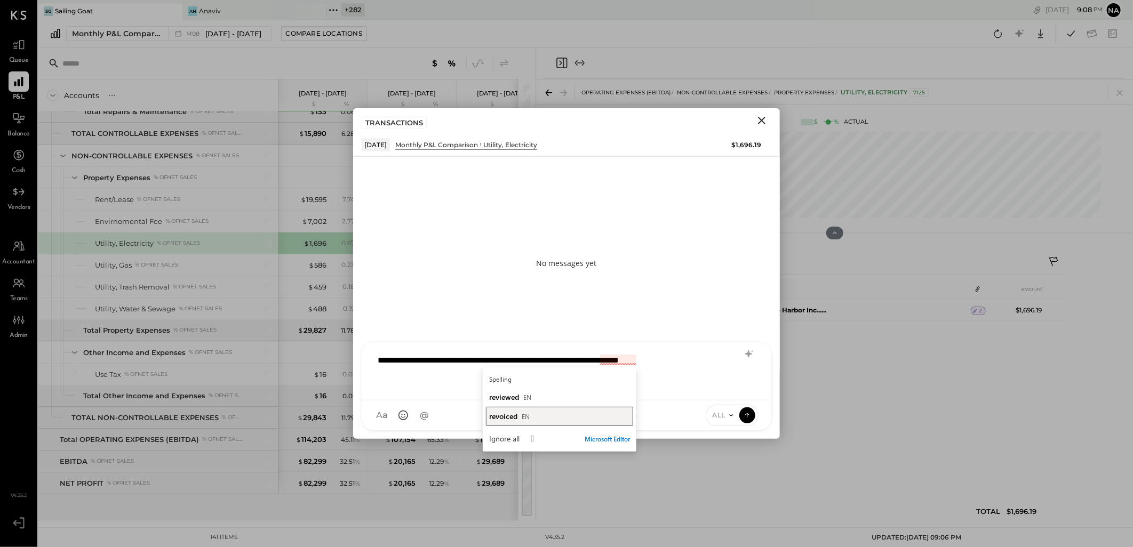
click at [547, 420] on div "revoiced EN" at bounding box center [559, 416] width 141 height 10
click at [609, 362] on div "**********" at bounding box center [566, 370] width 388 height 43
click at [669, 385] on div "**********" at bounding box center [566, 370] width 388 height 43
click at [753, 357] on icon at bounding box center [749, 354] width 13 height 13
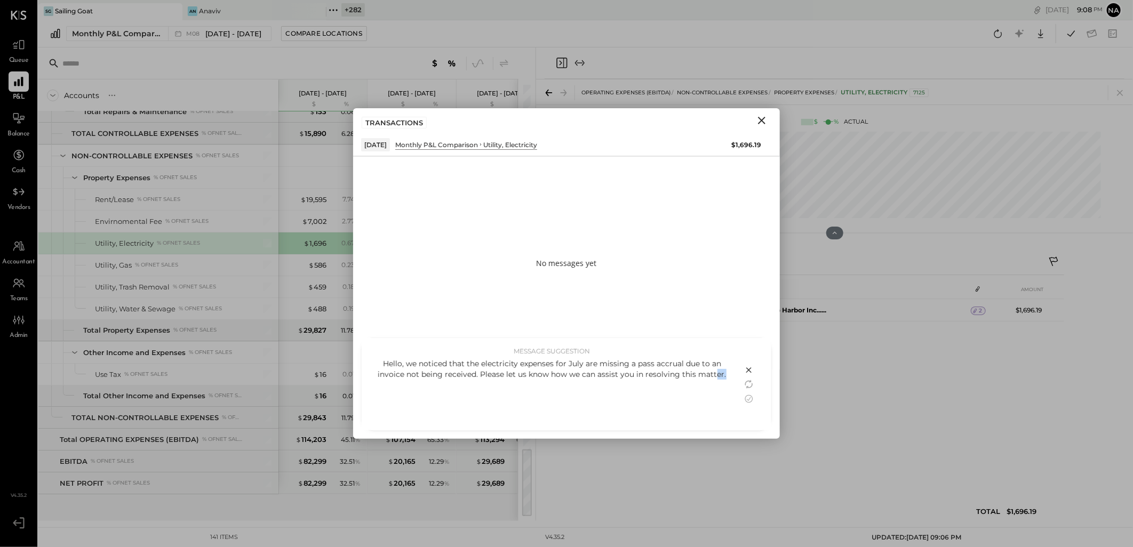
drag, startPoint x: 747, startPoint y: 399, endPoint x: 713, endPoint y: 397, distance: 34.2
click at [713, 397] on div "MESSAGE SUGGESTION Hello, we noticed that the electricity expenses for July are…" at bounding box center [567, 384] width 410 height 92
click at [752, 396] on icon at bounding box center [749, 399] width 13 height 13
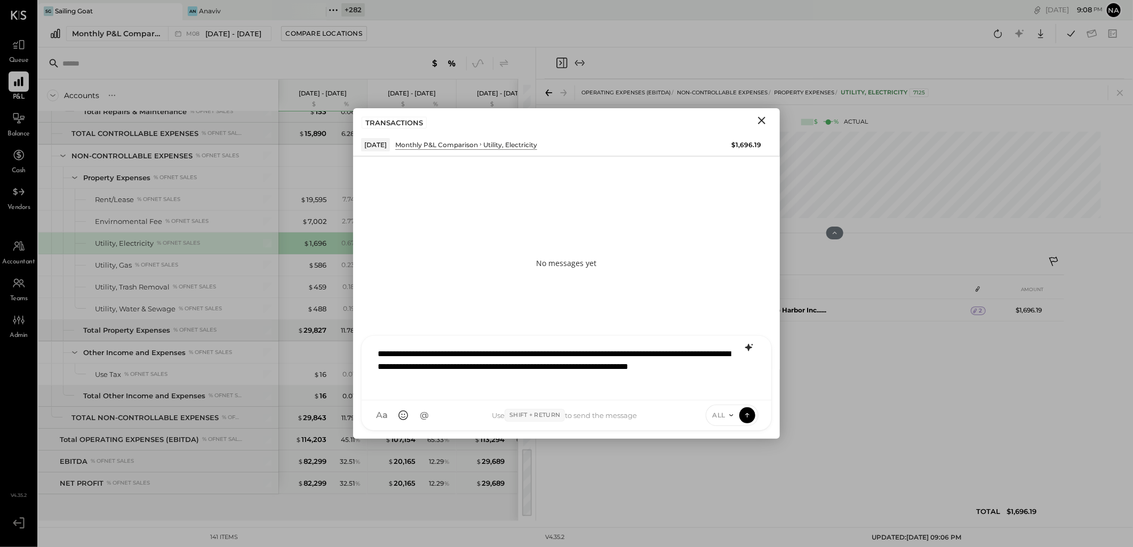
click at [660, 376] on div "**********" at bounding box center [566, 366] width 388 height 49
type input "***"
click at [465, 361] on div "TM [PERSON_NAME]" at bounding box center [449, 366] width 122 height 21
click at [731, 414] on icon at bounding box center [731, 415] width 9 height 9
click at [729, 391] on div "INTERNAL" at bounding box center [737, 389] width 63 height 18
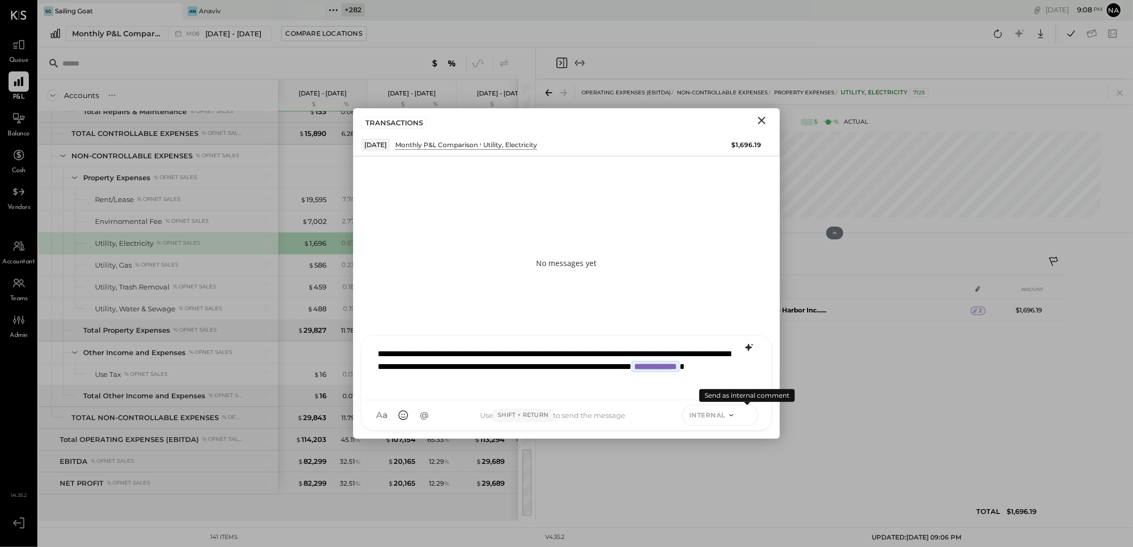
click at [750, 418] on icon at bounding box center [748, 415] width 10 height 11
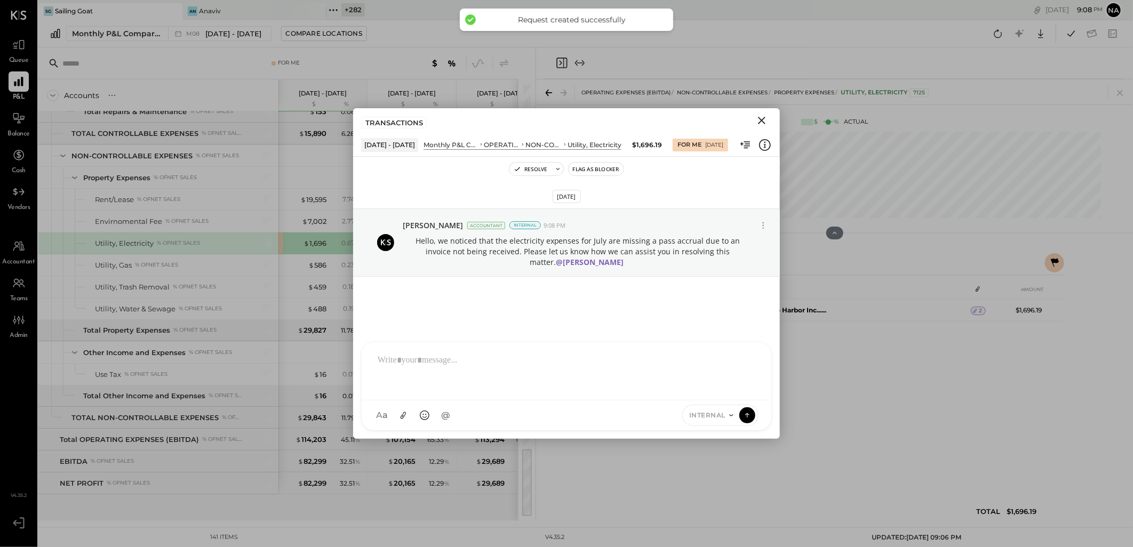
click at [756, 117] on icon "Close" at bounding box center [761, 120] width 13 height 13
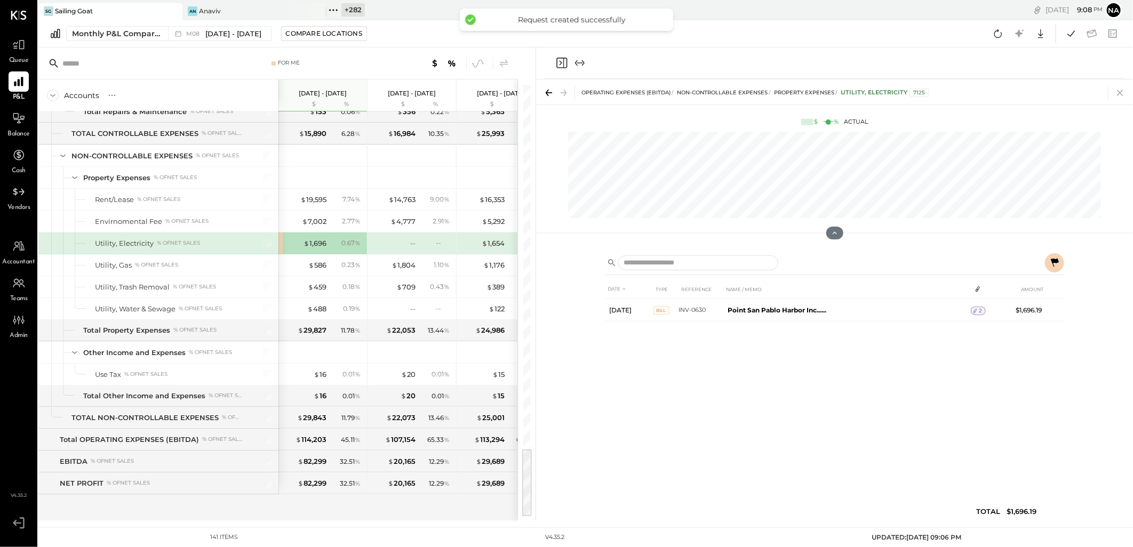
click at [1119, 89] on icon at bounding box center [1120, 92] width 15 height 15
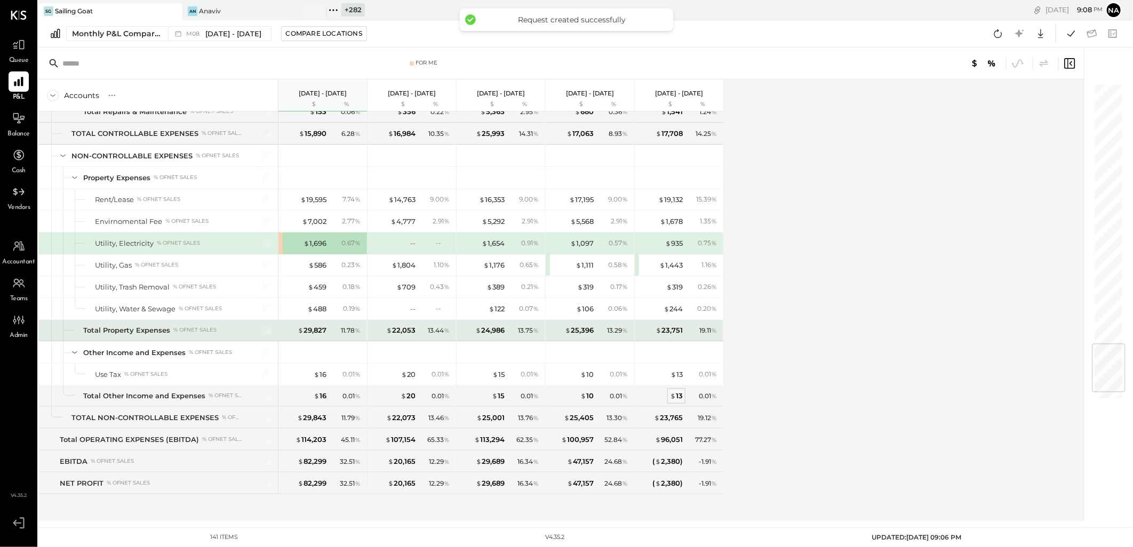
scroll to position [2126, 0]
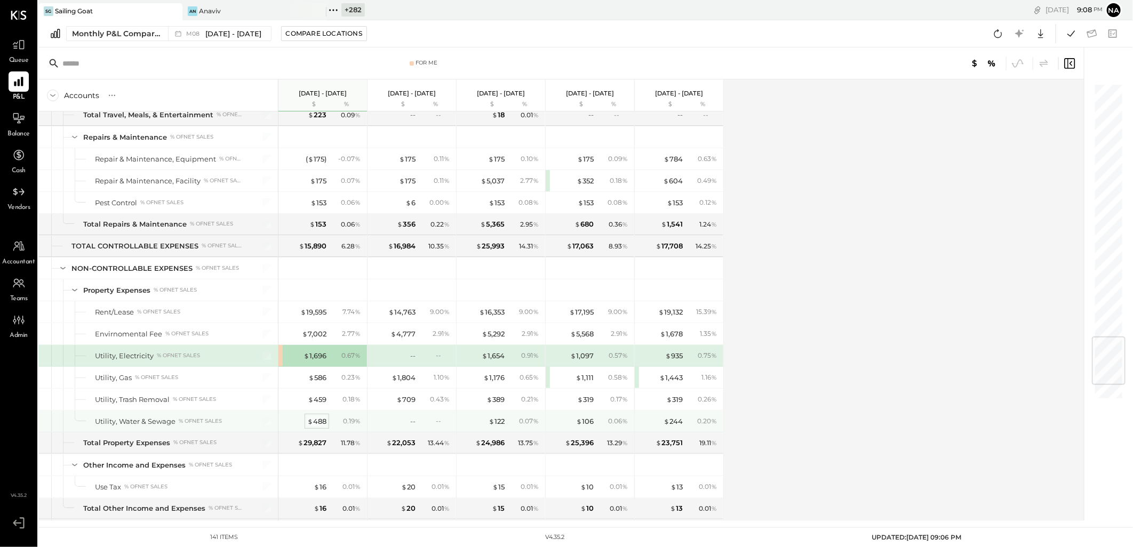
click at [315, 427] on div "$ 488" at bounding box center [316, 422] width 19 height 10
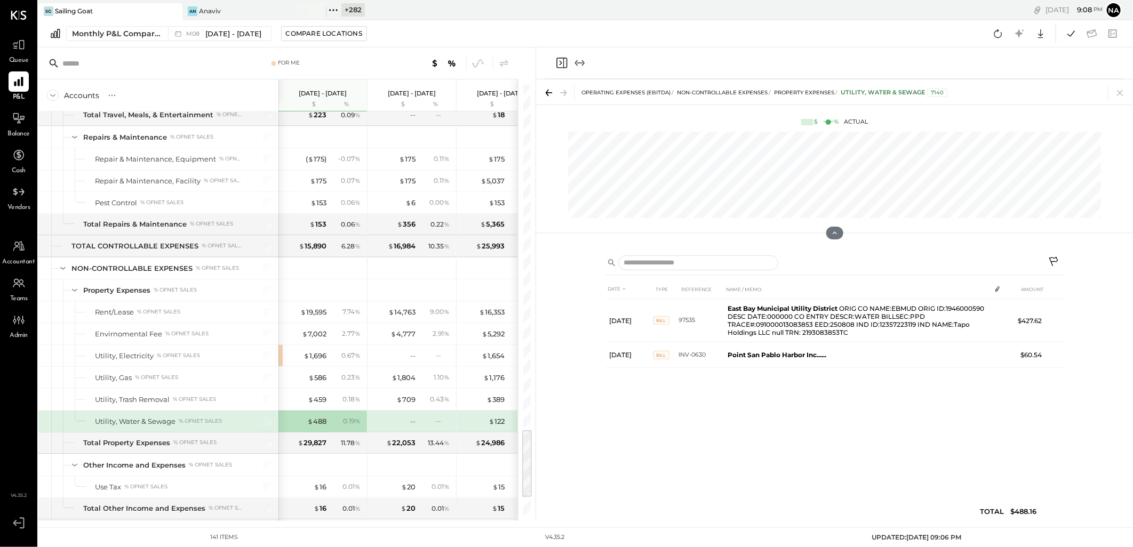
click at [1048, 261] on icon at bounding box center [1054, 263] width 13 height 13
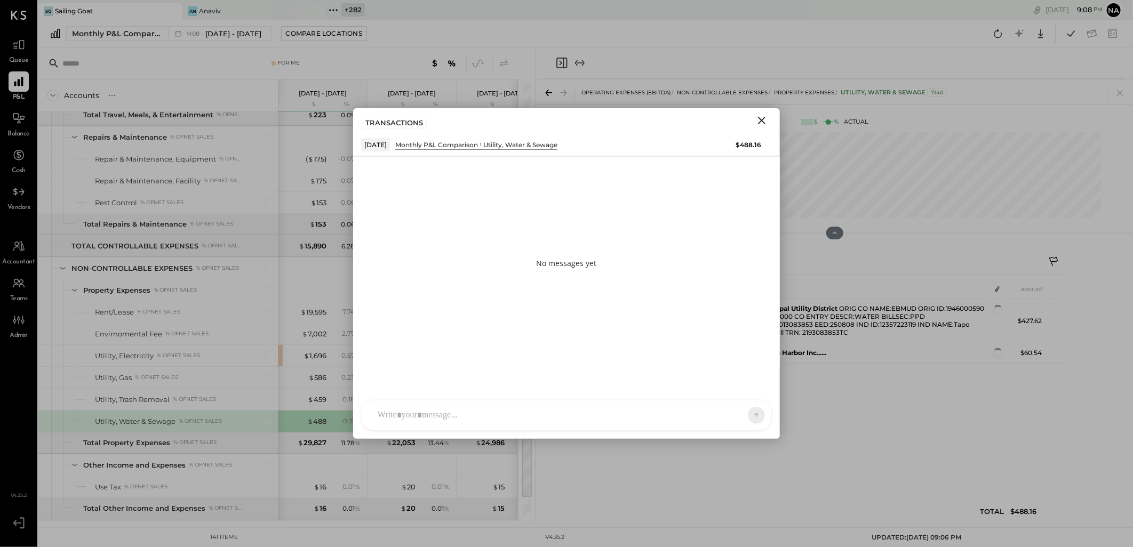
click at [511, 406] on div at bounding box center [556, 415] width 369 height 23
click at [755, 358] on icon at bounding box center [749, 354] width 13 height 13
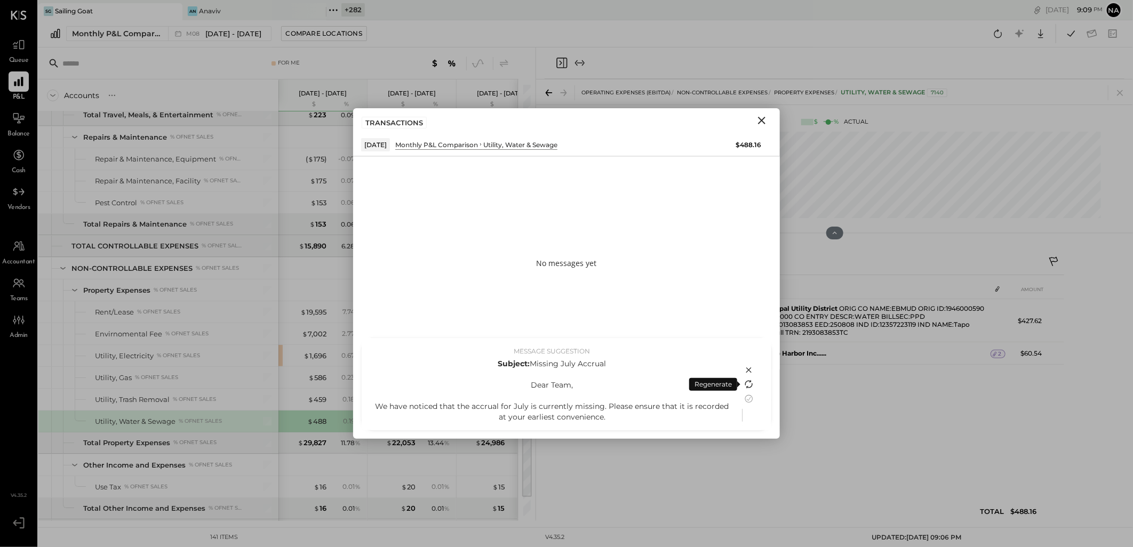
click at [748, 381] on icon at bounding box center [748, 382] width 6 height 5
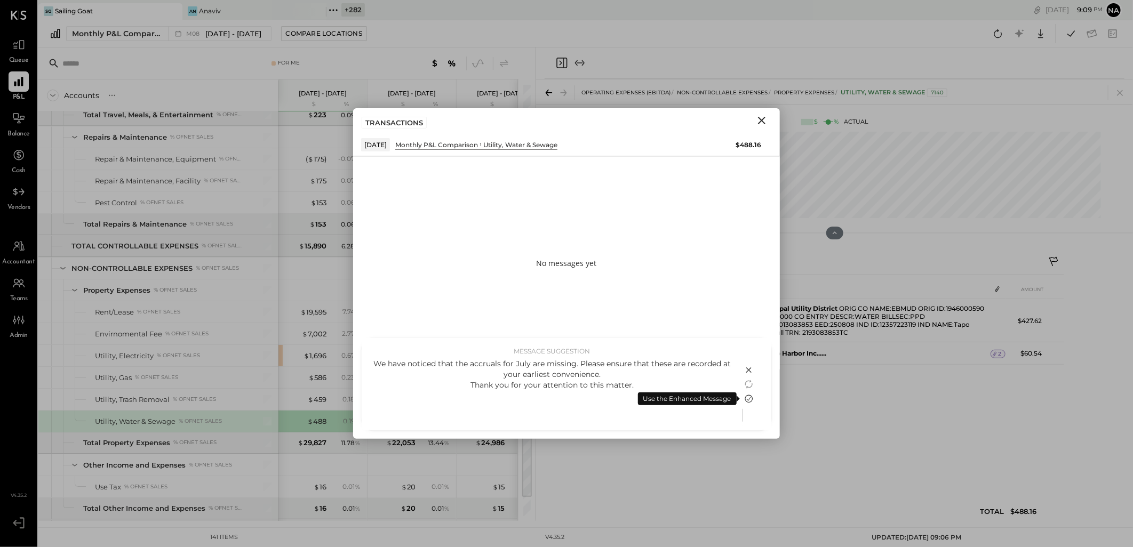
click at [751, 397] on icon at bounding box center [749, 399] width 13 height 13
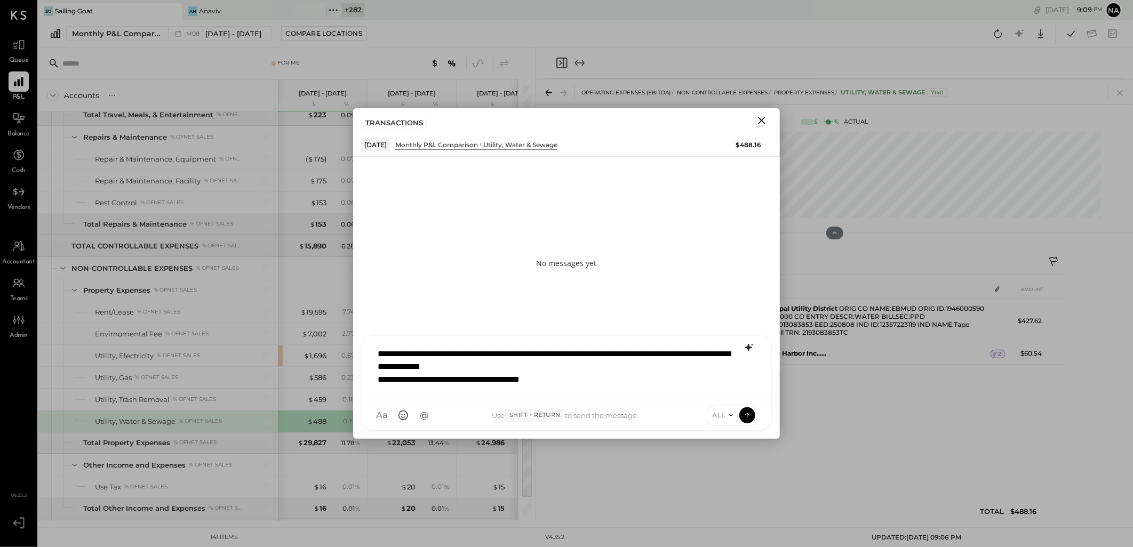
click at [723, 414] on span "ALL" at bounding box center [719, 415] width 13 height 9
click at [738, 392] on div "INTERNAL" at bounding box center [737, 389] width 63 height 18
type input "***"
click at [424, 368] on span "[PERSON_NAME]" at bounding box center [465, 367] width 84 height 10
click at [756, 411] on div "INTERNAL" at bounding box center [720, 415] width 76 height 21
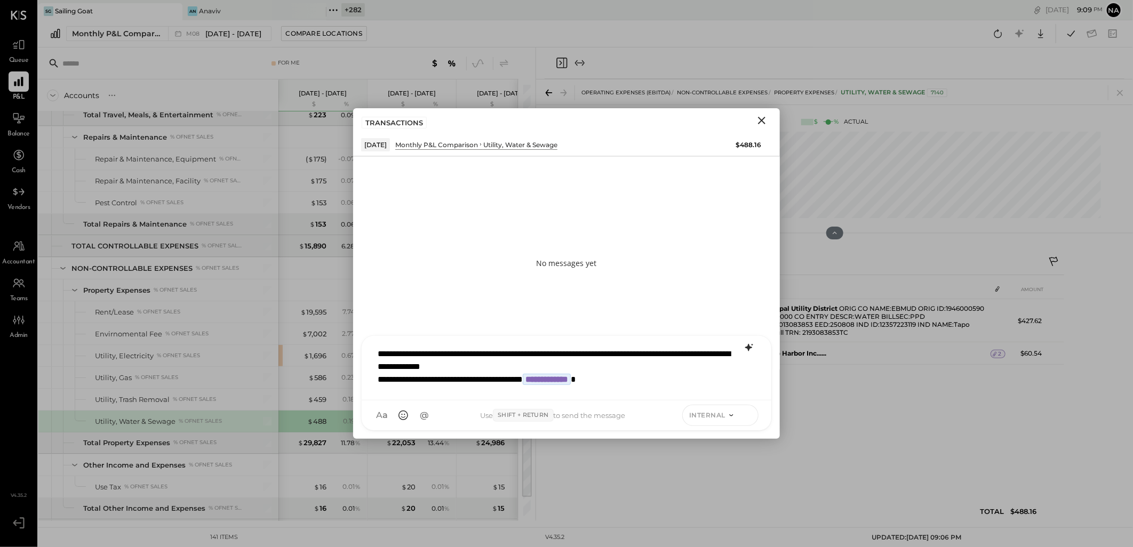
click at [754, 413] on button at bounding box center [747, 415] width 16 height 16
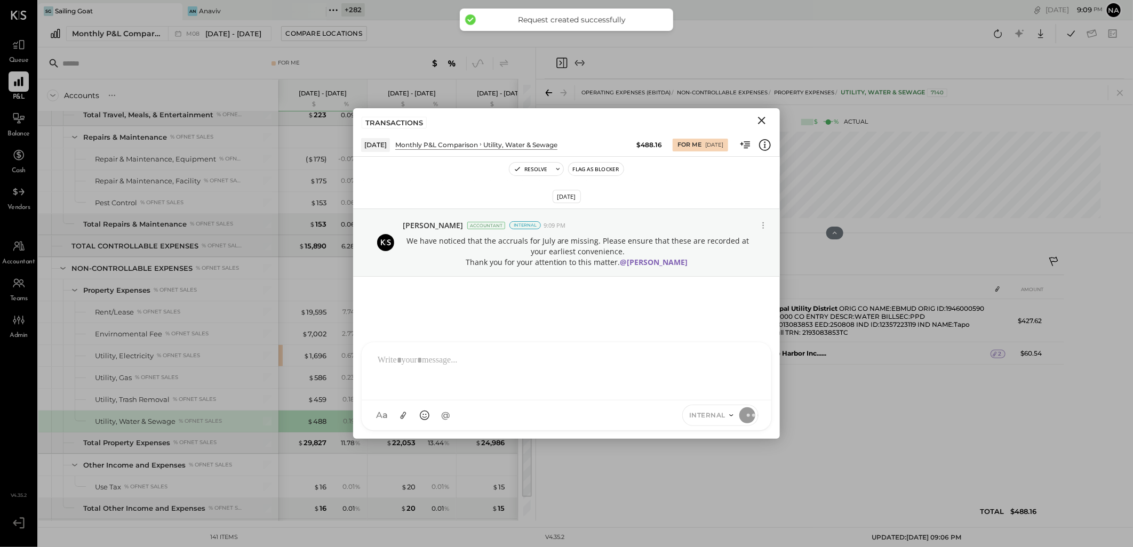
click at [759, 119] on icon "Close" at bounding box center [761, 120] width 13 height 13
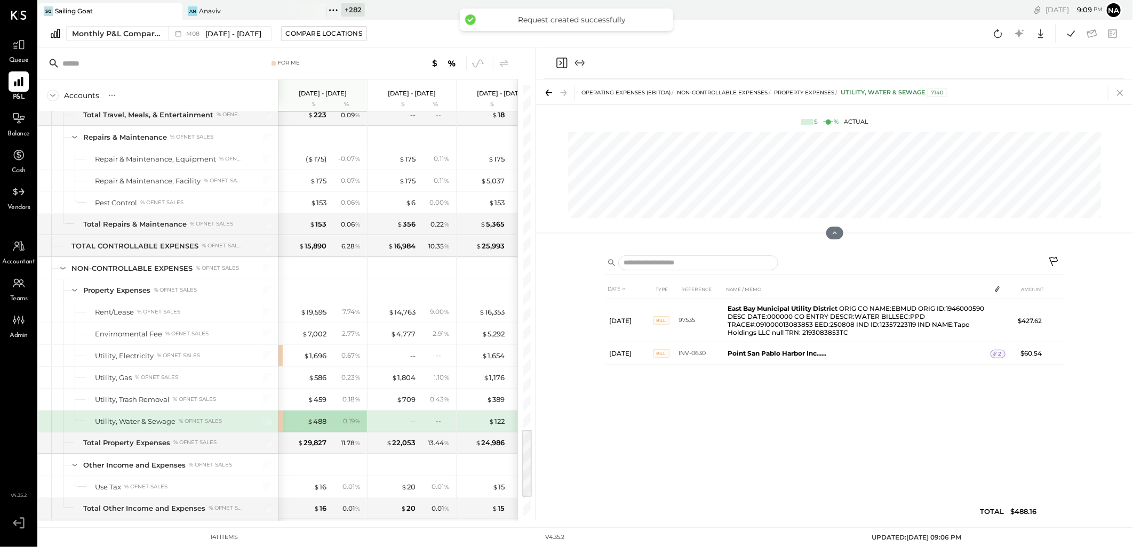
click at [1128, 93] on icon at bounding box center [1120, 92] width 15 height 15
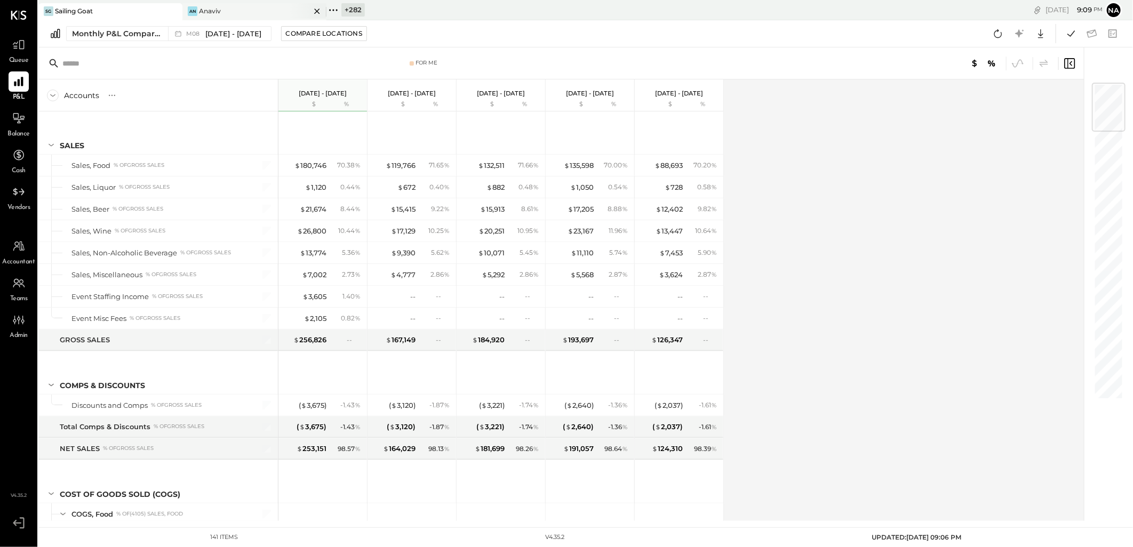
click at [242, 11] on div "An Anaviv" at bounding box center [246, 11] width 128 height 10
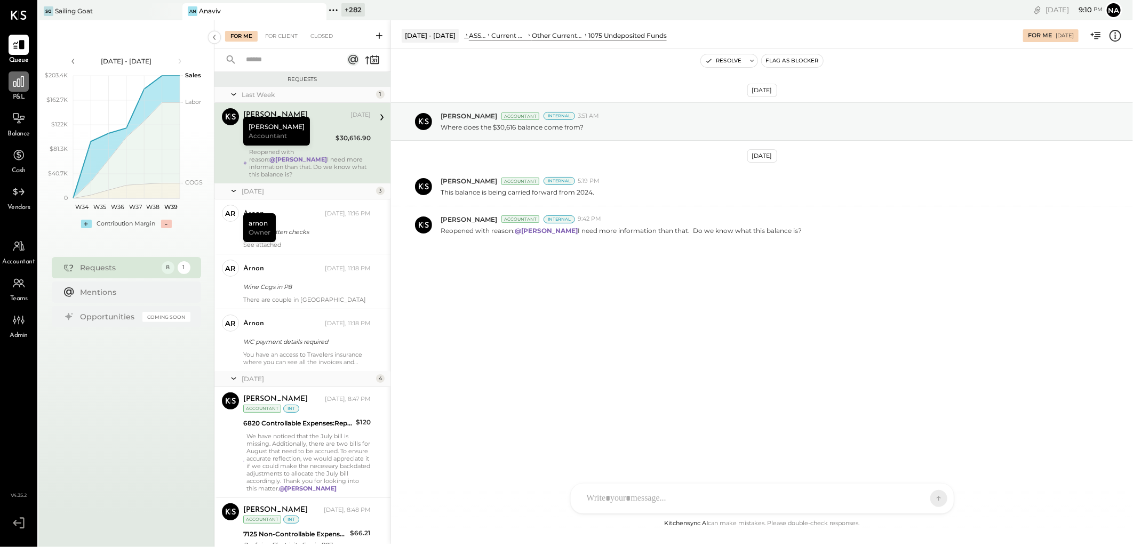
click at [13, 86] on icon at bounding box center [19, 82] width 14 height 14
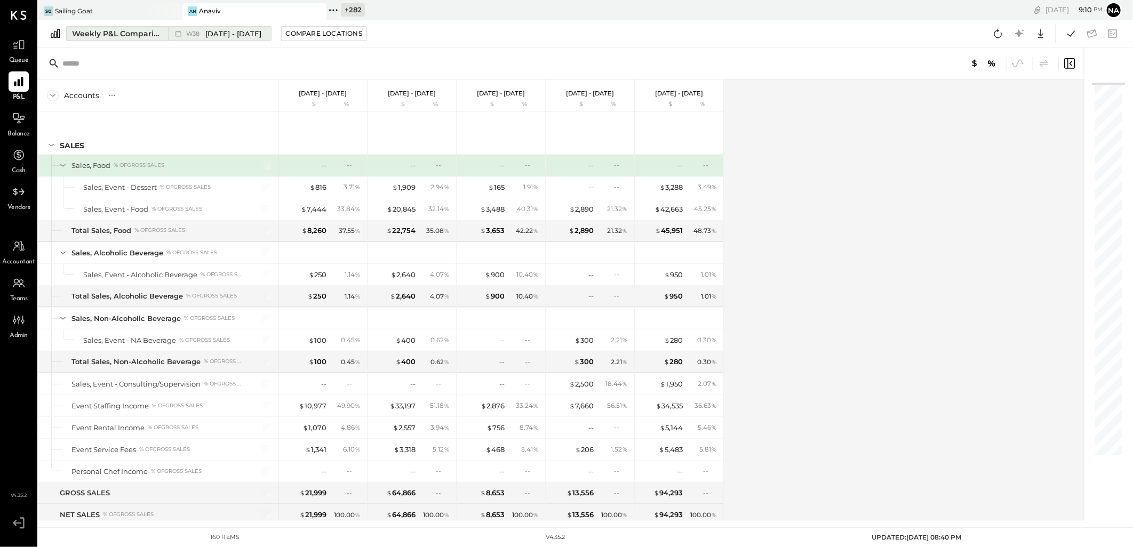
click at [106, 31] on div "Weekly P&L Comparison" at bounding box center [117, 33] width 90 height 11
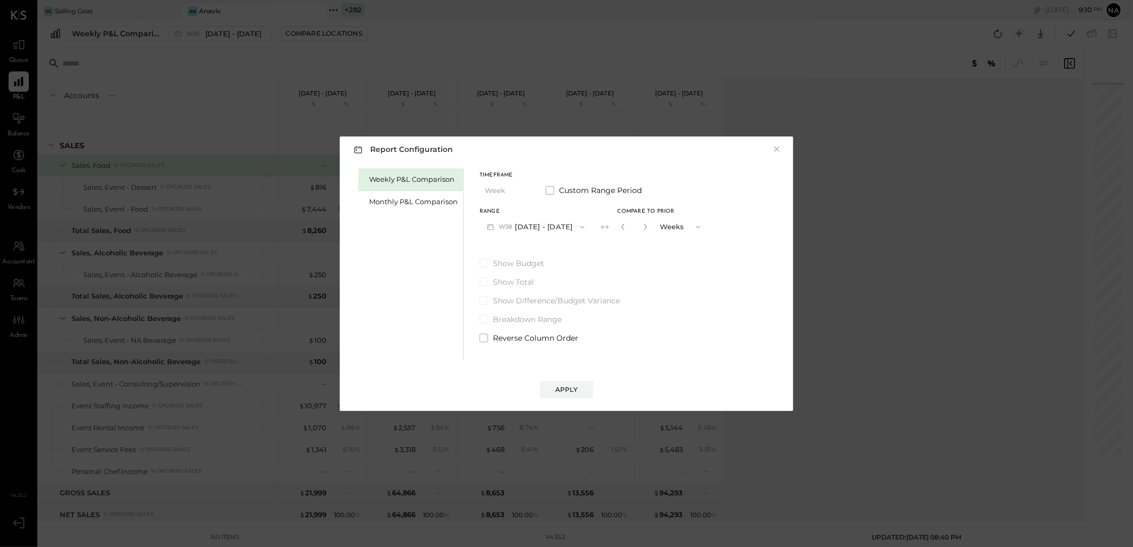
click at [390, 189] on div "Weekly P&L Comparison" at bounding box center [410, 180] width 105 height 22
click at [428, 200] on div "Monthly P&L Comparison" at bounding box center [413, 202] width 89 height 10
click at [545, 230] on button "M09 [DATE] - [DATE]" at bounding box center [536, 227] width 113 height 20
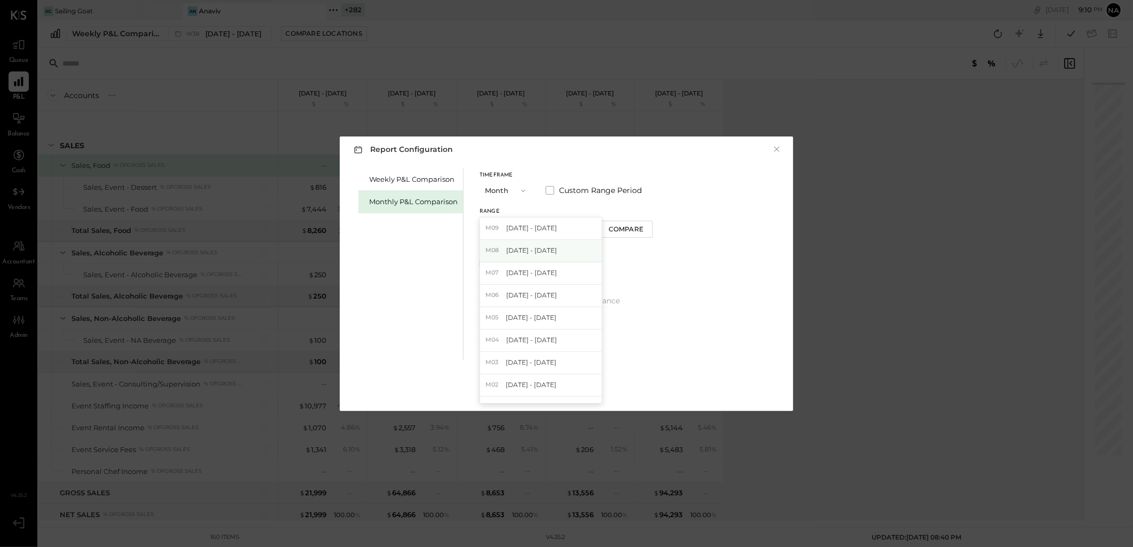
click at [546, 253] on span "[DATE] - [DATE]" at bounding box center [531, 250] width 51 height 9
click at [609, 232] on div "Compare" at bounding box center [626, 229] width 35 height 9
click at [642, 228] on icon "button" at bounding box center [645, 227] width 6 height 6
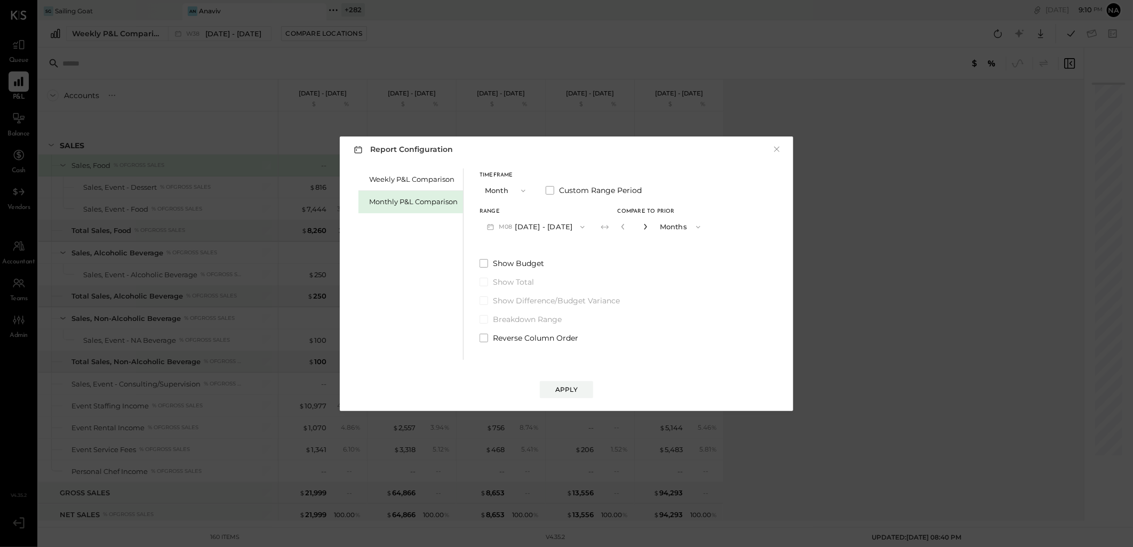
click at [642, 228] on icon "button" at bounding box center [645, 227] width 6 height 6
type input "*"
click at [571, 392] on div "Apply" at bounding box center [566, 389] width 22 height 9
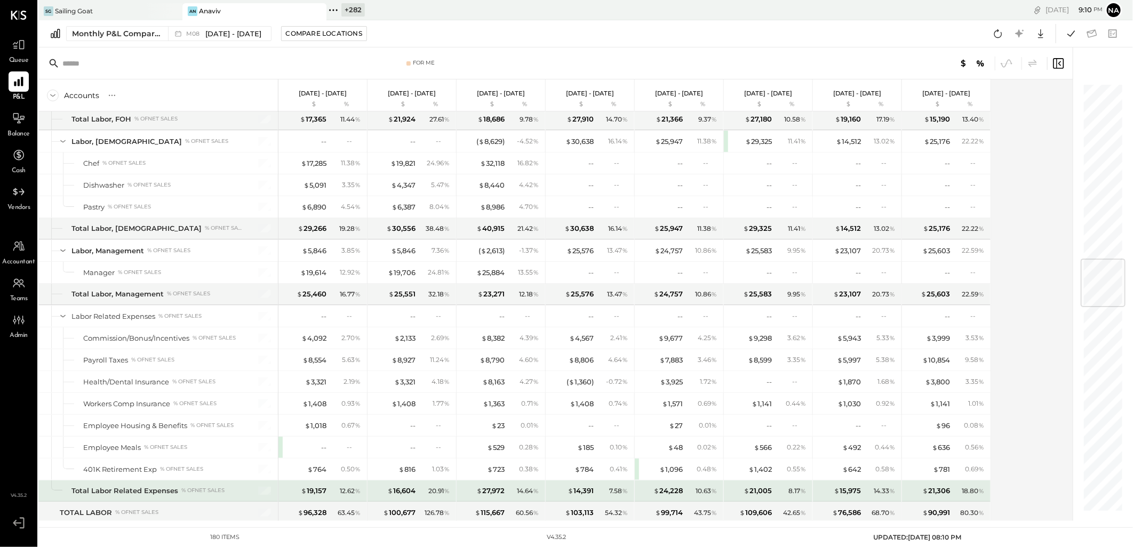
scroll to position [1481, 0]
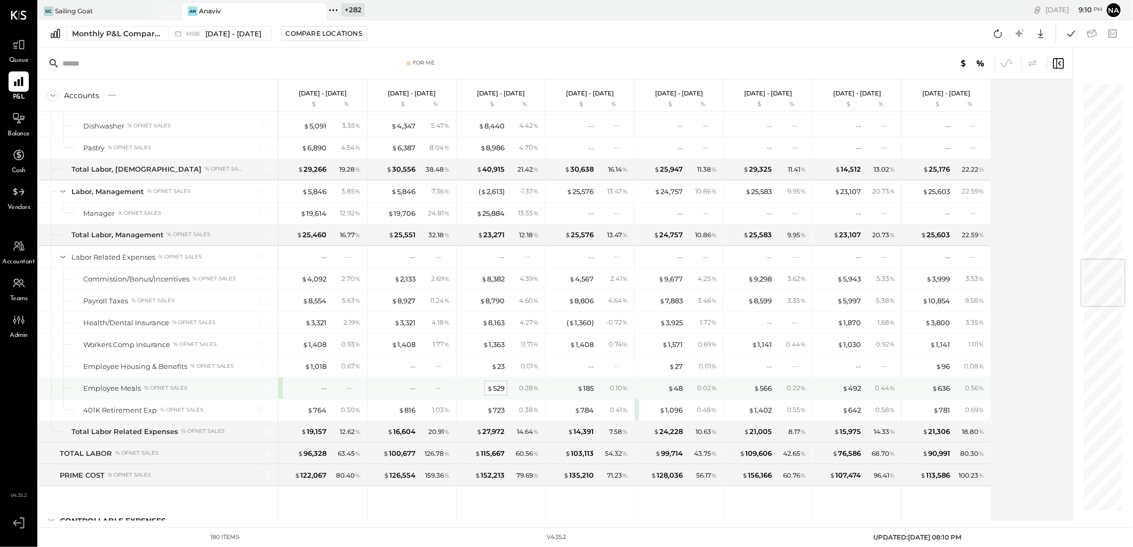
click at [494, 388] on div "$ 529" at bounding box center [496, 389] width 18 height 10
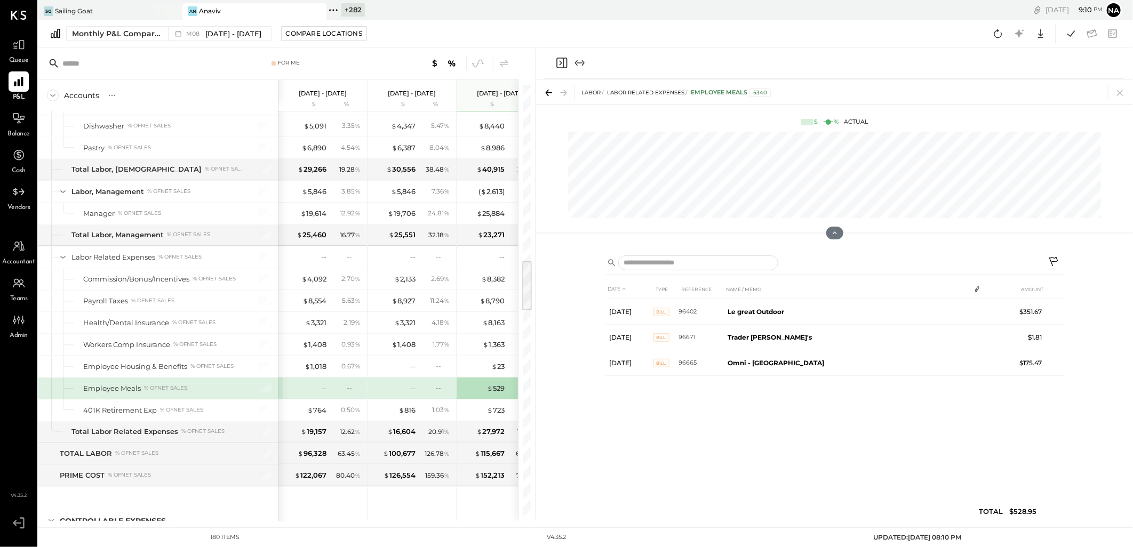
click at [1052, 259] on icon at bounding box center [1054, 263] width 13 height 13
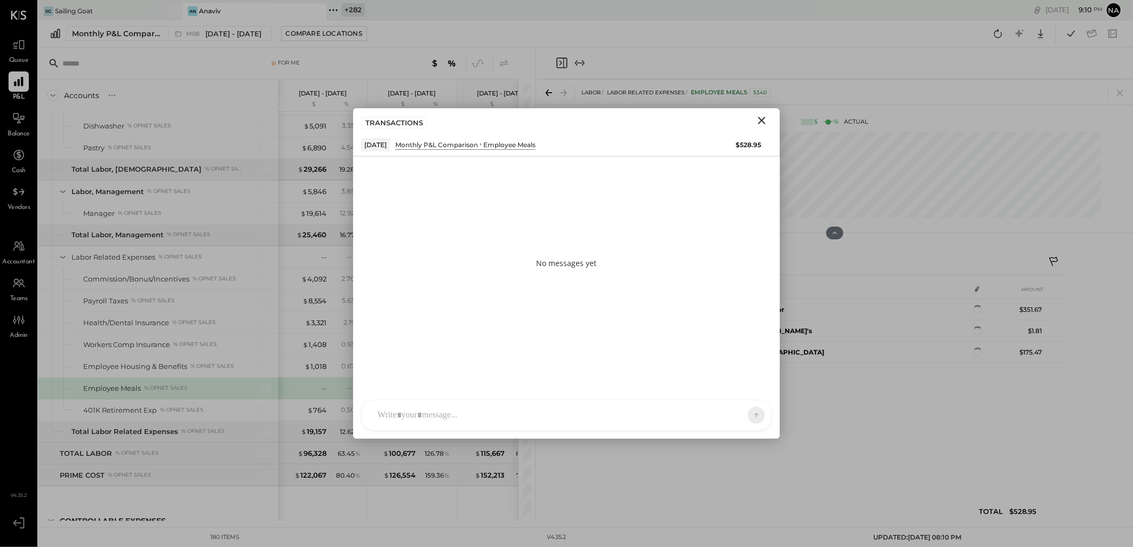
click at [531, 411] on div at bounding box center [567, 416] width 410 height 30
click at [763, 125] on icon "Close" at bounding box center [761, 120] width 13 height 13
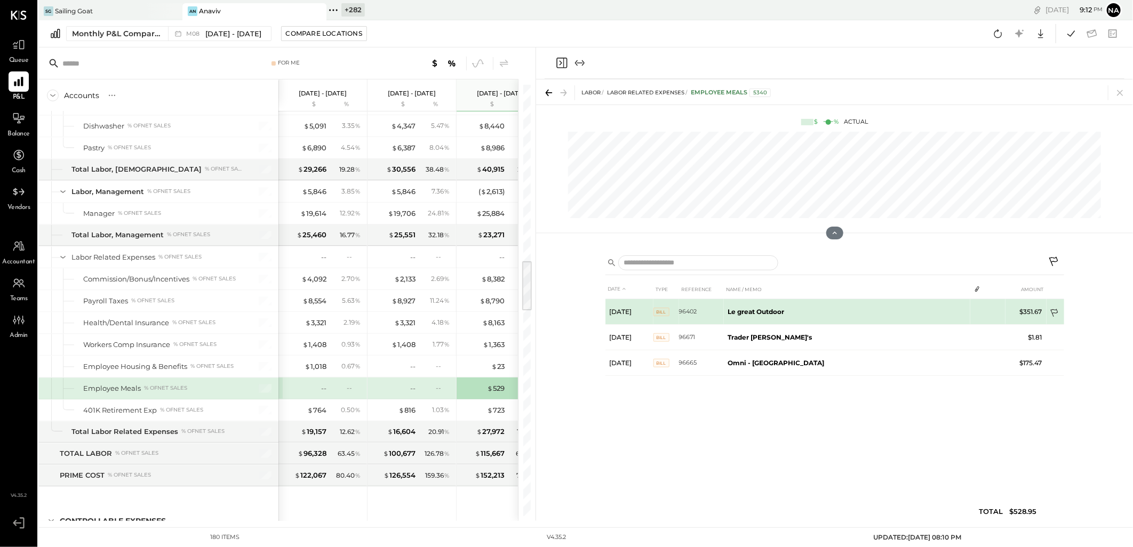
click at [1056, 312] on icon at bounding box center [1055, 314] width 11 height 11
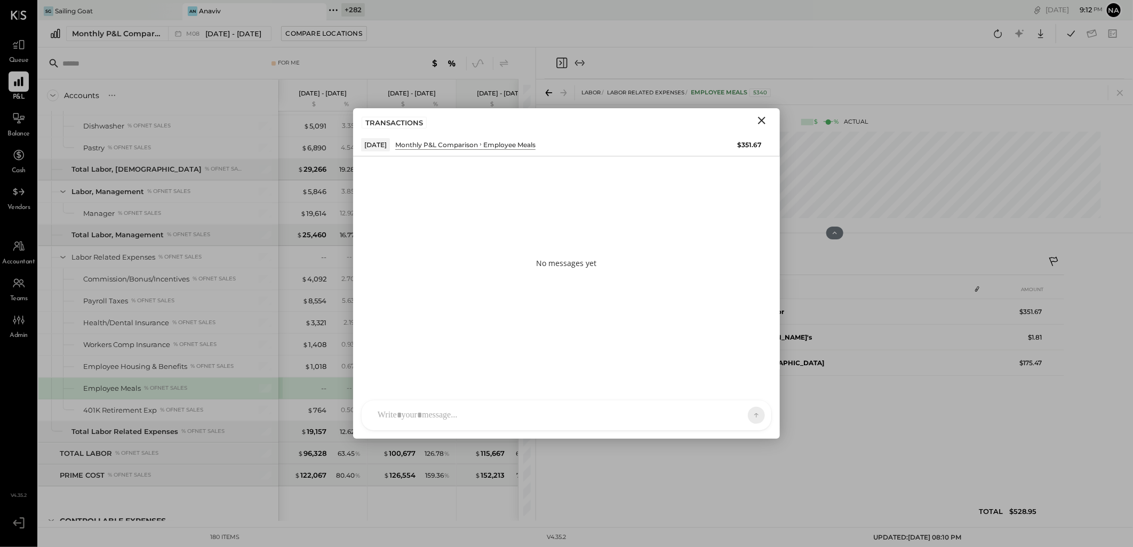
click at [444, 407] on div at bounding box center [556, 415] width 369 height 23
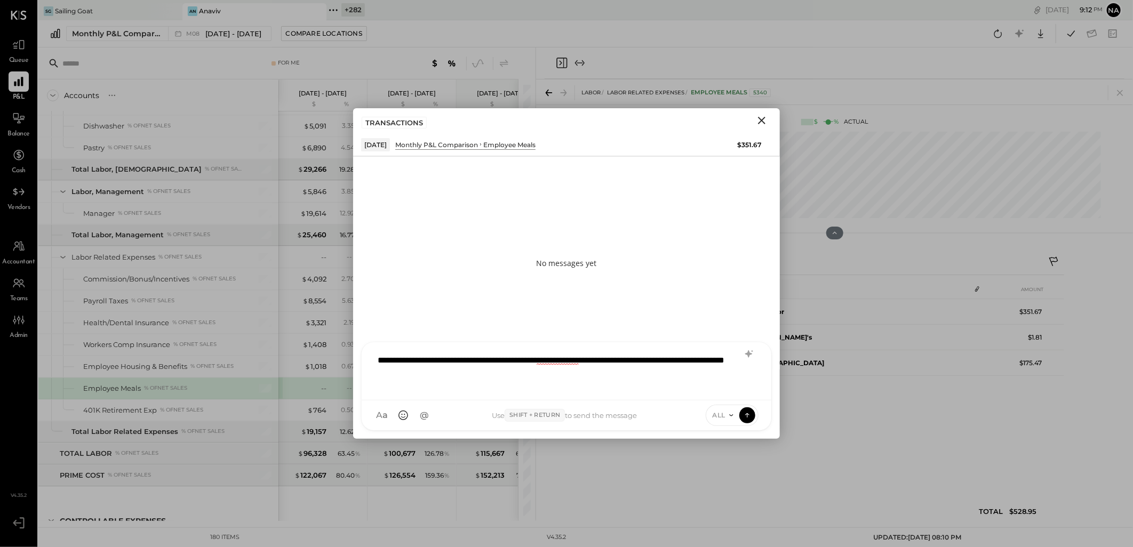
click at [492, 370] on div "**********" at bounding box center [566, 370] width 388 height 43
click at [753, 353] on icon at bounding box center [749, 354] width 13 height 13
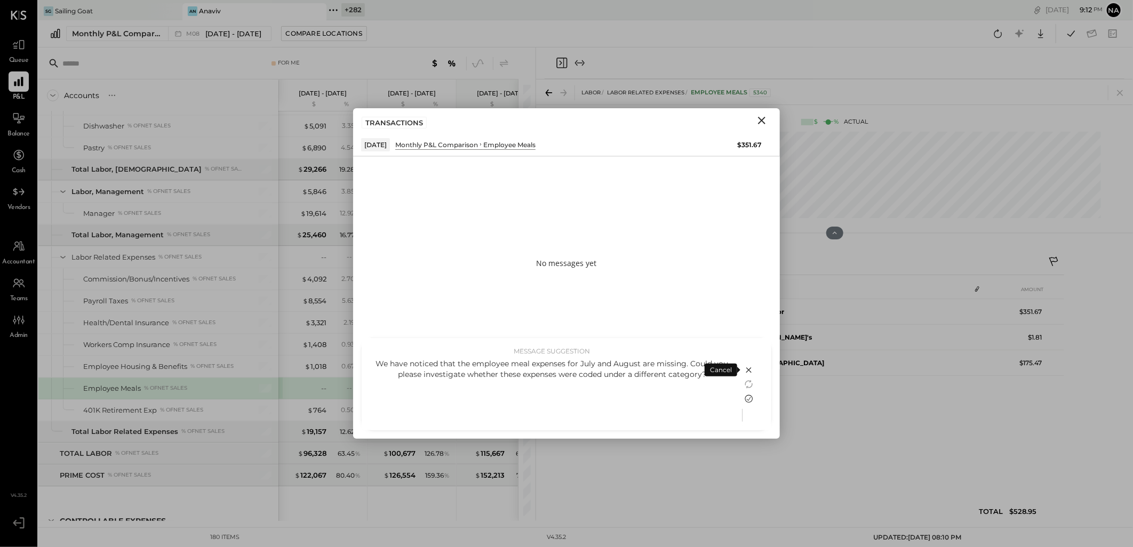
click at [750, 396] on icon at bounding box center [749, 399] width 8 height 8
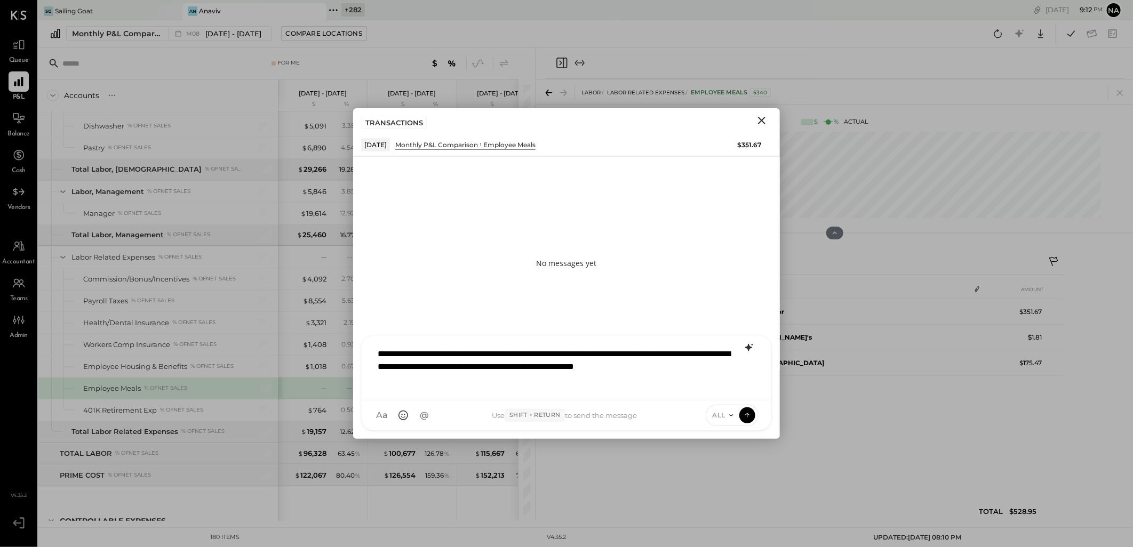
click at [733, 405] on div "ALL" at bounding box center [732, 415] width 53 height 21
click at [726, 414] on div "ALL" at bounding box center [722, 415] width 33 height 9
click at [723, 390] on div "INTERNAL" at bounding box center [737, 389] width 63 height 18
click at [747, 417] on icon at bounding box center [748, 415] width 10 height 11
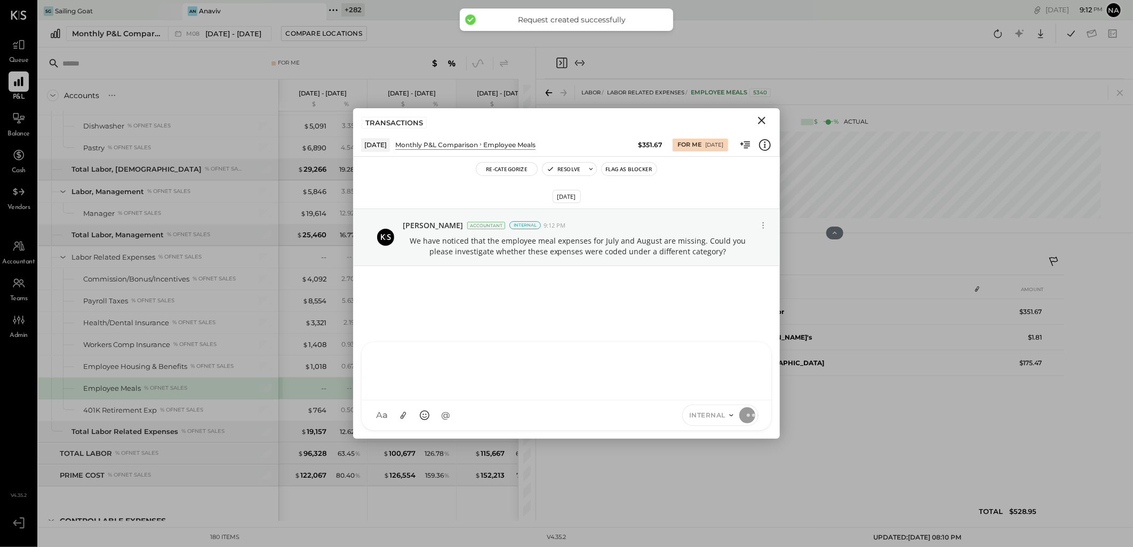
click at [768, 123] on icon "Close" at bounding box center [761, 120] width 13 height 13
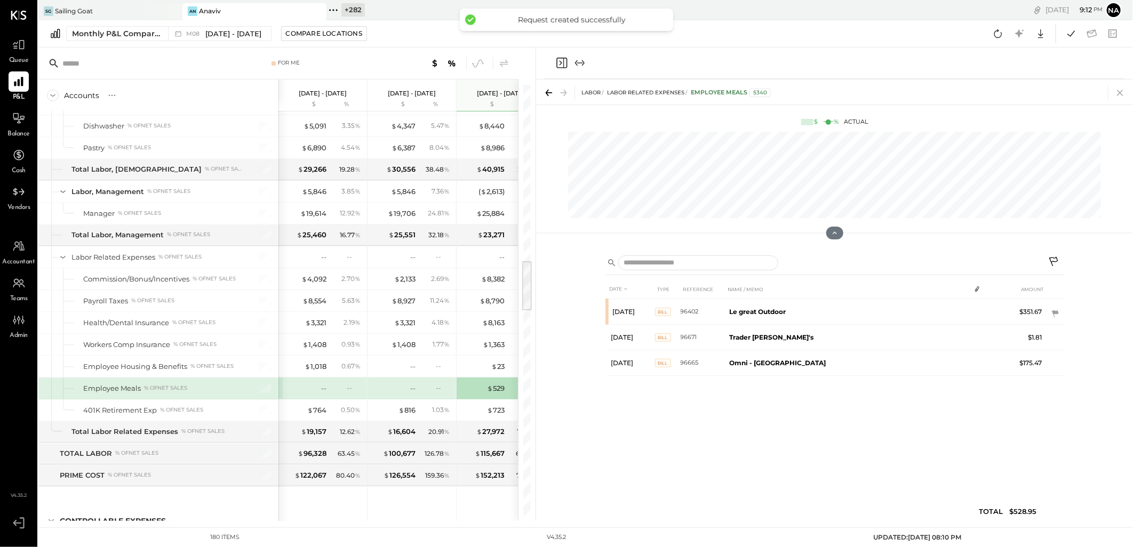
click at [1118, 87] on icon at bounding box center [1120, 92] width 15 height 15
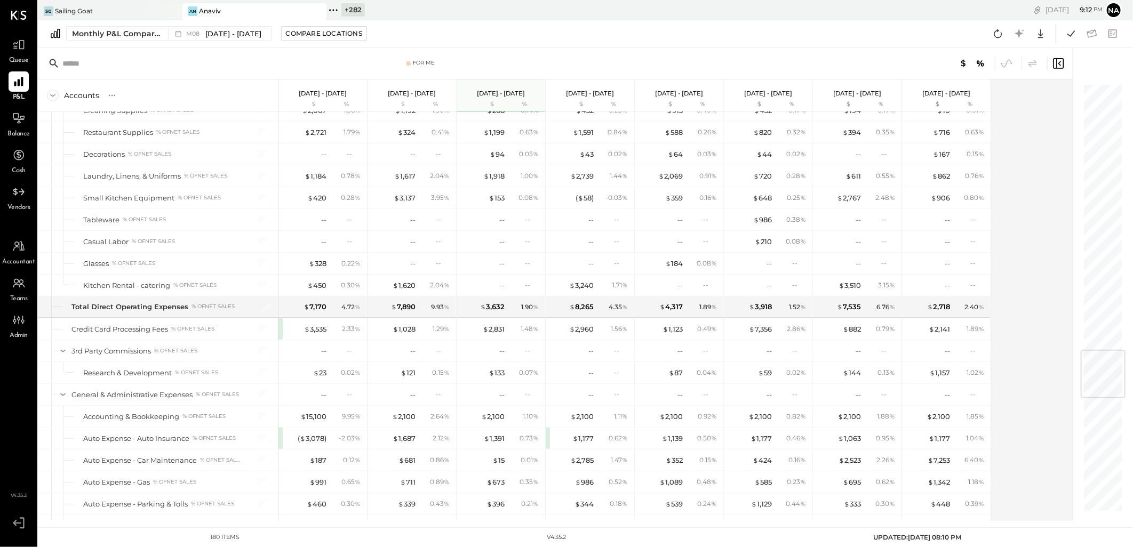
scroll to position [2252, 0]
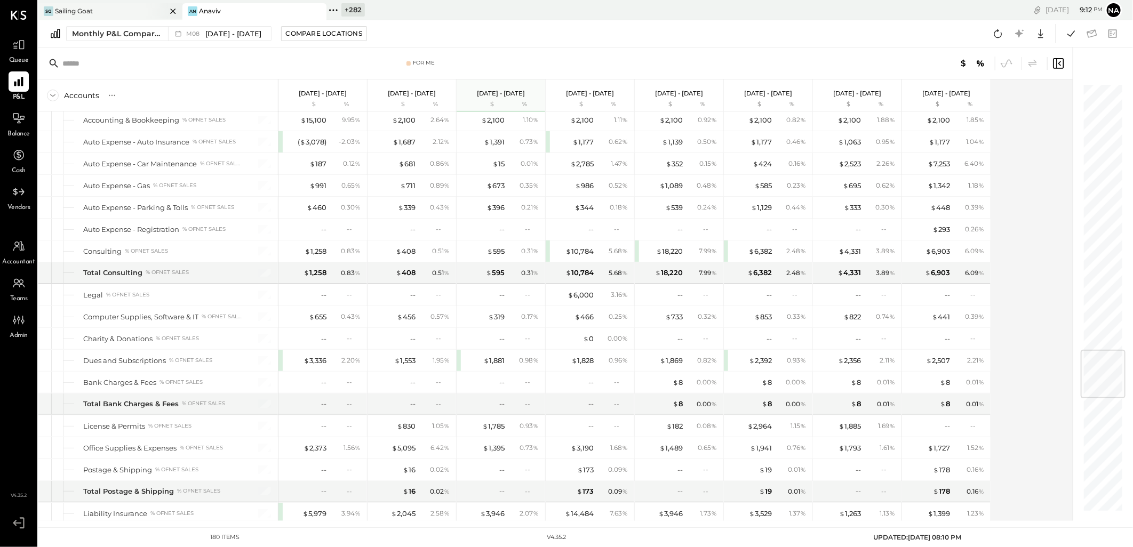
click at [139, 8] on div "SG Sailing Goat" at bounding box center [102, 11] width 128 height 10
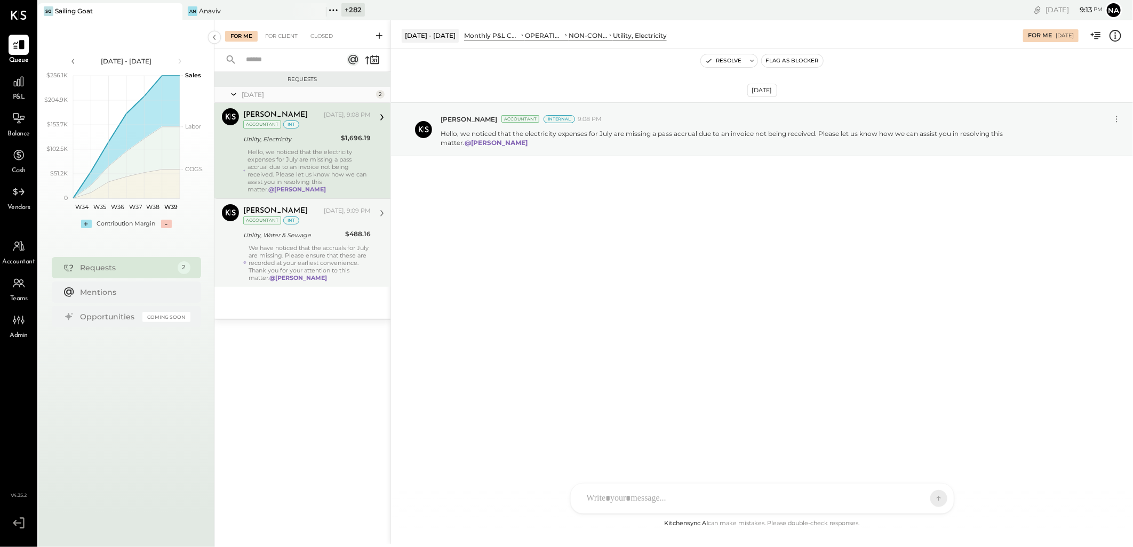
click at [332, 266] on div "We have noticed that the accruals for July are missing. Please ensure that thes…" at bounding box center [310, 262] width 122 height 37
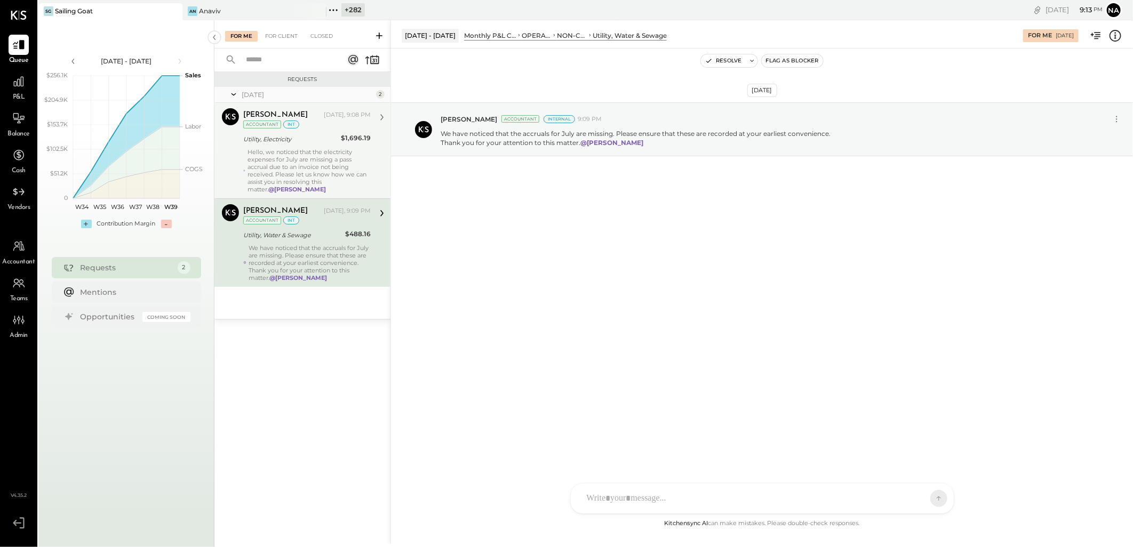
click at [344, 189] on div "Hello, we noticed that the electricity expenses for July are missing a pass acc…" at bounding box center [309, 170] width 123 height 45
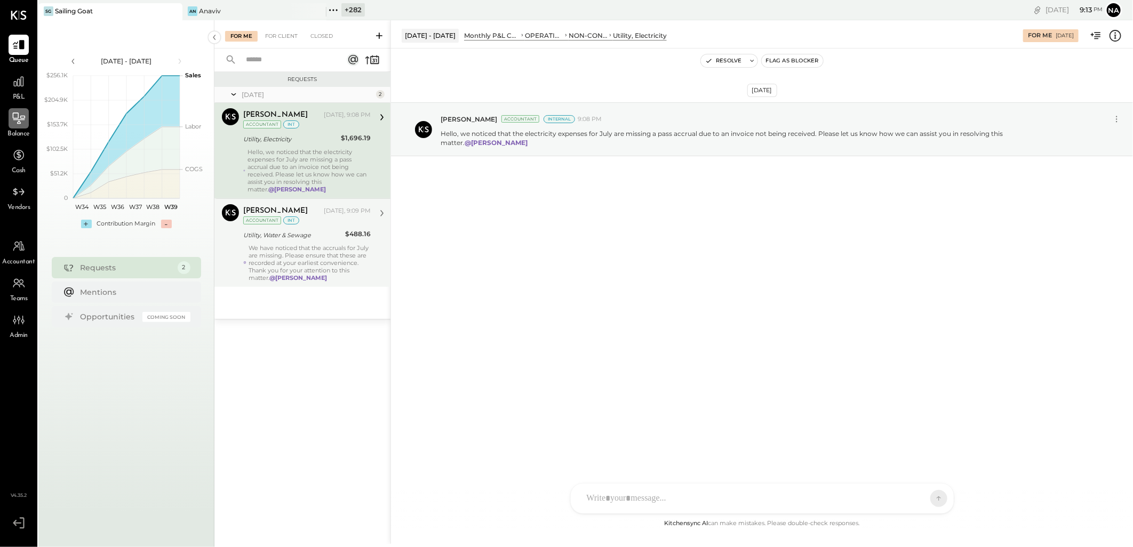
click at [18, 121] on icon at bounding box center [19, 118] width 14 height 14
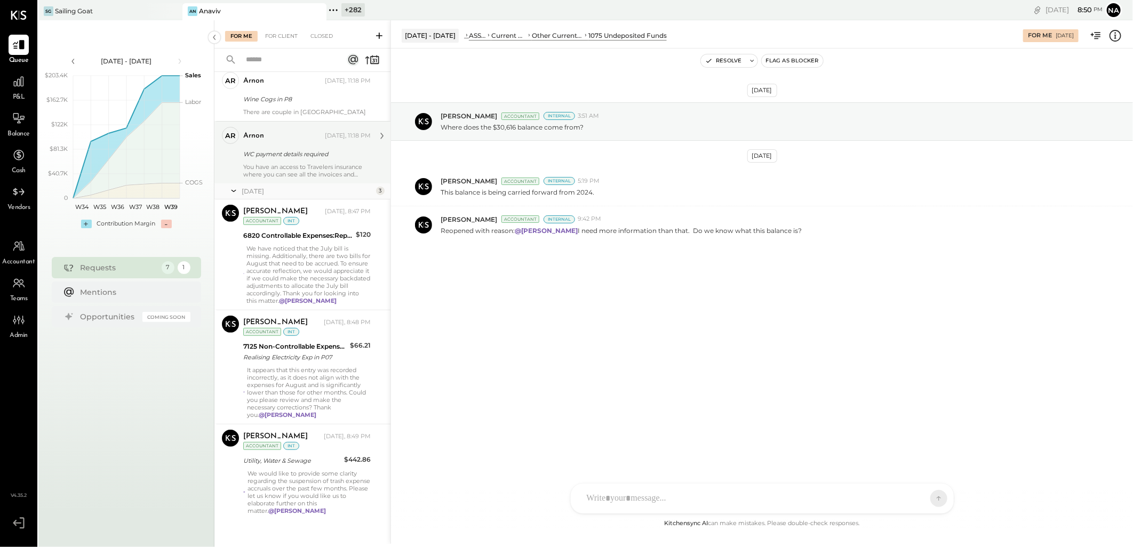
scroll to position [196, 0]
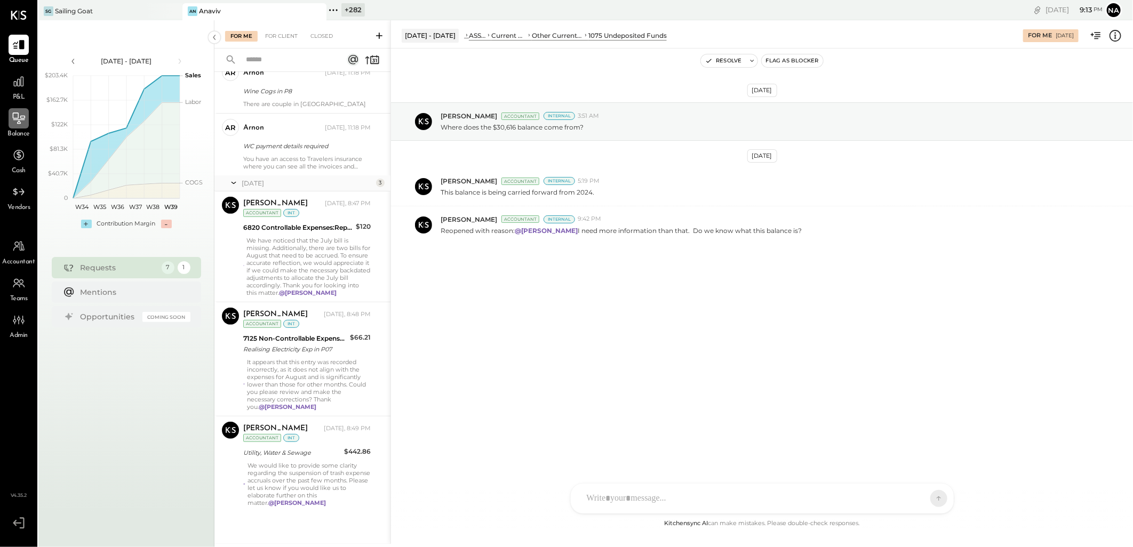
click at [23, 123] on icon at bounding box center [19, 118] width 14 height 14
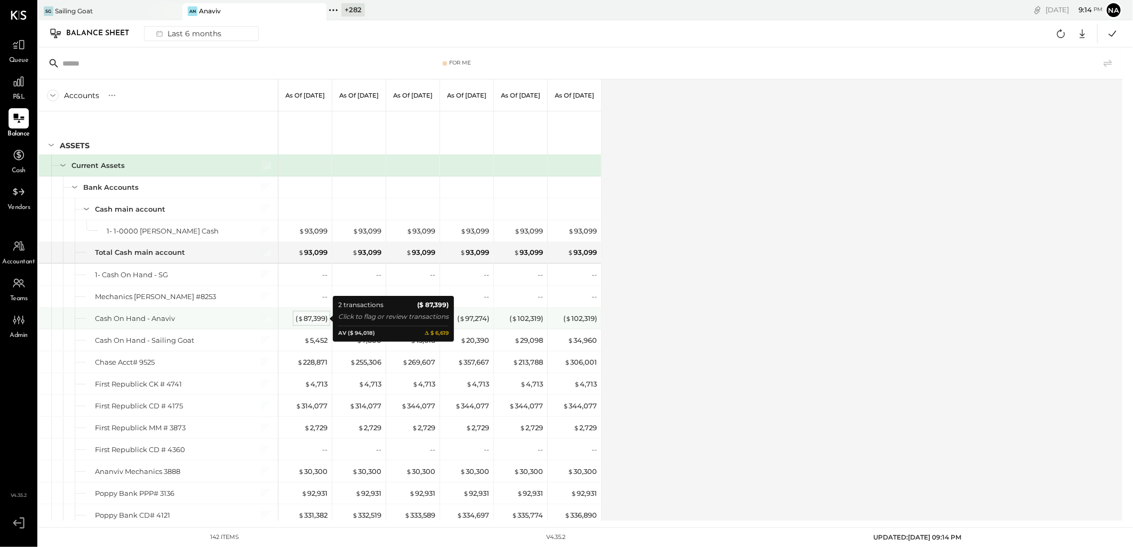
click at [307, 318] on div "( $ 87,399 )" at bounding box center [312, 319] width 32 height 10
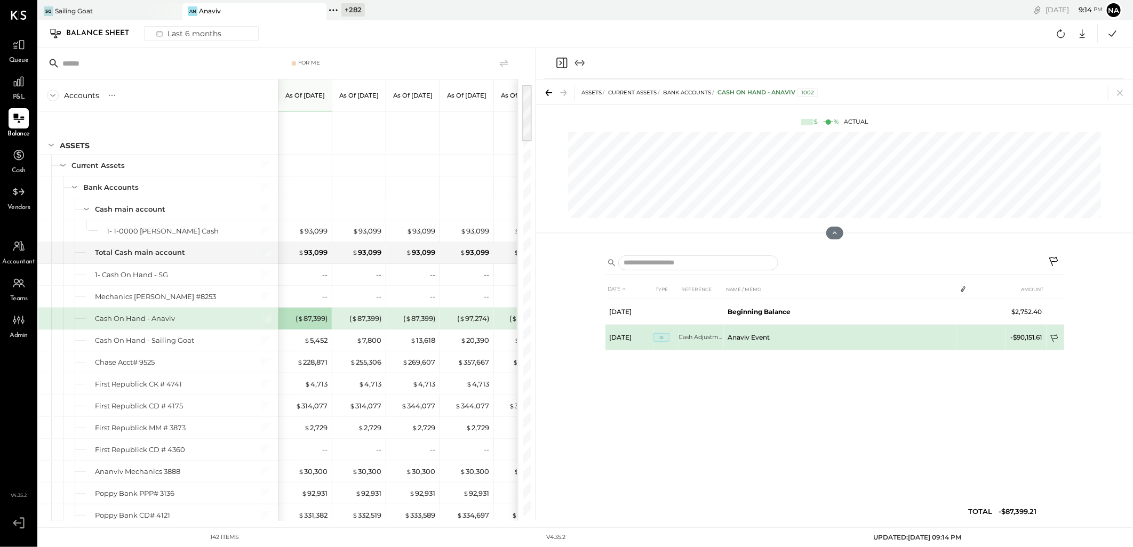
click at [1055, 337] on icon at bounding box center [1055, 339] width 11 height 11
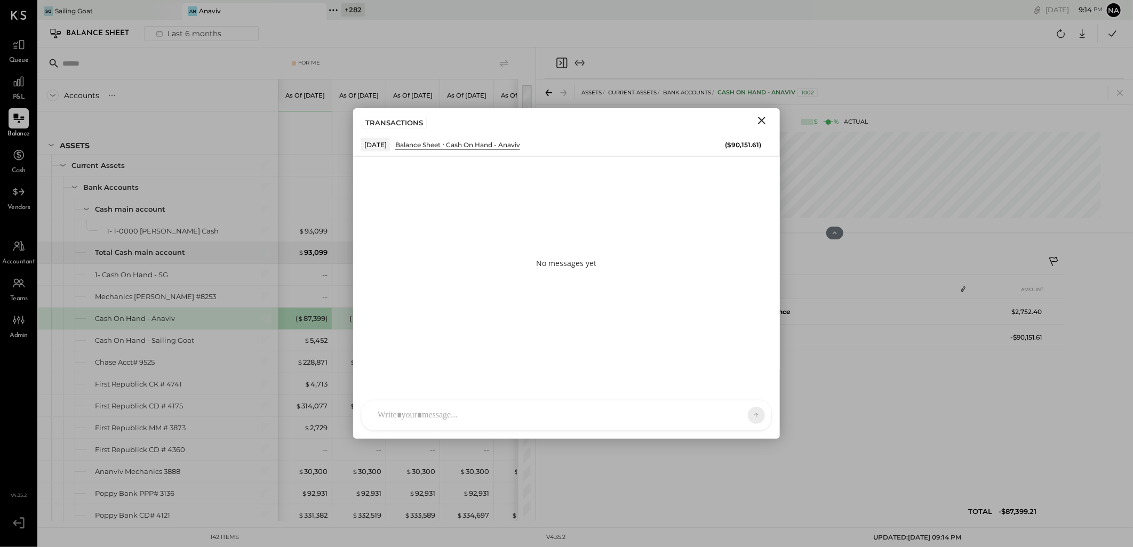
click at [608, 407] on div at bounding box center [556, 415] width 369 height 23
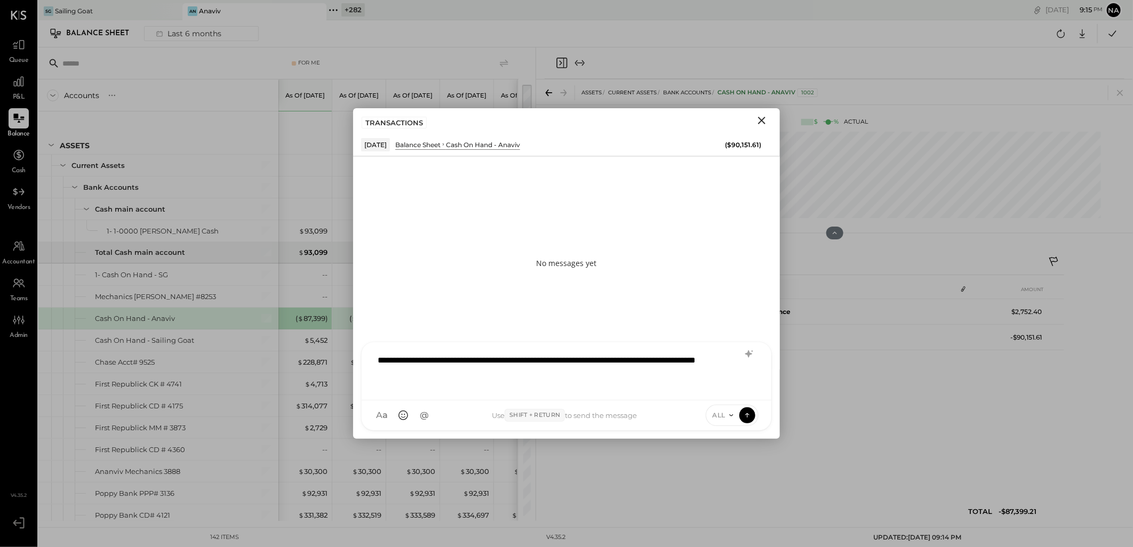
click at [722, 412] on span "ALL" at bounding box center [719, 415] width 13 height 9
click at [727, 392] on div "INTERNAL" at bounding box center [737, 389] width 63 height 18
click at [753, 356] on icon at bounding box center [749, 354] width 13 height 13
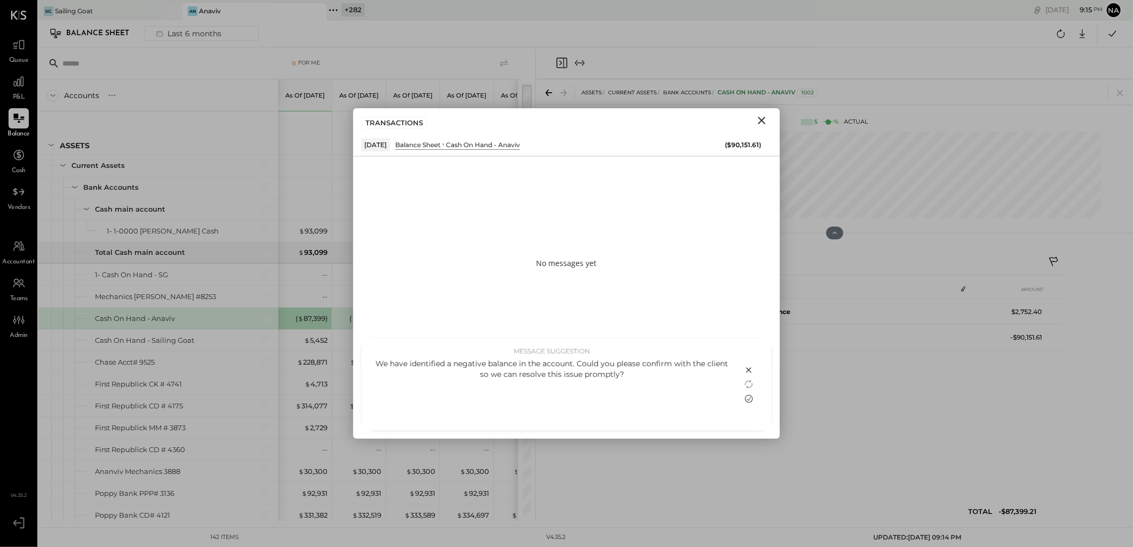
click at [749, 397] on icon at bounding box center [749, 399] width 13 height 13
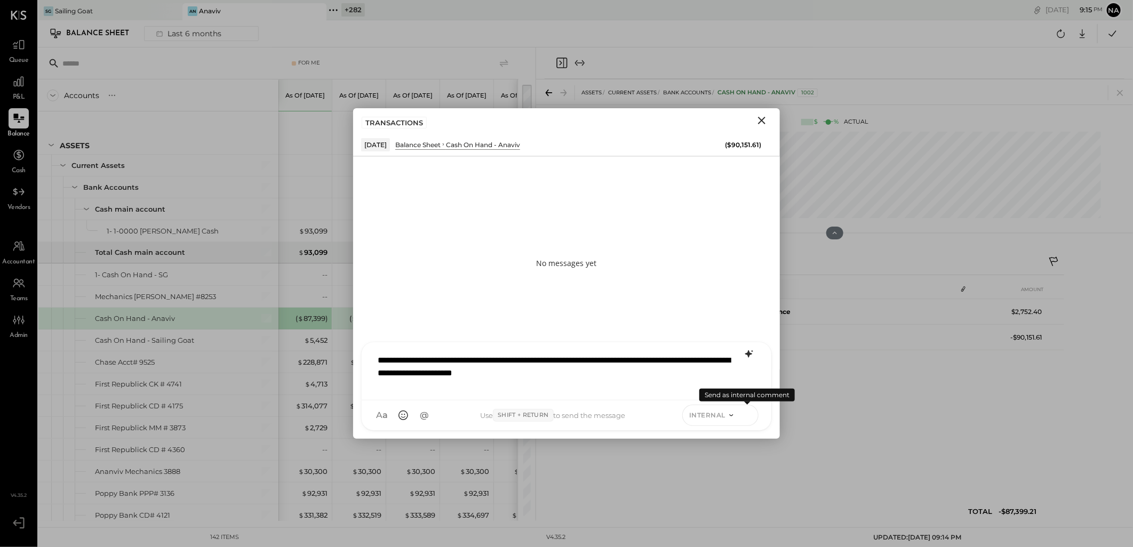
click at [745, 416] on icon at bounding box center [748, 415] width 10 height 11
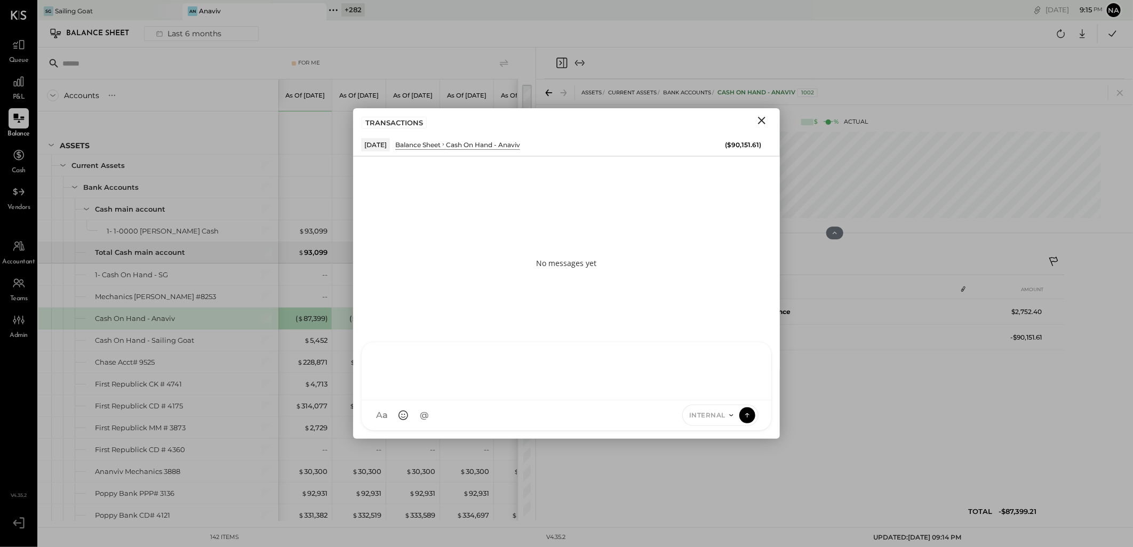
click at [766, 122] on icon "Close" at bounding box center [761, 120] width 13 height 13
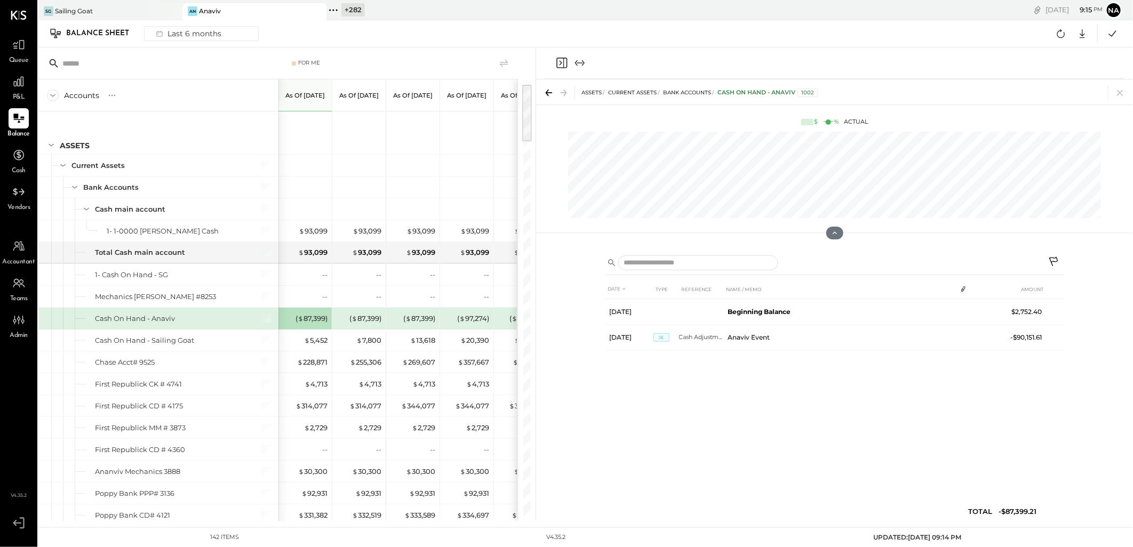
click at [1053, 263] on icon at bounding box center [1054, 263] width 13 height 13
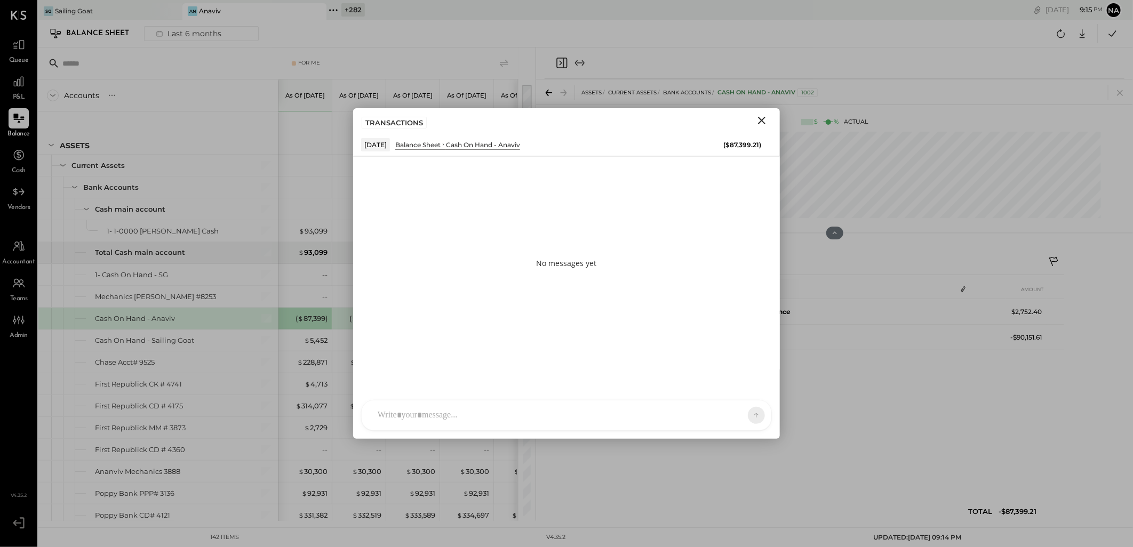
click at [477, 412] on div at bounding box center [567, 416] width 410 height 30
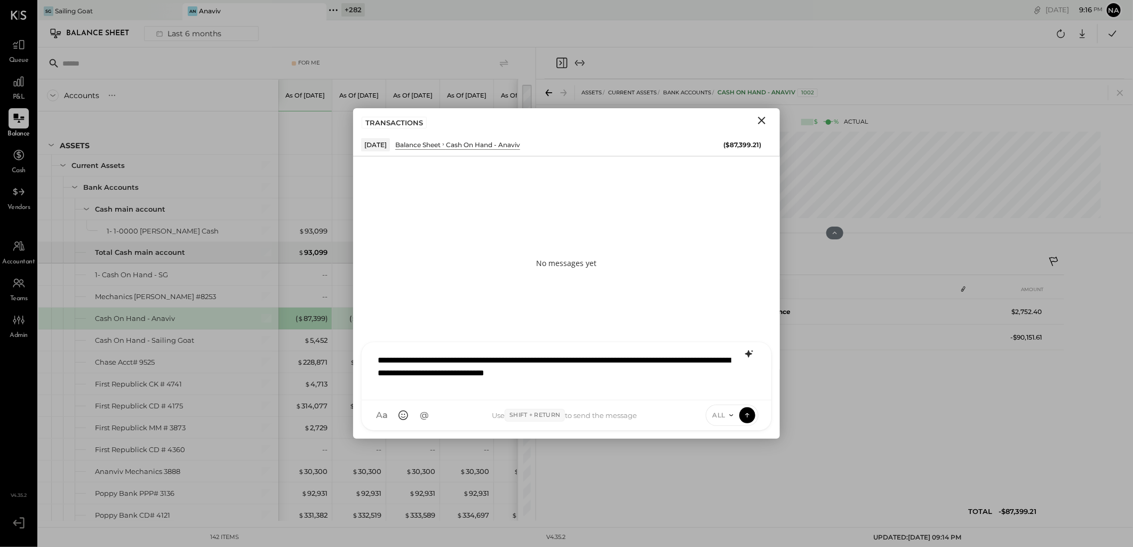
click at [748, 353] on icon at bounding box center [748, 353] width 7 height 7
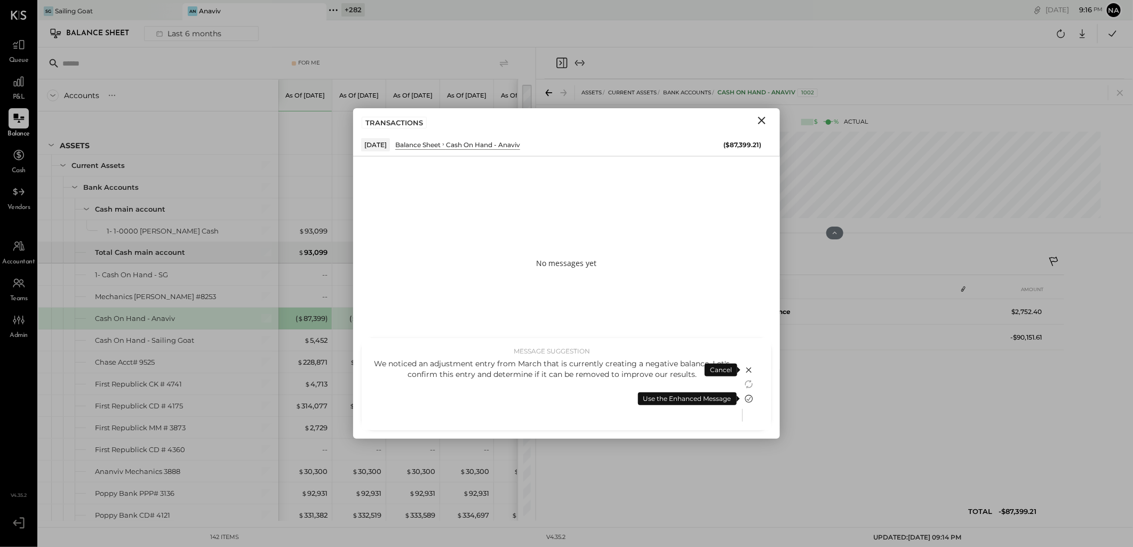
click at [747, 398] on icon at bounding box center [749, 399] width 13 height 13
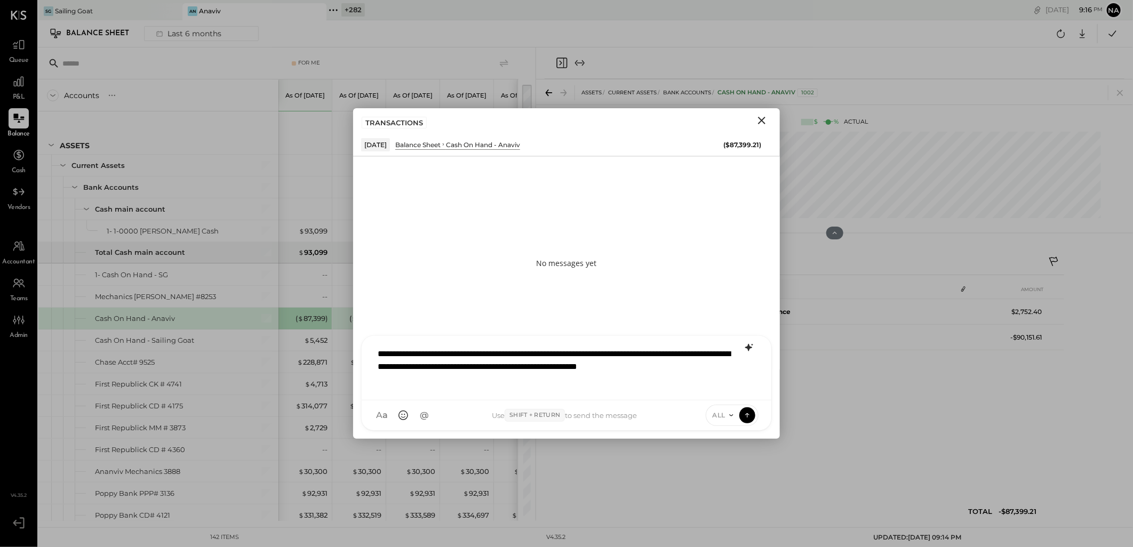
click at [737, 418] on div "ALL" at bounding box center [722, 415] width 33 height 9
click at [724, 391] on div "INTERNAL" at bounding box center [737, 389] width 63 height 18
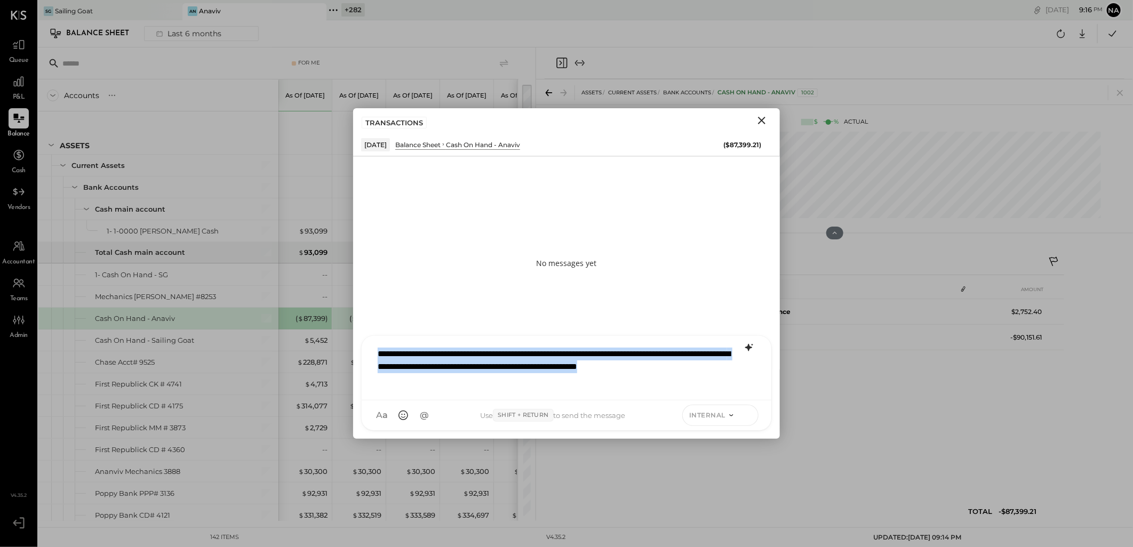
click at [744, 414] on icon at bounding box center [748, 415] width 10 height 11
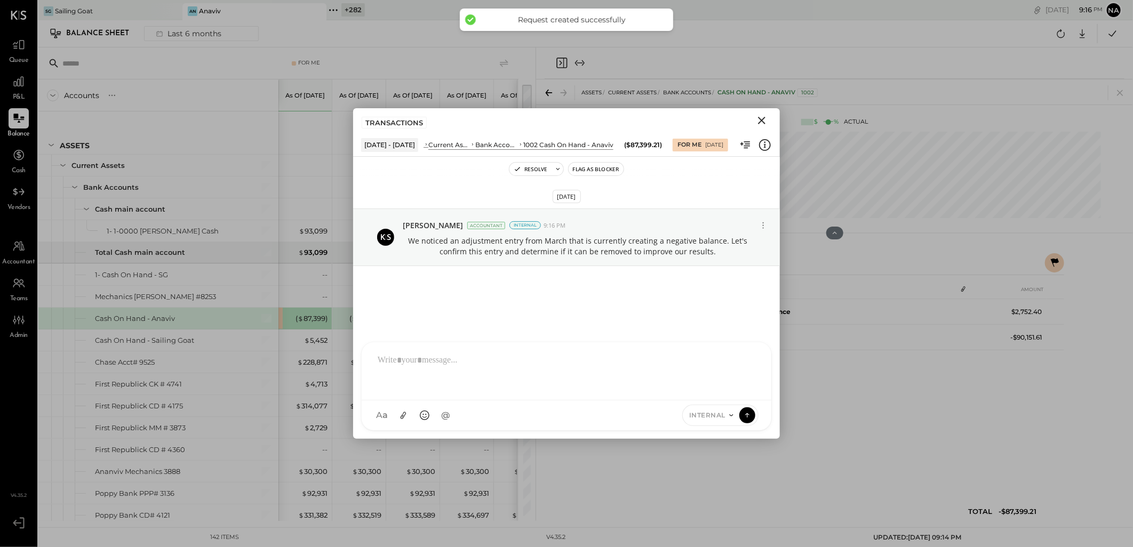
click at [760, 123] on icon "Close" at bounding box center [761, 120] width 7 height 7
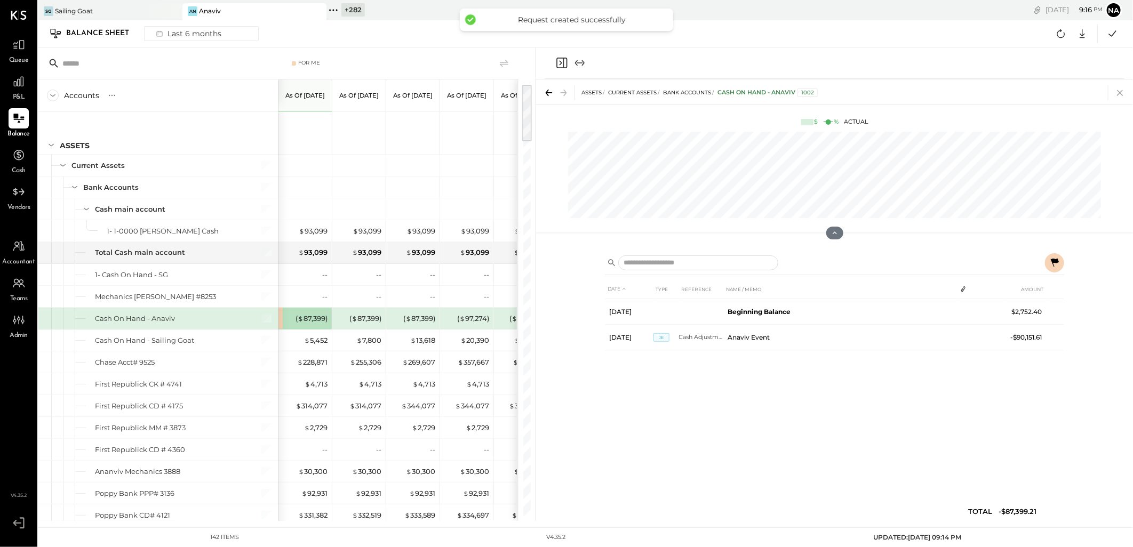
click at [1120, 97] on icon at bounding box center [1120, 92] width 15 height 15
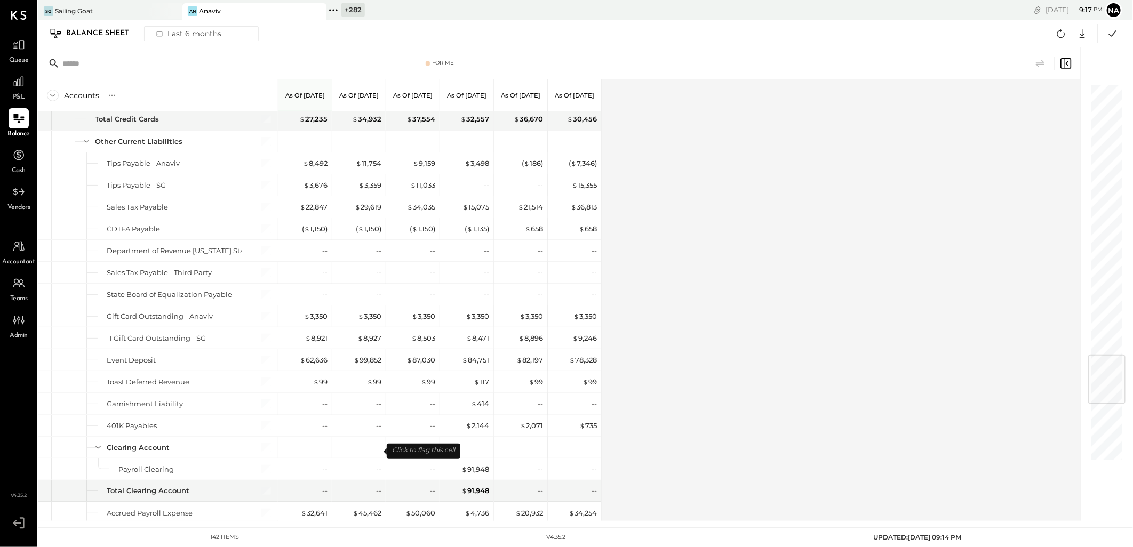
scroll to position [2195, 0]
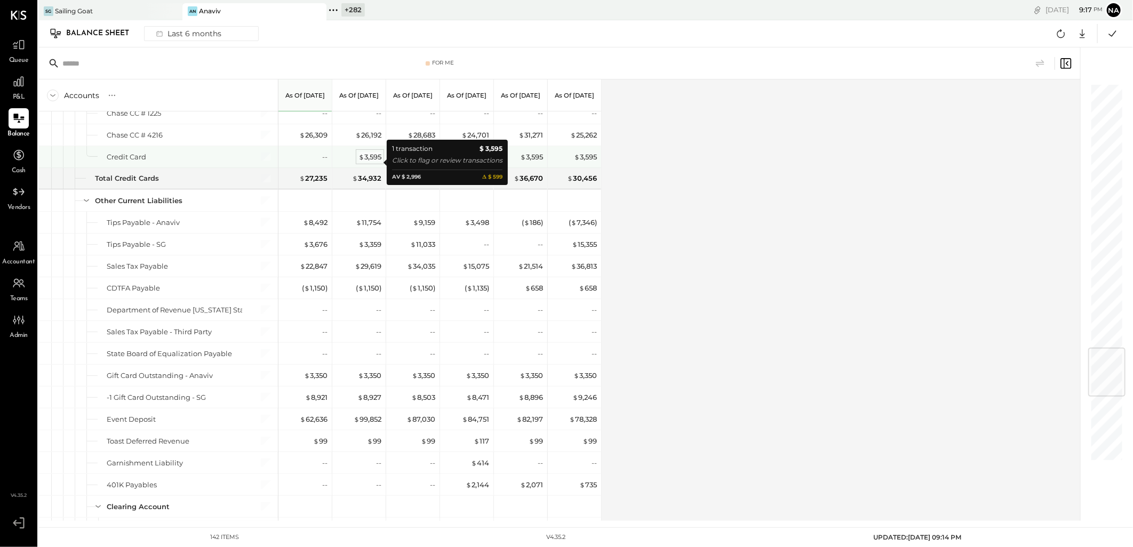
click at [374, 162] on div "$ 3,595" at bounding box center [369, 157] width 23 height 10
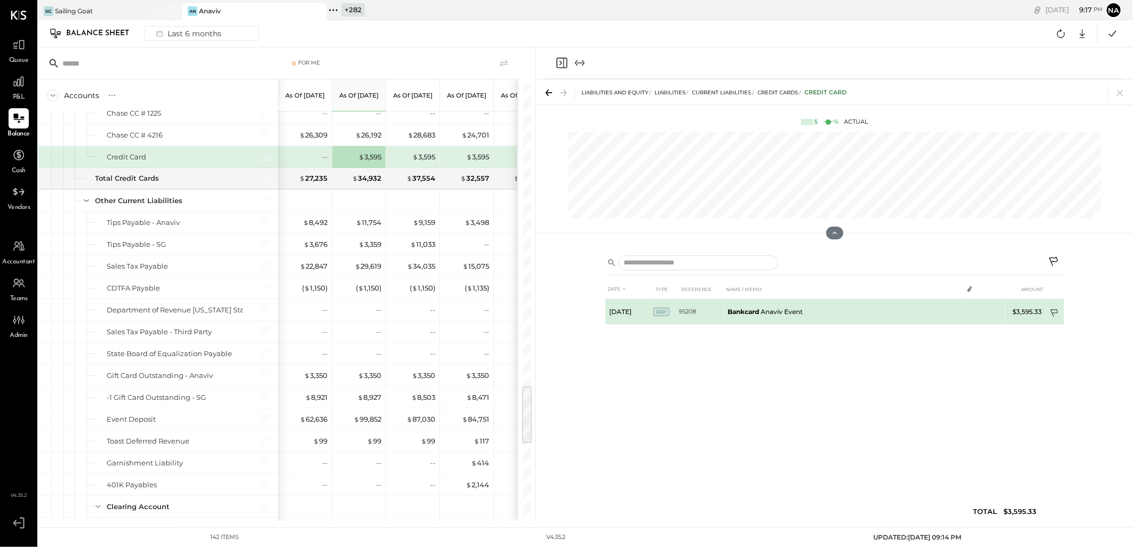
click at [1055, 312] on icon at bounding box center [1055, 314] width 11 height 11
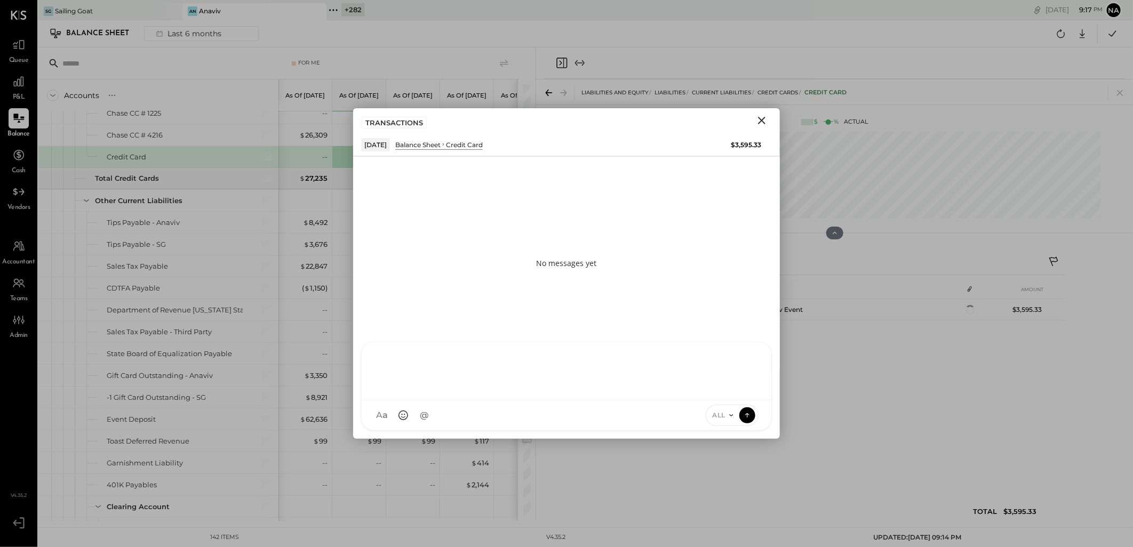
click at [584, 401] on div at bounding box center [567, 371] width 410 height 58
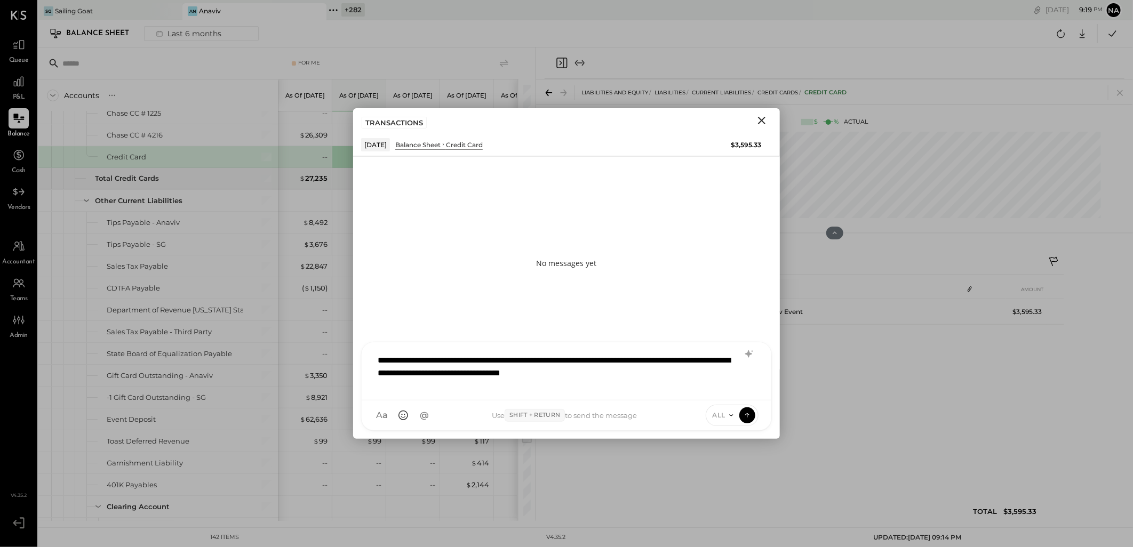
click at [750, 346] on div "**********" at bounding box center [567, 371] width 410 height 58
click at [744, 355] on icon at bounding box center [749, 354] width 13 height 13
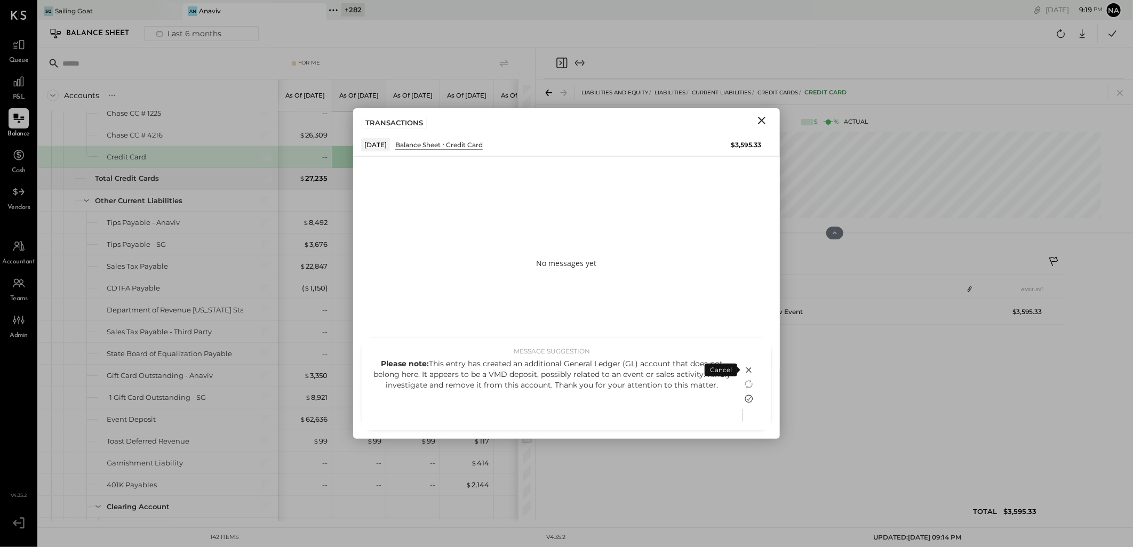
click at [750, 394] on icon at bounding box center [749, 399] width 13 height 13
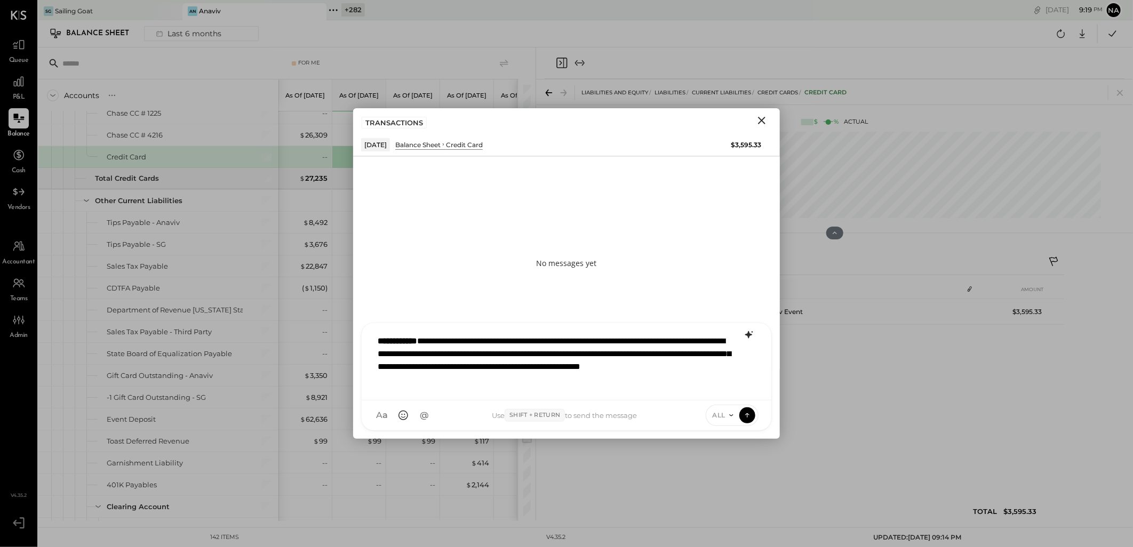
drag, startPoint x: 723, startPoint y: 412, endPoint x: 724, endPoint y: 404, distance: 7.5
click at [723, 412] on span "ALL" at bounding box center [719, 415] width 13 height 9
click at [727, 387] on div "INTERNAL" at bounding box center [737, 389] width 63 height 18
click at [744, 412] on icon at bounding box center [748, 415] width 10 height 11
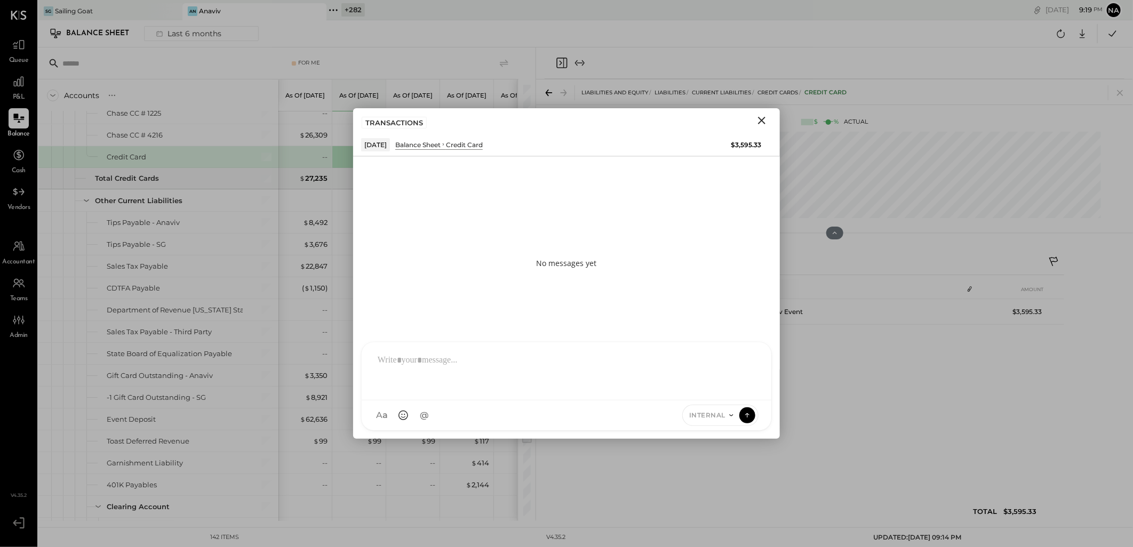
click at [759, 121] on icon "Close" at bounding box center [761, 120] width 13 height 13
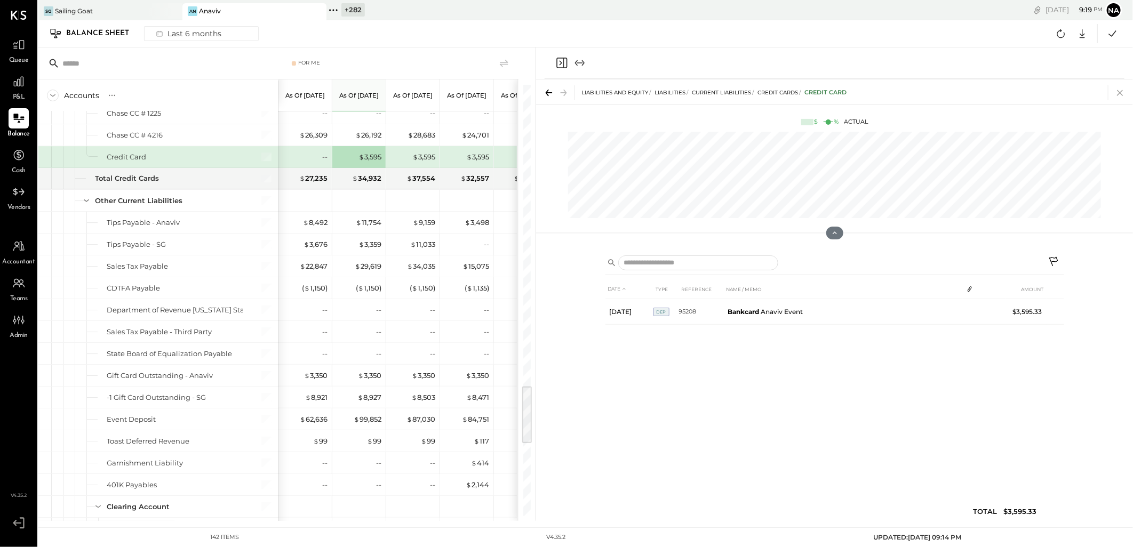
click at [1116, 94] on icon at bounding box center [1120, 92] width 15 height 15
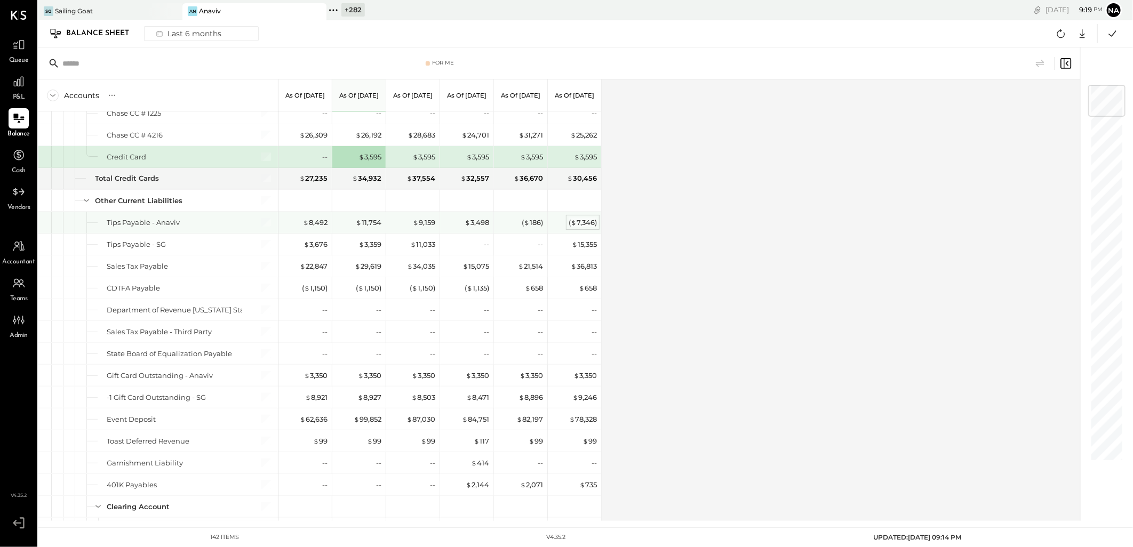
click at [586, 228] on div "( $ 7,346 )" at bounding box center [583, 223] width 28 height 10
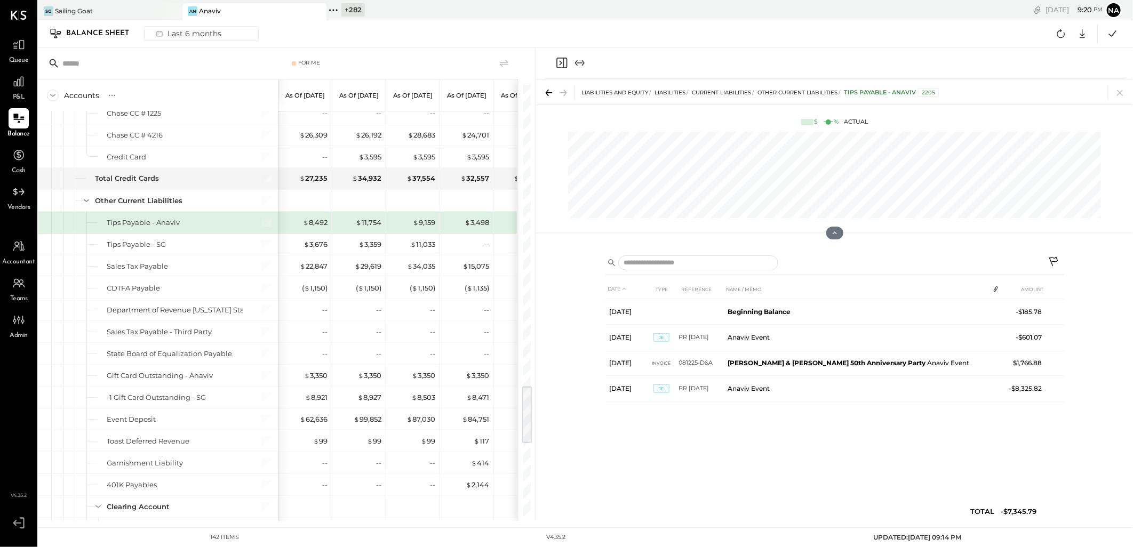
click at [1053, 261] on icon at bounding box center [1053, 261] width 9 height 9
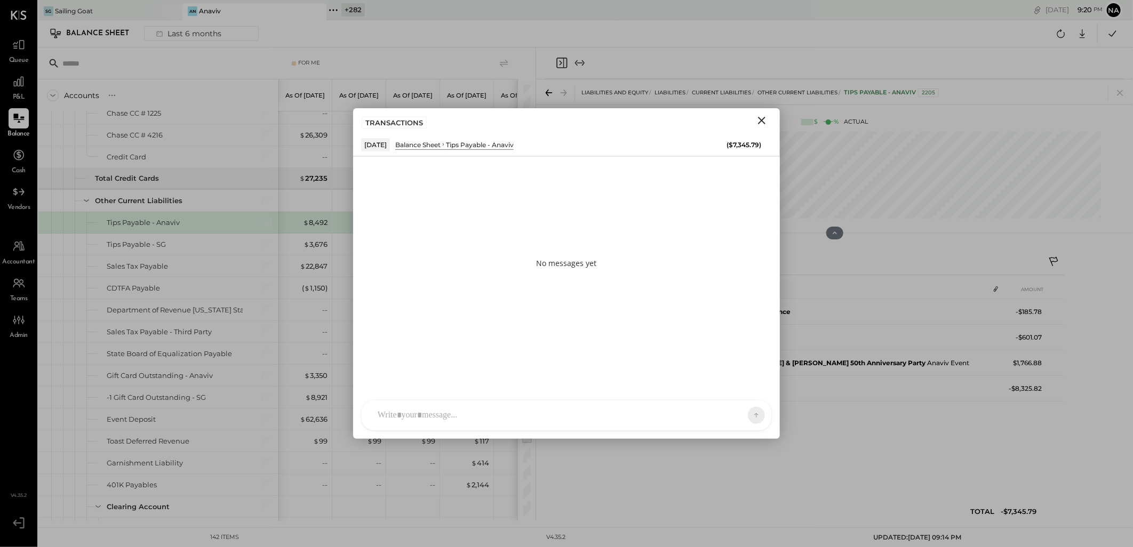
click at [533, 415] on div at bounding box center [567, 416] width 410 height 30
click at [504, 372] on div "**********" at bounding box center [566, 370] width 388 height 43
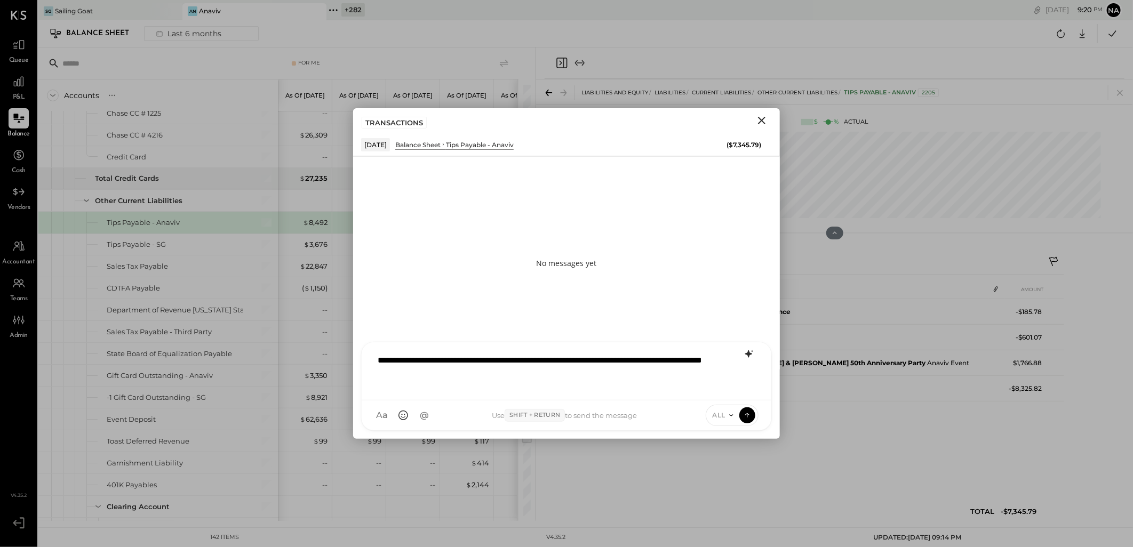
click at [747, 355] on icon at bounding box center [749, 354] width 13 height 13
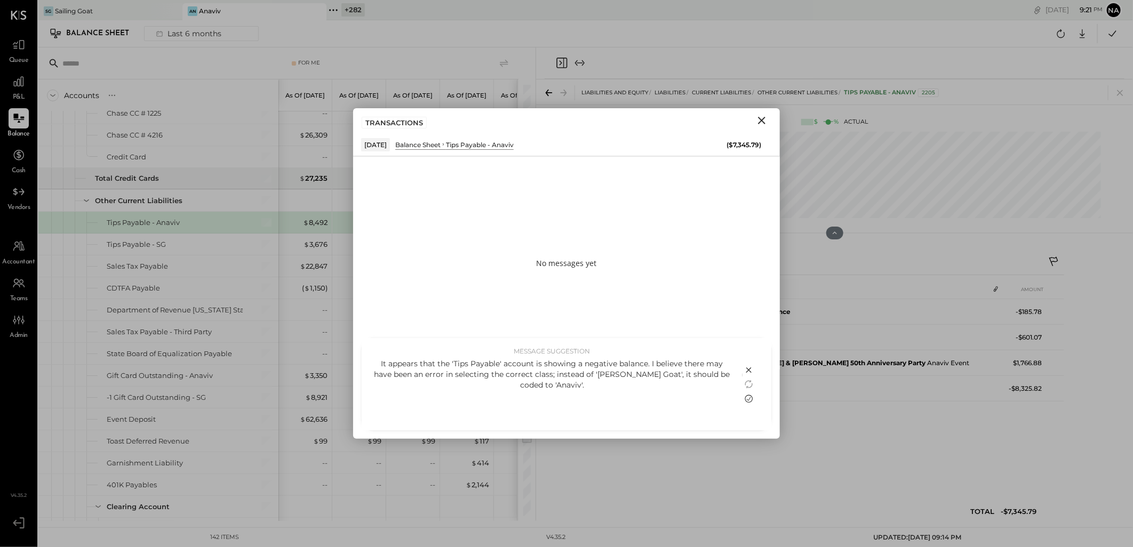
click at [750, 401] on icon at bounding box center [749, 399] width 13 height 13
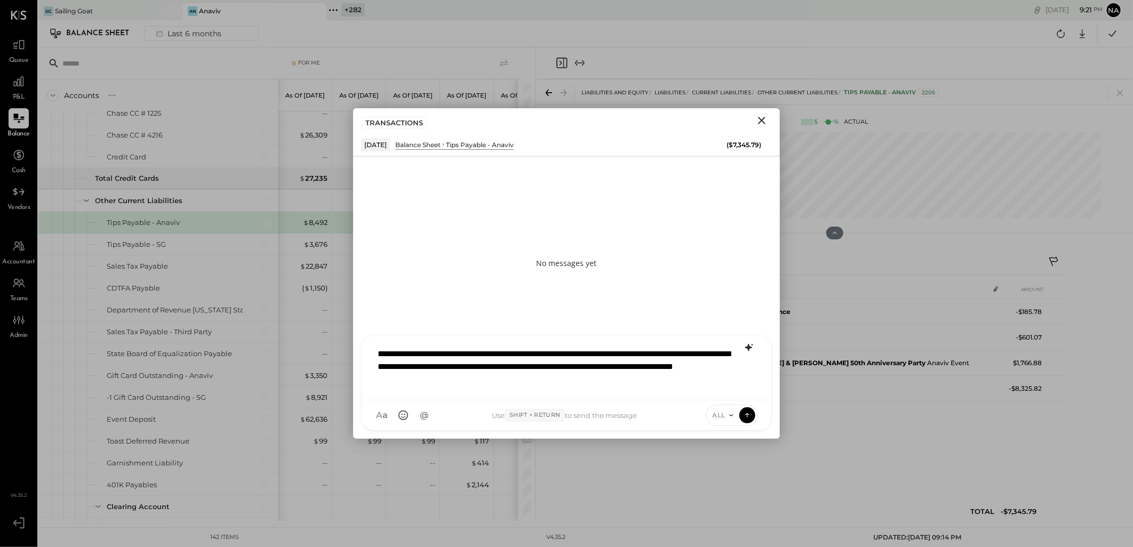
click at [721, 409] on div "ALL" at bounding box center [732, 415] width 53 height 21
click at [713, 416] on span "ALL" at bounding box center [719, 415] width 13 height 9
click at [729, 390] on div "INTERNAL" at bounding box center [737, 389] width 63 height 18
click at [656, 380] on div "**********" at bounding box center [566, 366] width 388 height 49
type input "***"
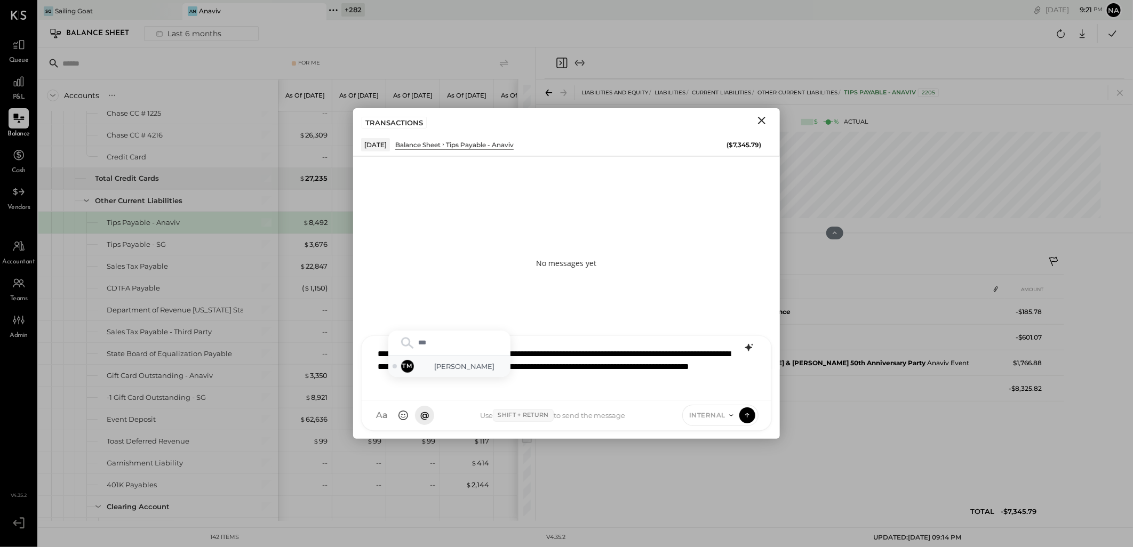
click at [462, 358] on div "TM [PERSON_NAME]" at bounding box center [449, 366] width 122 height 21
click at [746, 423] on button at bounding box center [747, 415] width 16 height 16
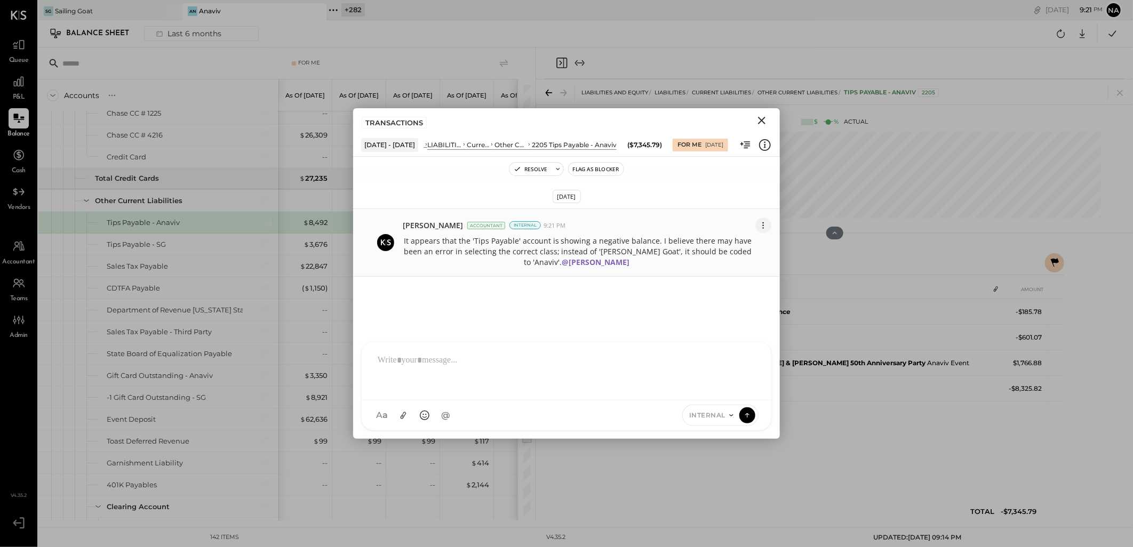
click at [767, 228] on icon at bounding box center [763, 225] width 11 height 11
click at [719, 244] on button "Edit Message" at bounding box center [737, 244] width 68 height 19
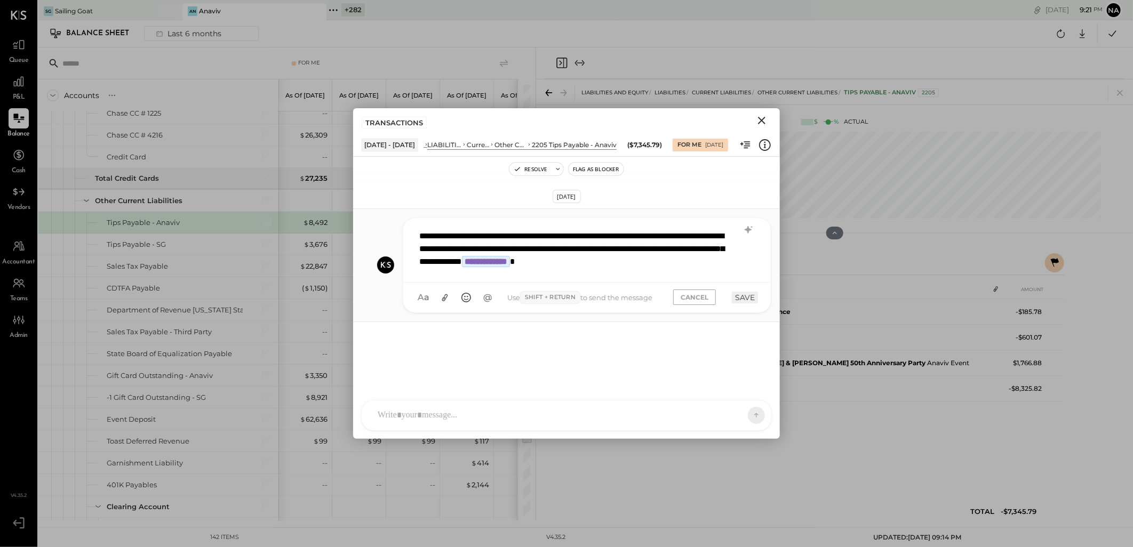
click at [734, 252] on div "**********" at bounding box center [587, 249] width 346 height 49
click at [734, 310] on button "SAVE" at bounding box center [745, 311] width 26 height 12
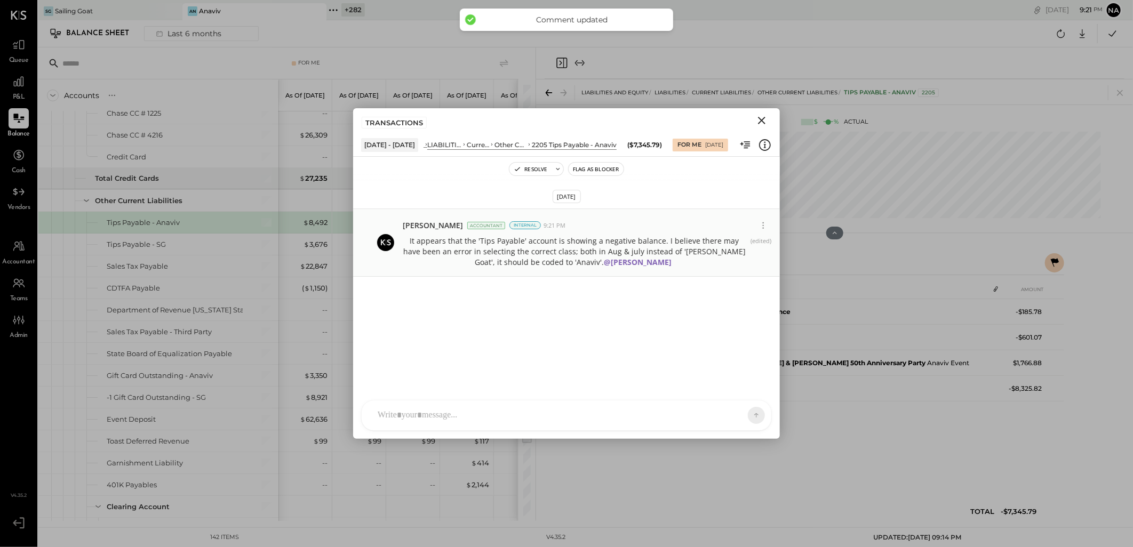
click at [760, 123] on icon "Close" at bounding box center [761, 120] width 13 height 13
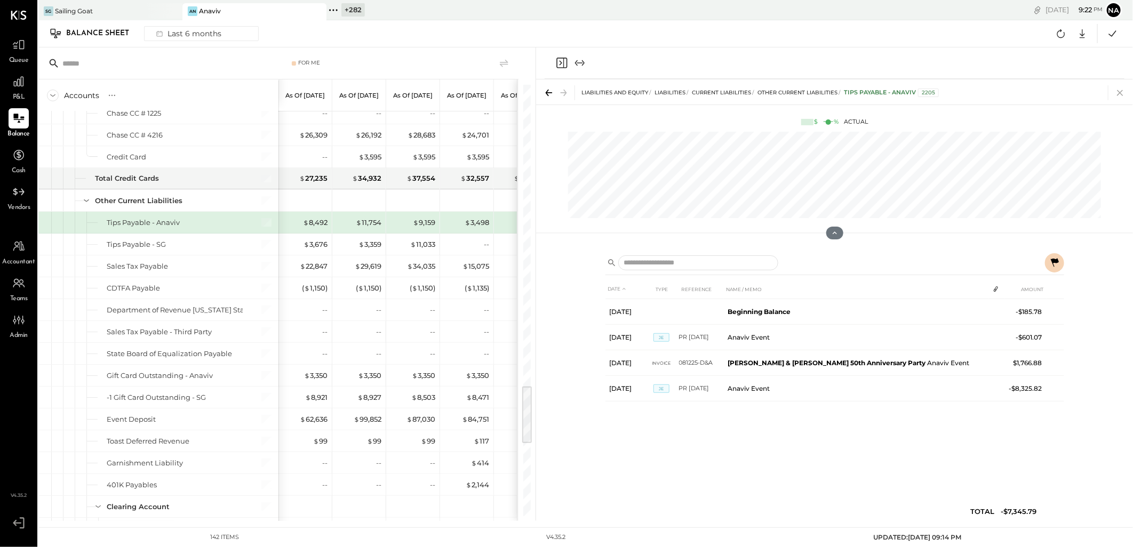
click at [1115, 95] on icon at bounding box center [1120, 92] width 15 height 15
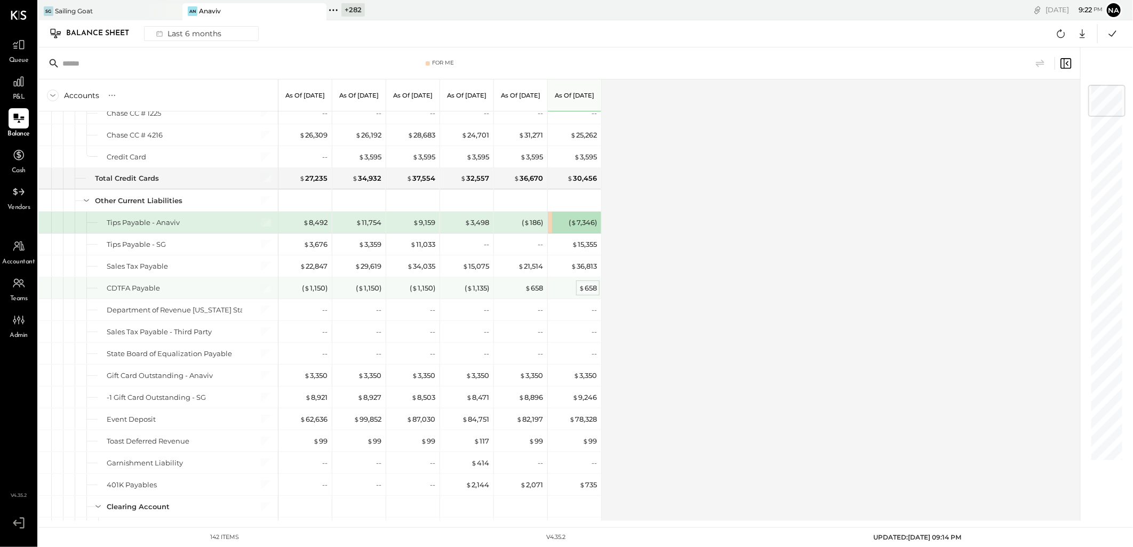
click at [587, 293] on div "$ 658" at bounding box center [588, 288] width 18 height 10
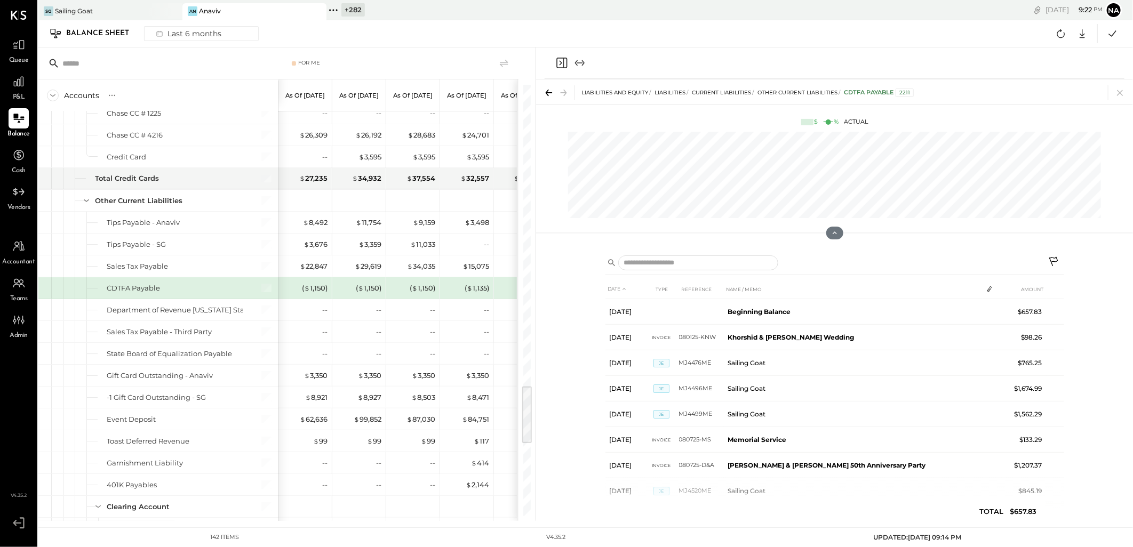
click at [1055, 262] on icon at bounding box center [1054, 263] width 13 height 13
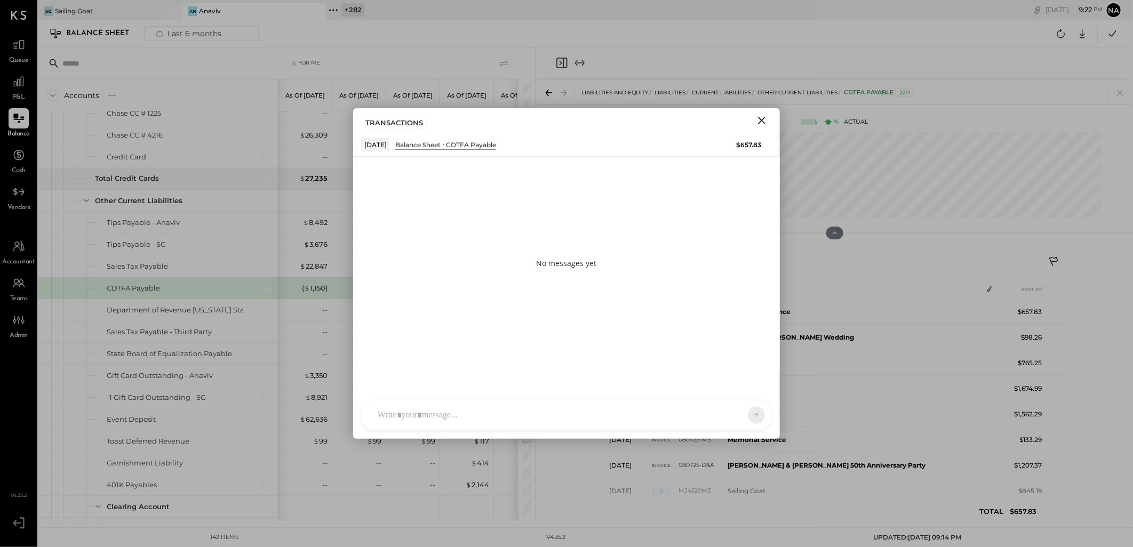
click at [494, 398] on div "TM Tasmir Malek JS Jason Smith SN Srabana Nayak A arnon AR Alex Racioppi AP Aja…" at bounding box center [566, 415] width 427 height 47
click at [489, 411] on div at bounding box center [567, 416] width 410 height 30
click at [748, 360] on icon at bounding box center [749, 354] width 13 height 13
click at [751, 397] on icon at bounding box center [749, 399] width 8 height 8
click at [733, 409] on div "ALL" at bounding box center [732, 415] width 53 height 21
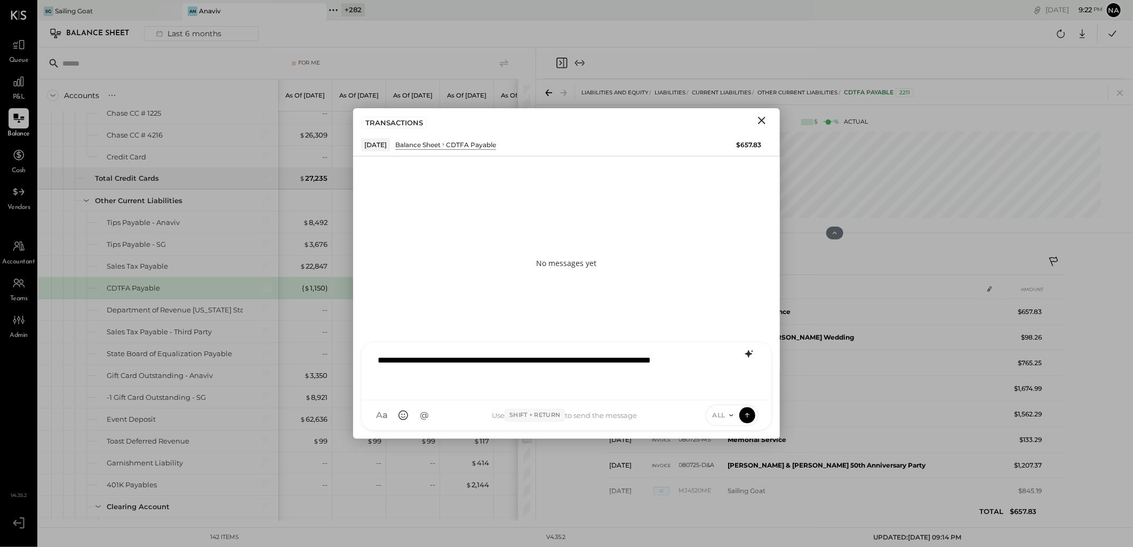
click at [727, 416] on icon at bounding box center [731, 415] width 9 height 9
click at [736, 387] on div "INTERNAL" at bounding box center [737, 389] width 63 height 18
click at [748, 418] on icon at bounding box center [748, 415] width 10 height 11
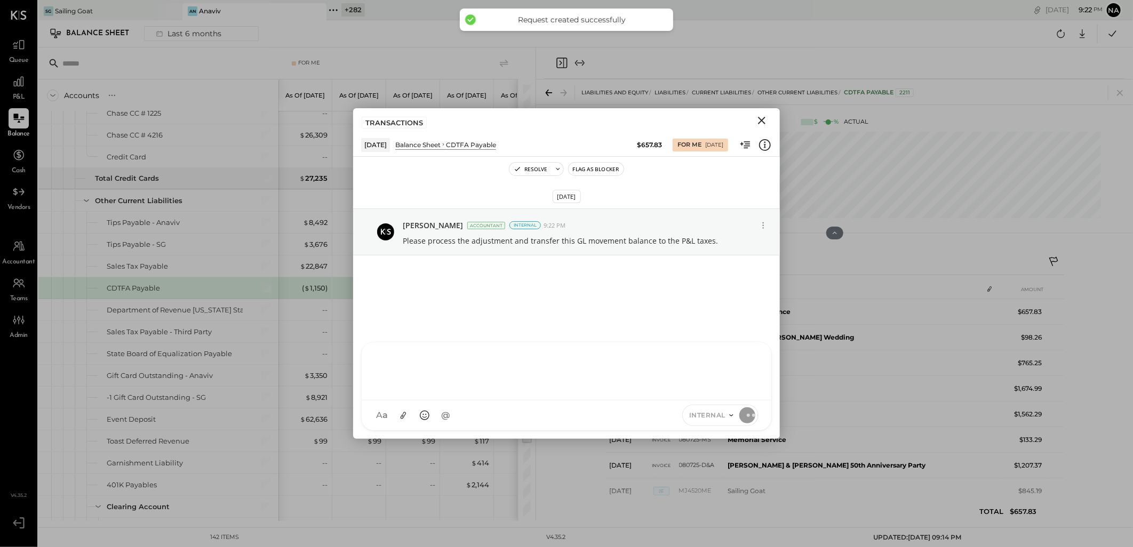
click at [759, 120] on icon "Close" at bounding box center [761, 120] width 13 height 13
